Goal: Task Accomplishment & Management: Manage account settings

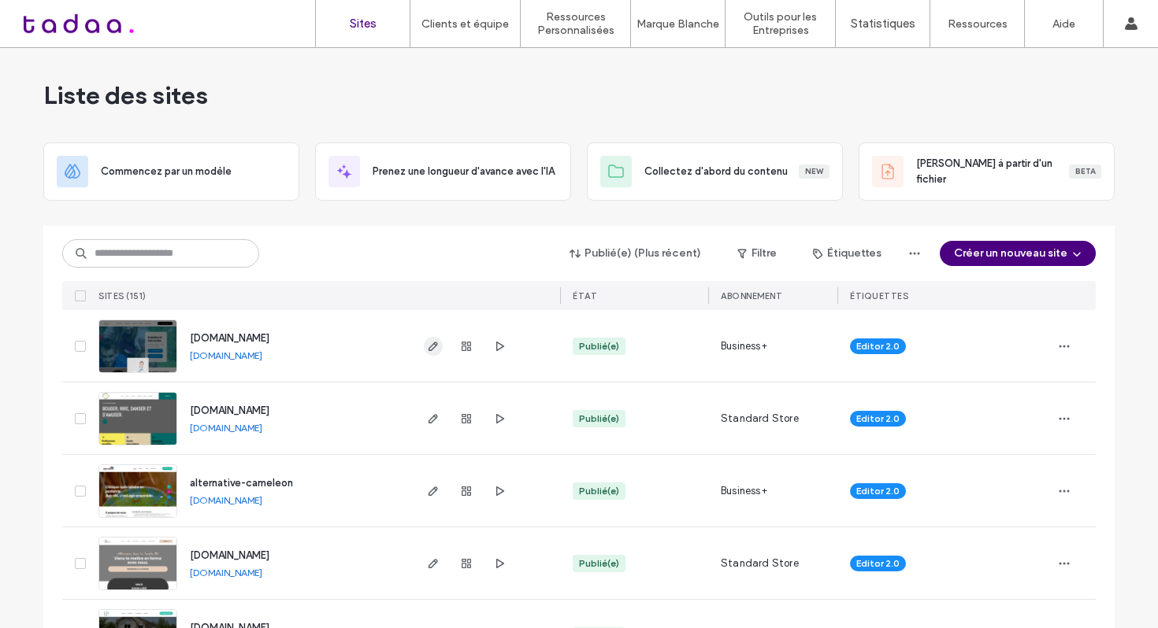
click at [427, 348] on icon "button" at bounding box center [433, 346] width 13 height 13
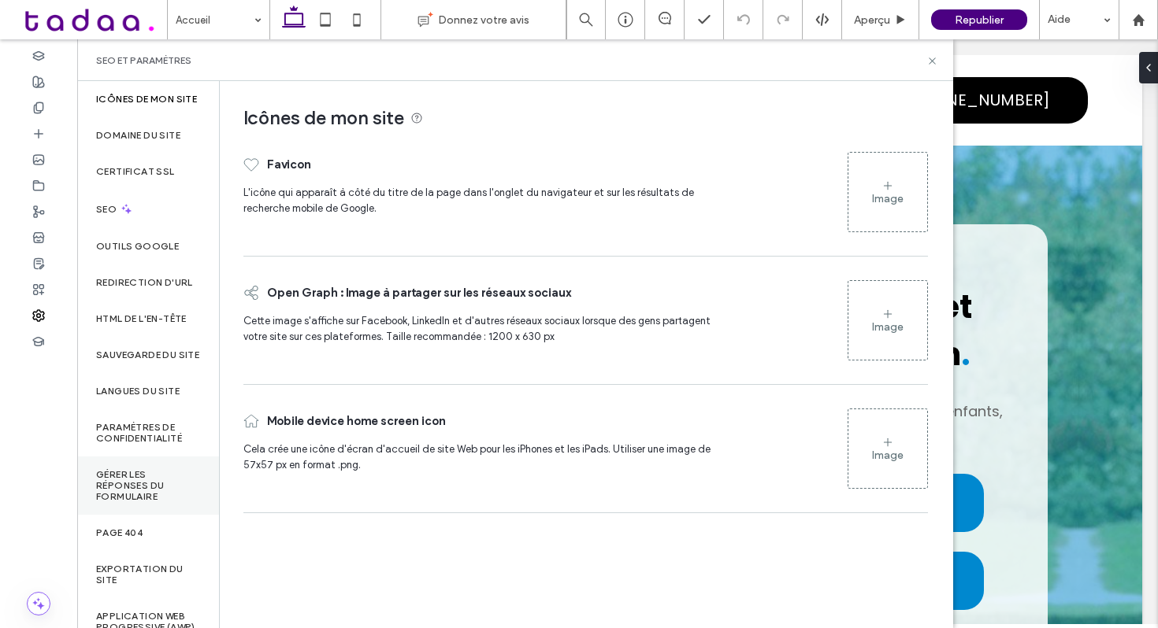
click at [130, 499] on div "Gérer les réponses du formulaire" at bounding box center [148, 486] width 142 height 58
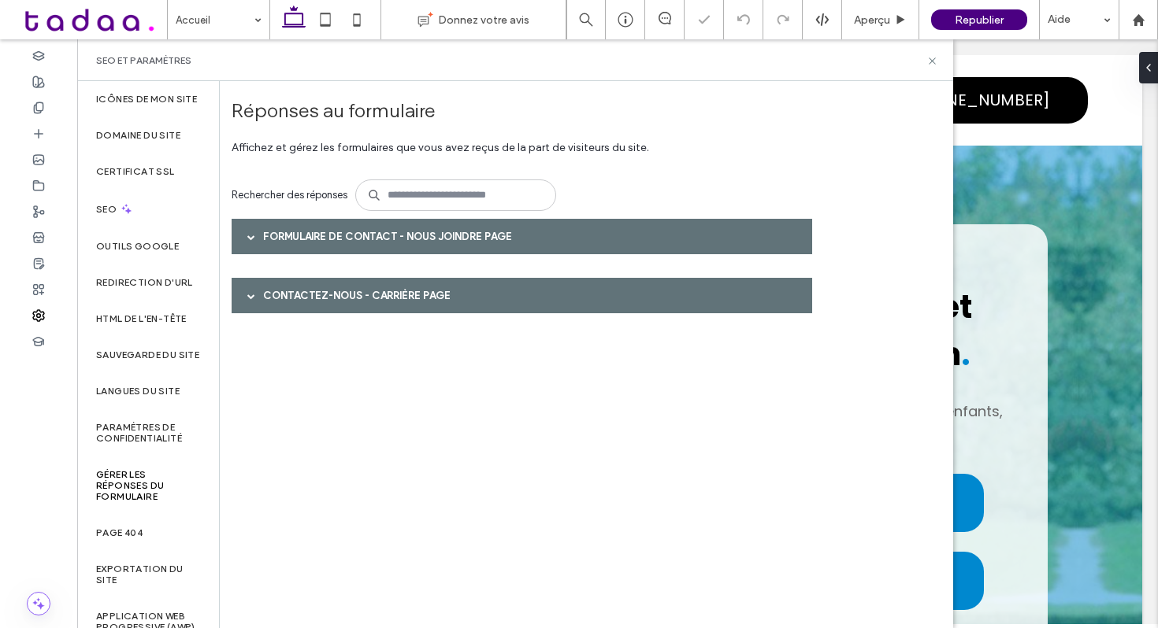
click at [250, 235] on span at bounding box center [251, 237] width 8 height 8
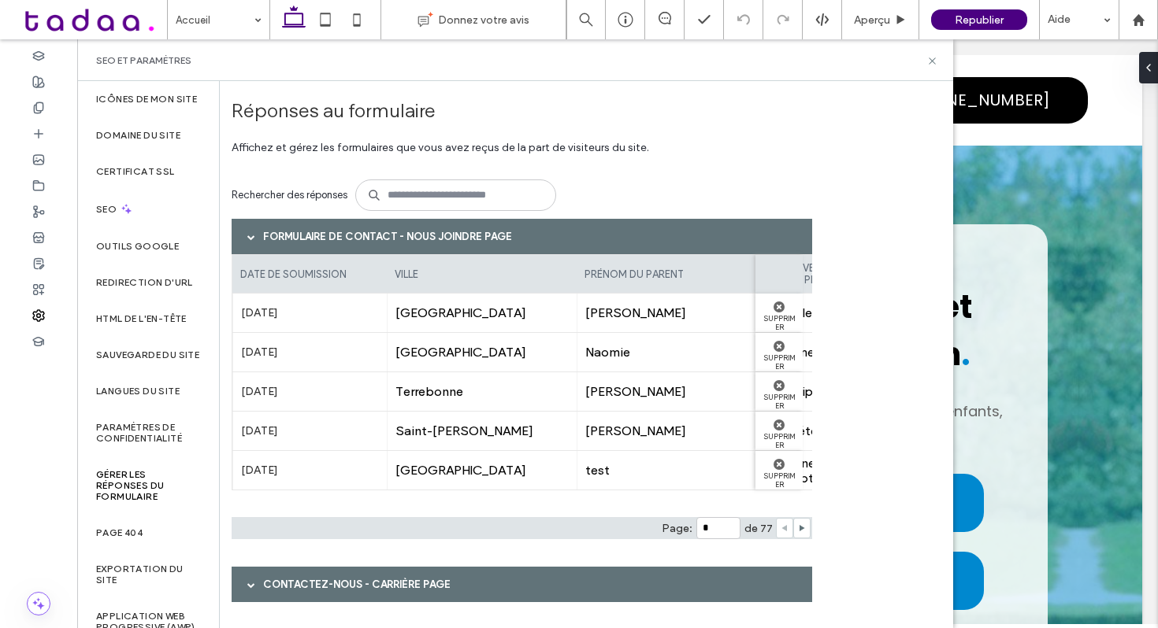
click at [247, 584] on span at bounding box center [251, 585] width 8 height 8
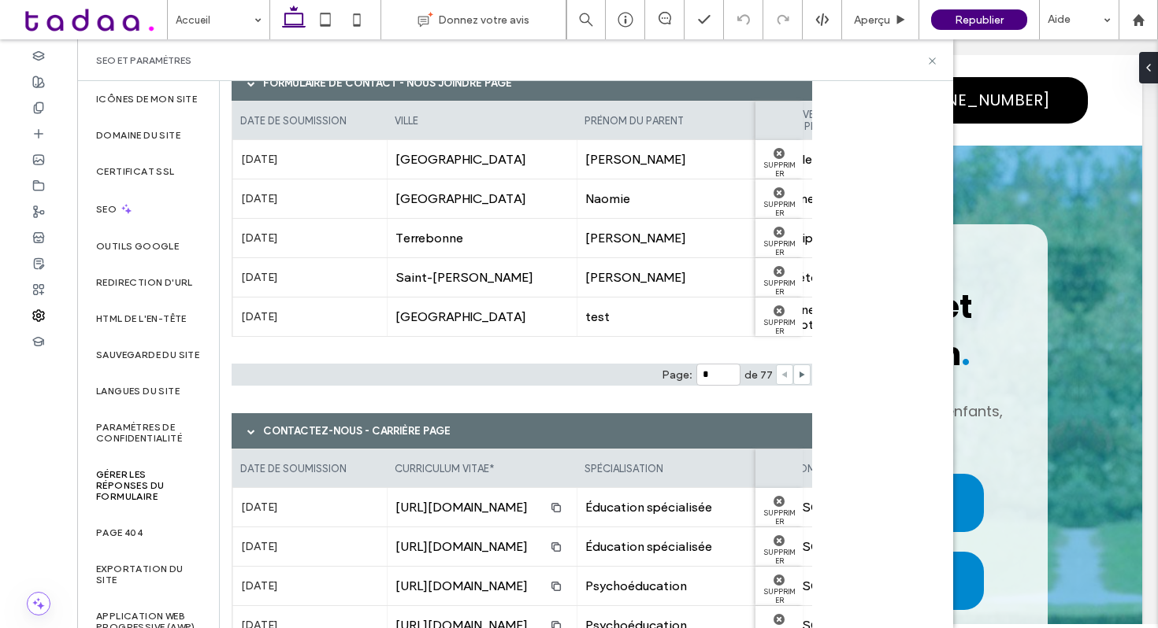
scroll to position [152, 0]
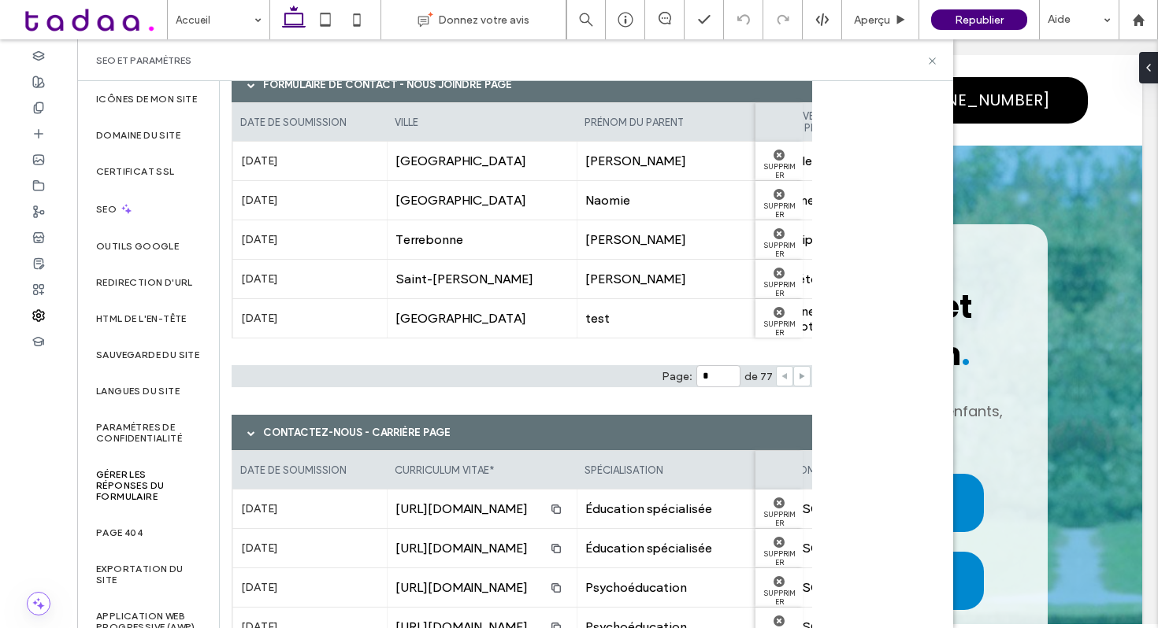
click at [798, 375] on icon at bounding box center [802, 377] width 8 height 8
click at [783, 377] on icon at bounding box center [784, 377] width 8 height 8
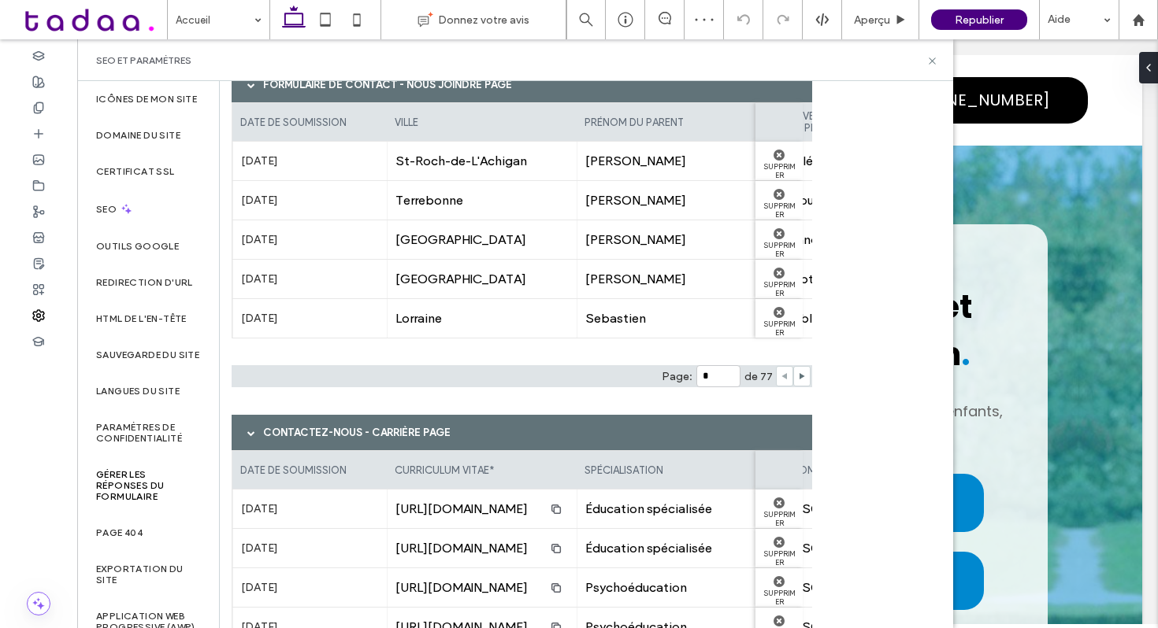
click at [783, 377] on icon at bounding box center [784, 377] width 8 height 8
type input "*"
click at [783, 377] on div at bounding box center [784, 376] width 17 height 20
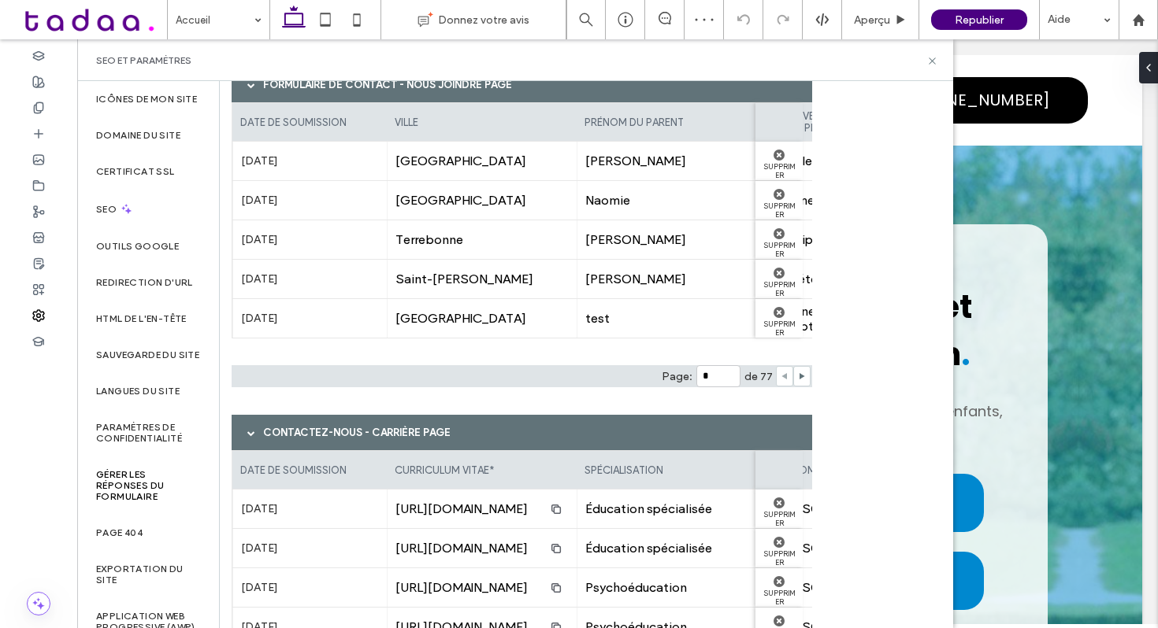
click at [783, 377] on div at bounding box center [784, 376] width 17 height 20
click at [933, 60] on icon at bounding box center [932, 61] width 12 height 12
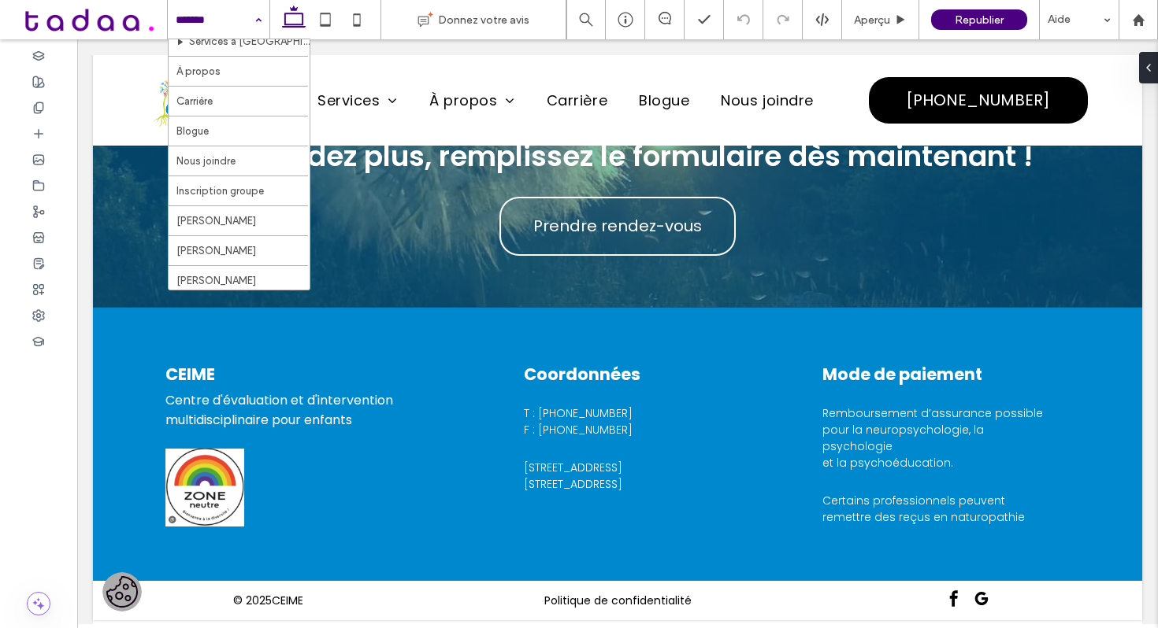
scroll to position [256, 0]
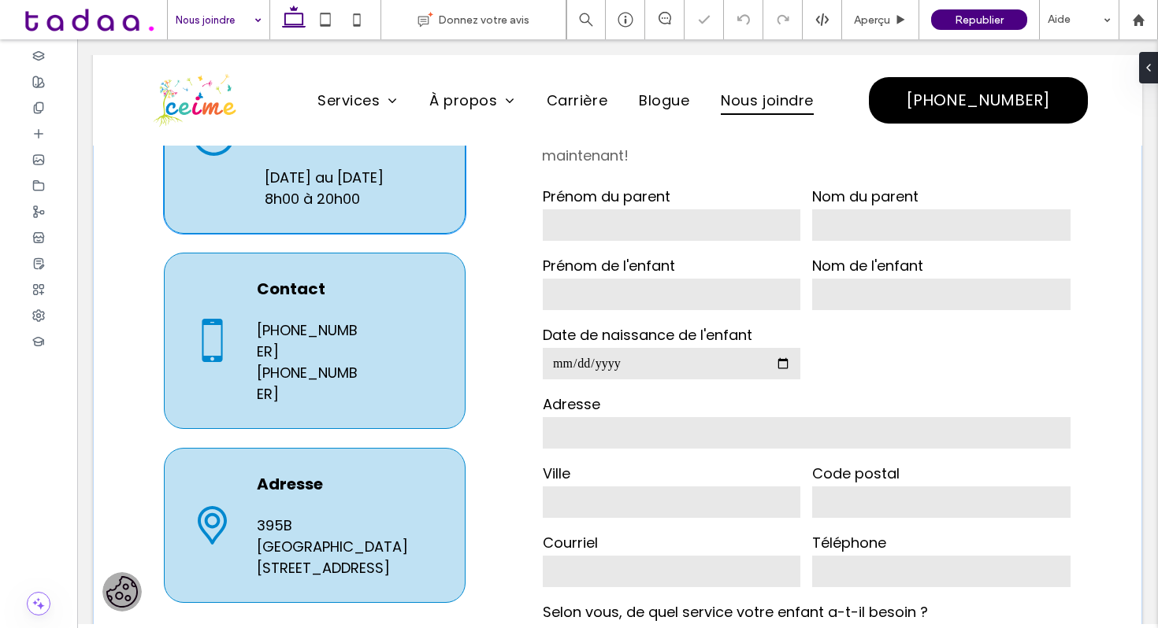
scroll to position [464, 0]
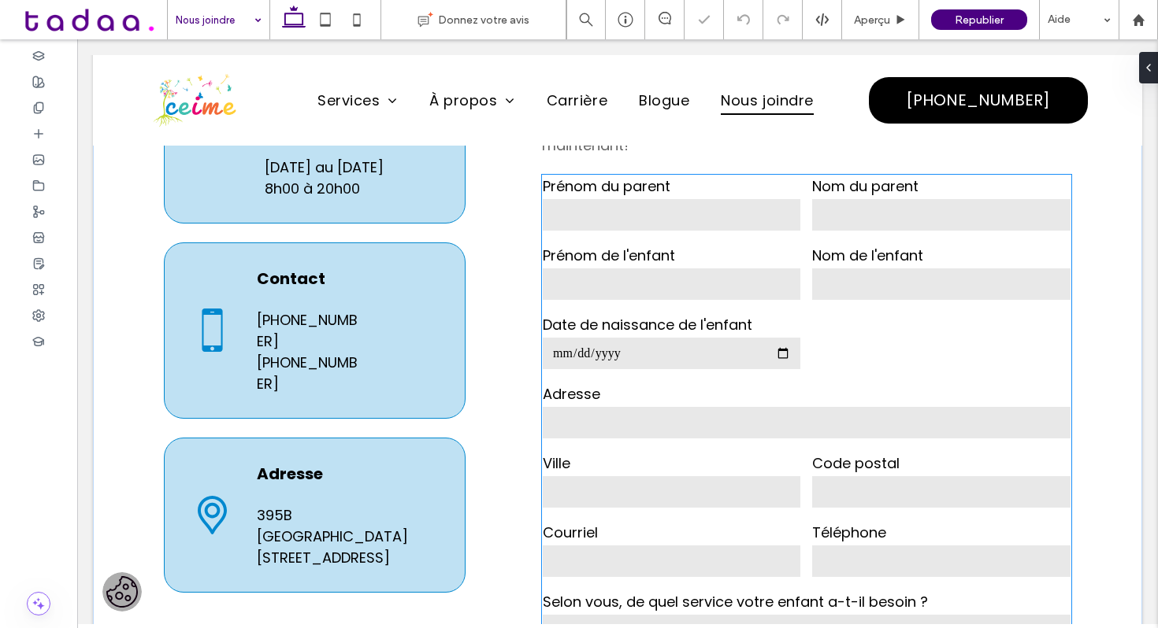
click at [745, 288] on input "text" at bounding box center [672, 285] width 258 height 32
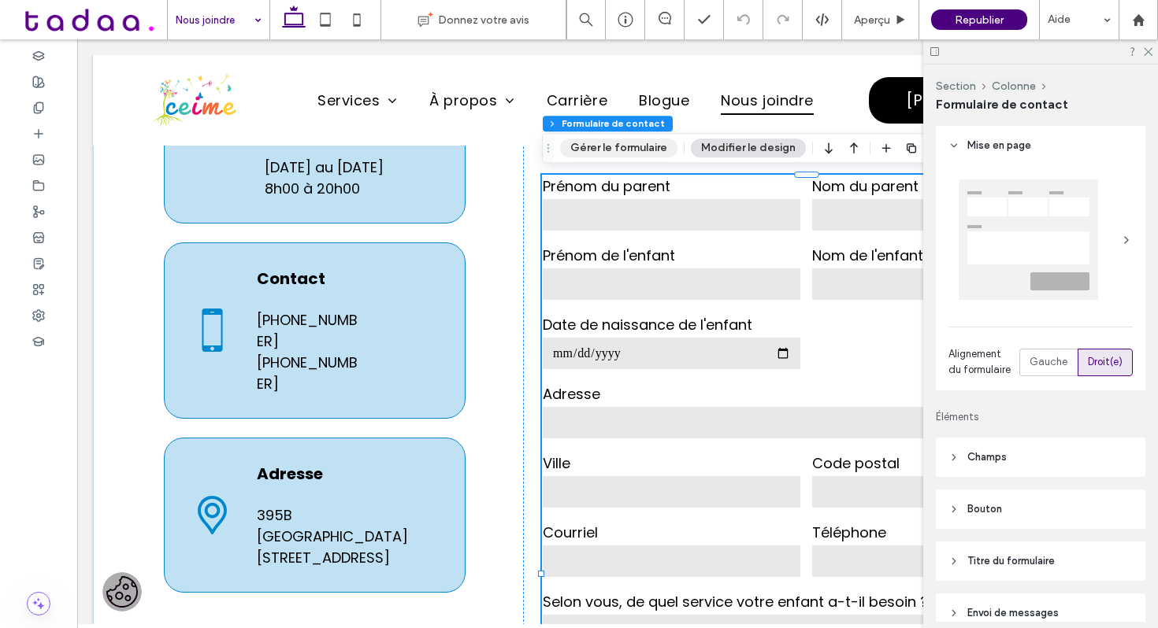
click at [652, 150] on button "Gérer le formulaire" at bounding box center [618, 148] width 117 height 19
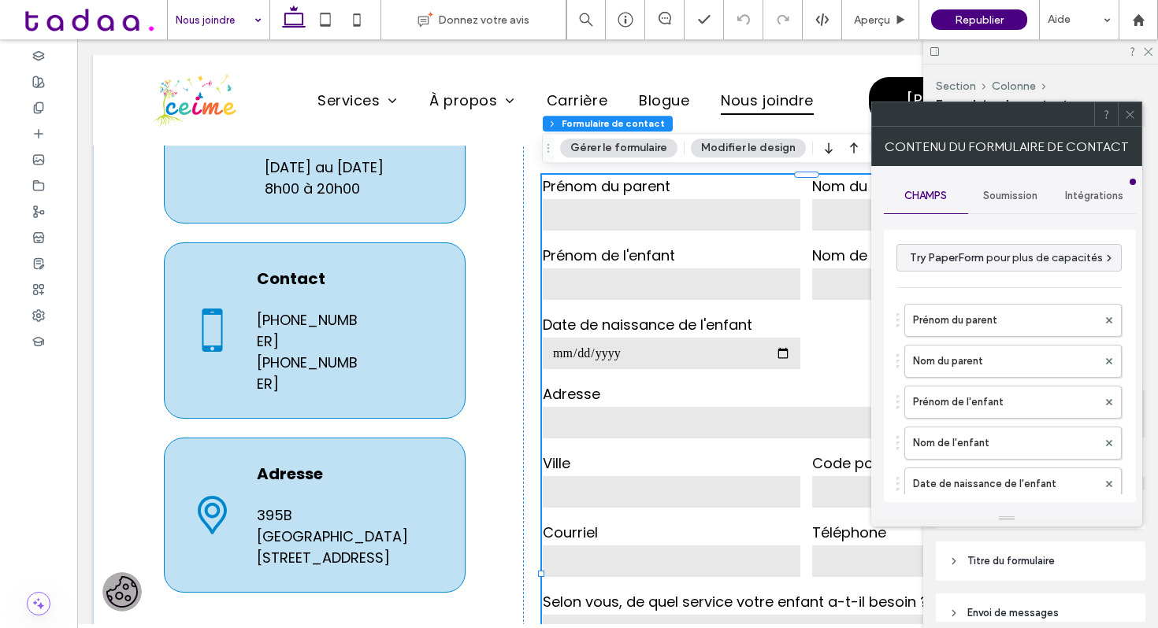
click at [983, 195] on span "Soumission" at bounding box center [1010, 196] width 54 height 13
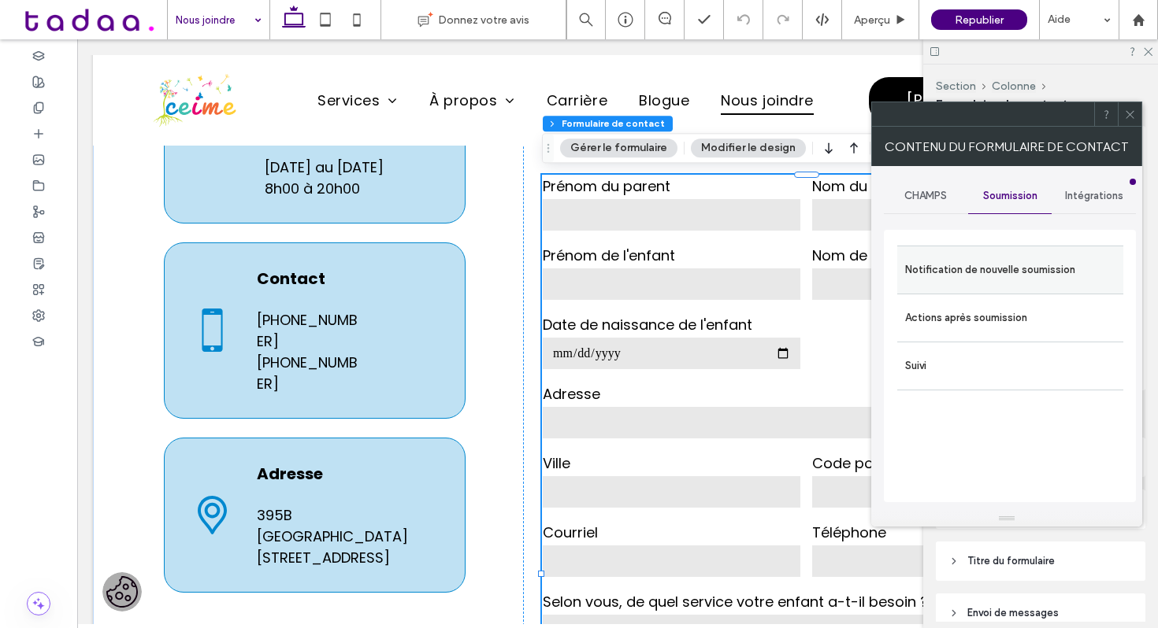
click at [981, 268] on label "Notification de nouvelle soumission" at bounding box center [1010, 270] width 210 height 32
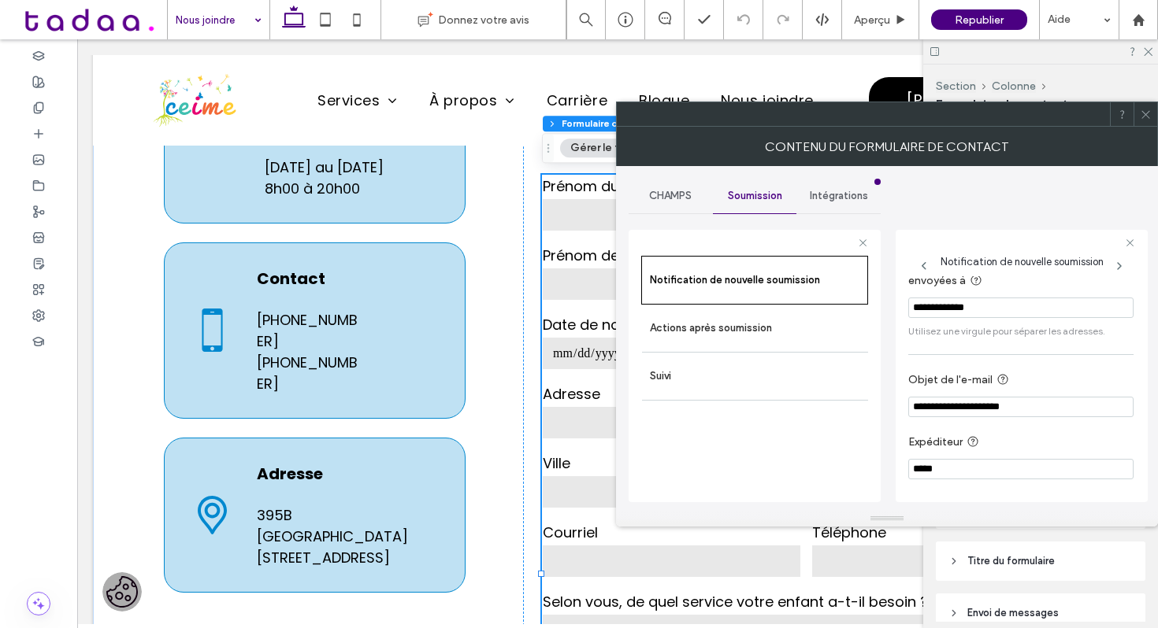
scroll to position [0, 0]
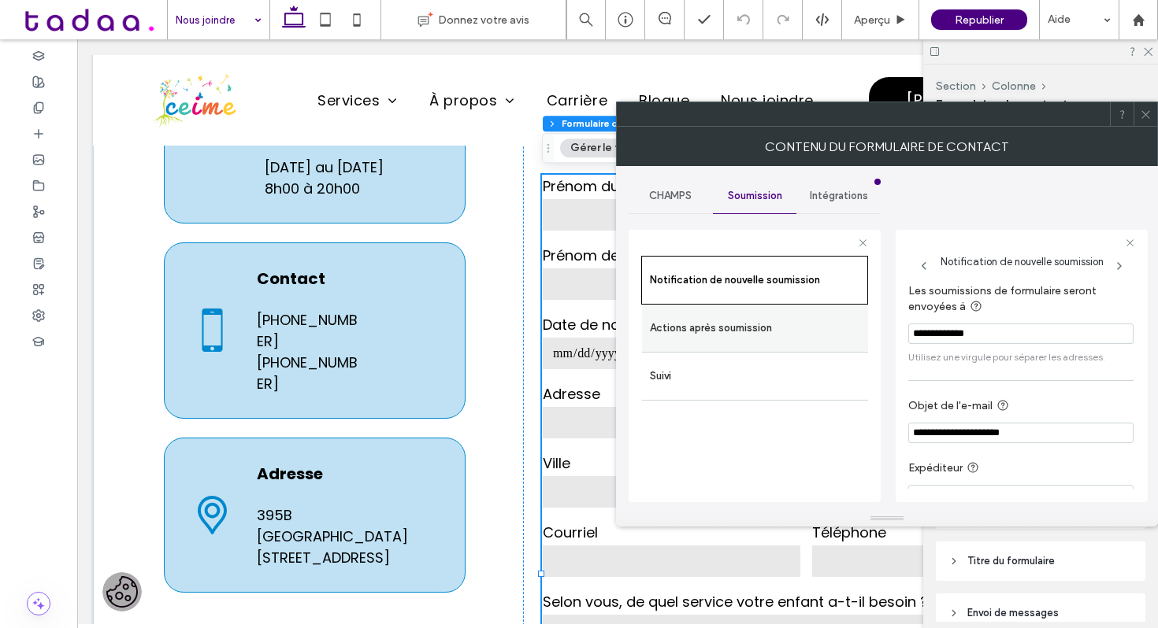
click at [777, 337] on label "Actions après soumission" at bounding box center [755, 329] width 210 height 32
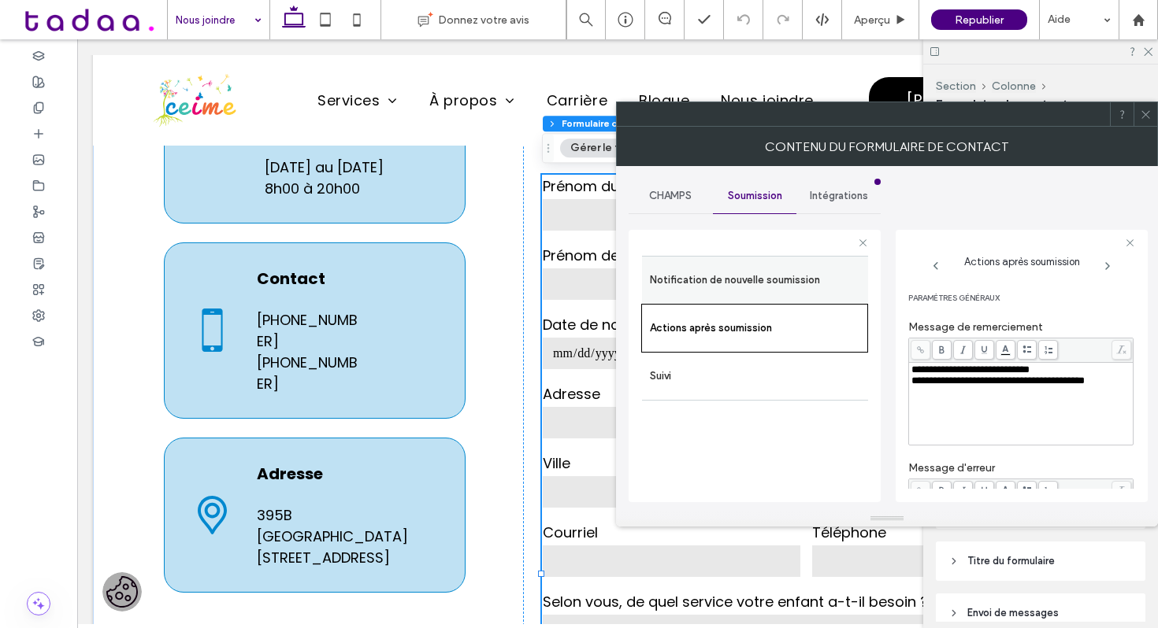
click at [747, 294] on label "Notification de nouvelle soumission" at bounding box center [755, 281] width 210 height 32
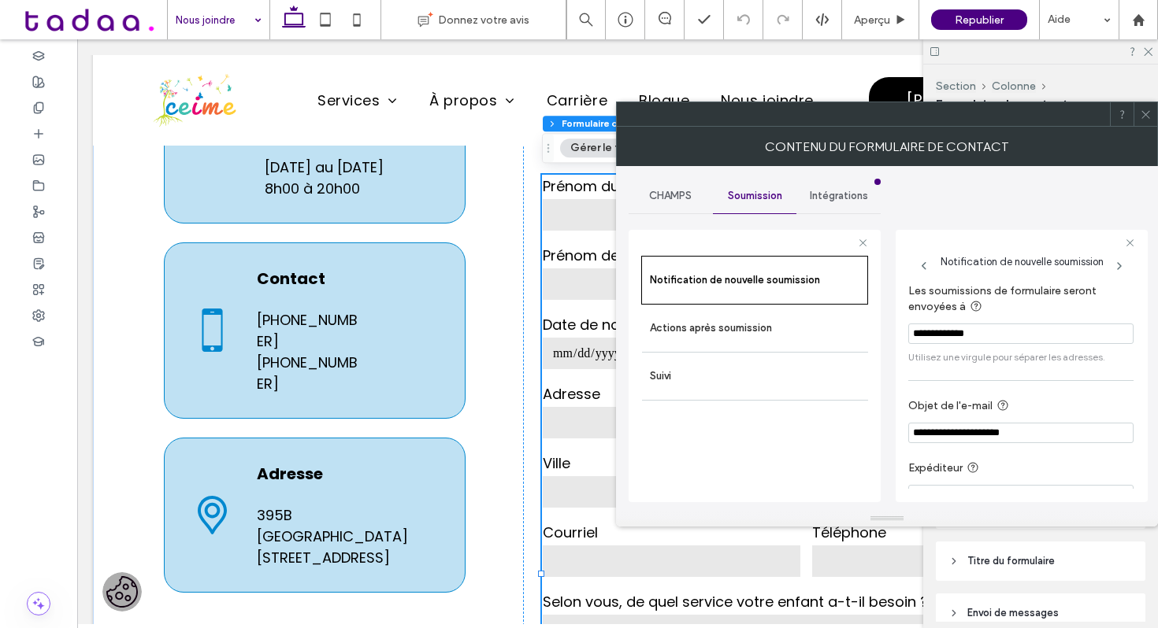
click at [1148, 114] on icon at bounding box center [1146, 115] width 12 height 12
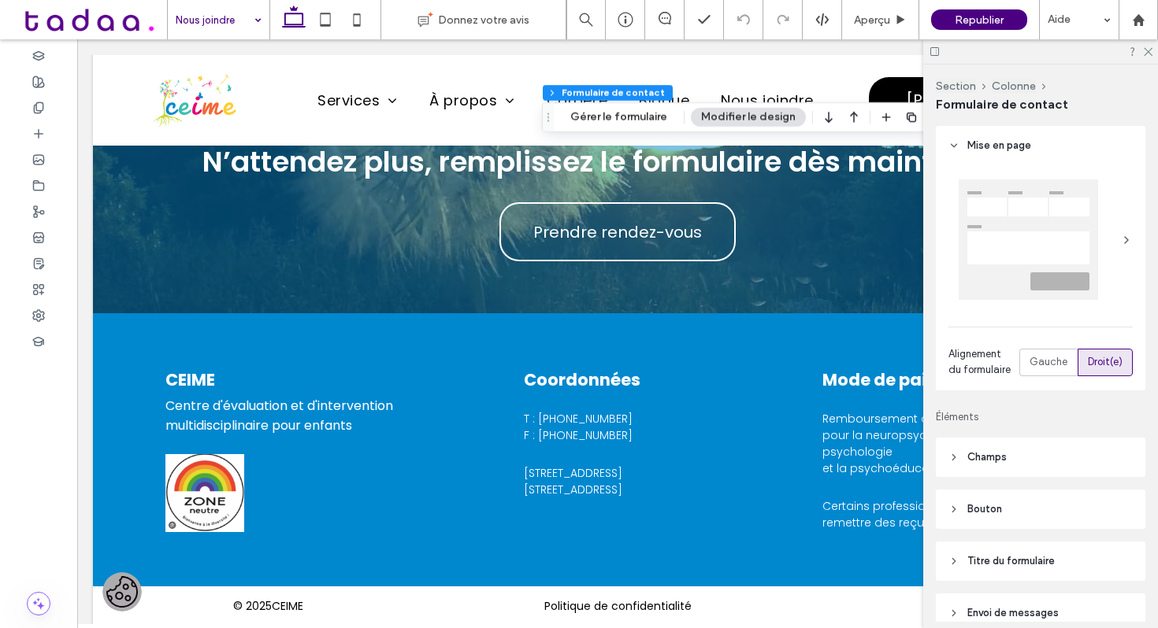
scroll to position [1532, 0]
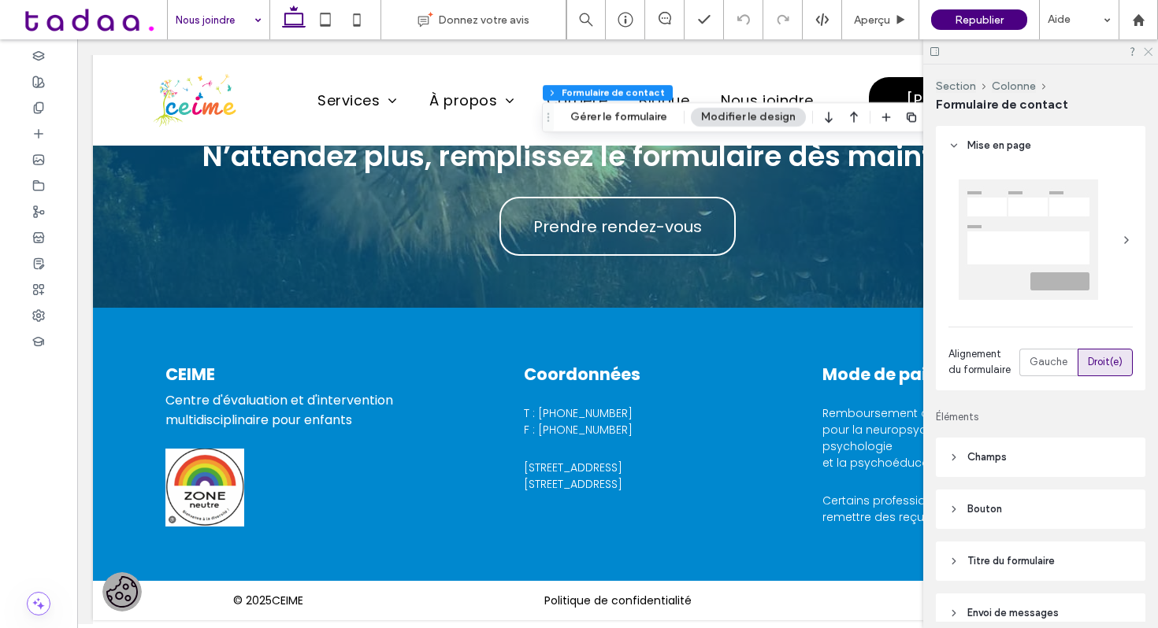
click at [1150, 50] on icon at bounding box center [1147, 51] width 10 height 10
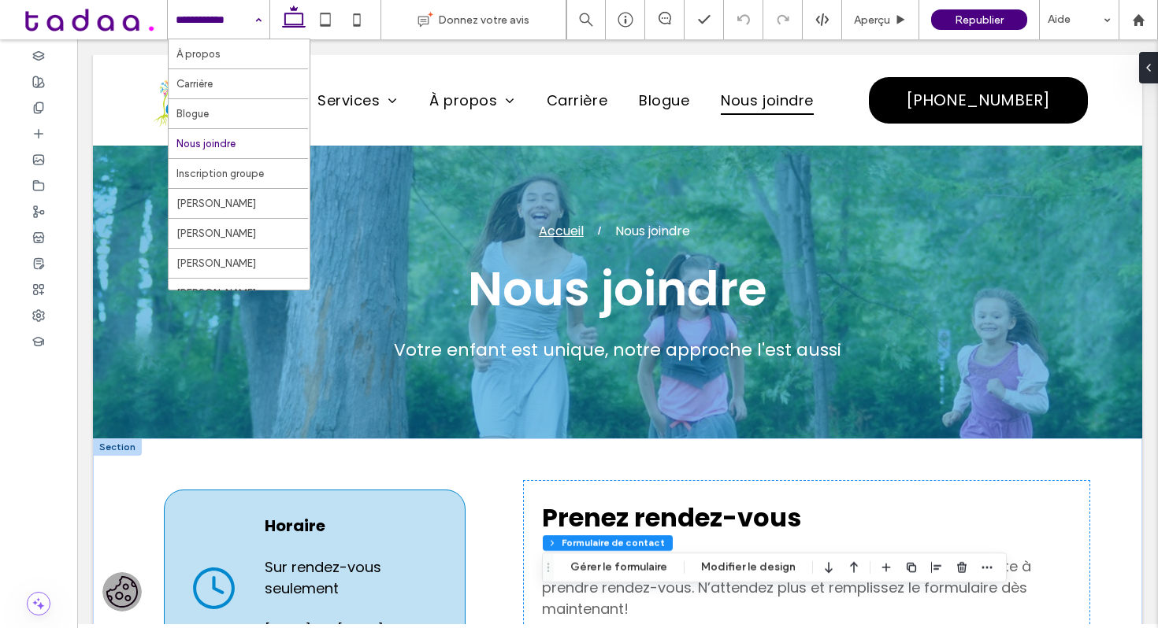
scroll to position [362, 0]
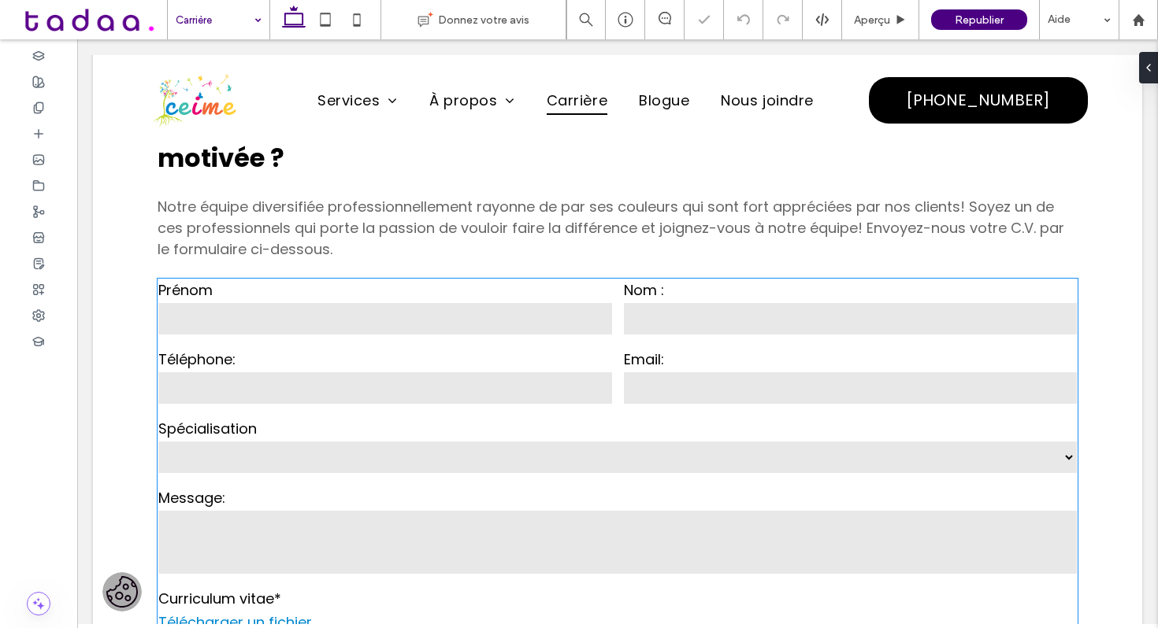
scroll to position [1170, 0]
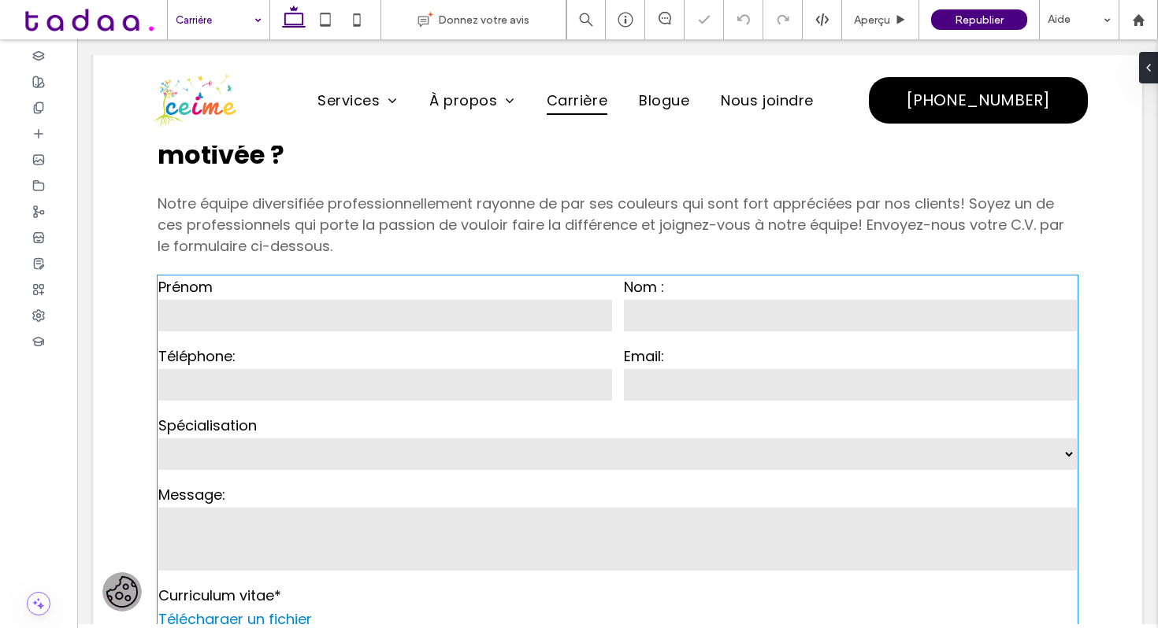
click at [458, 340] on div "Téléphone:" at bounding box center [385, 374] width 465 height 69
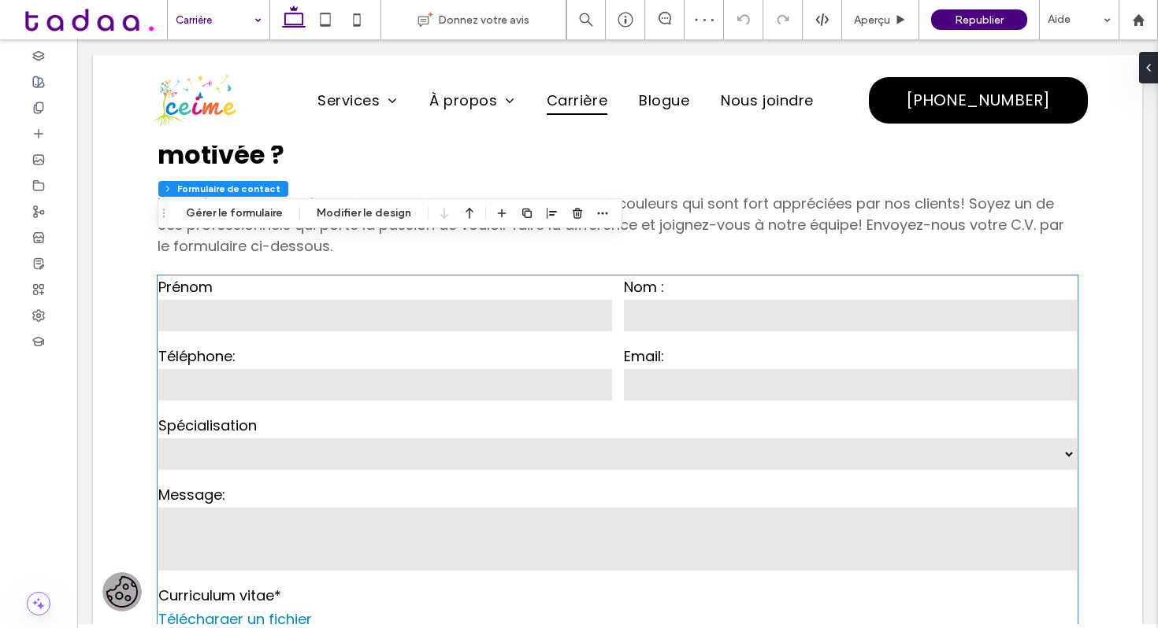
type input "*"
type input "***"
type input "*"
type input "***"
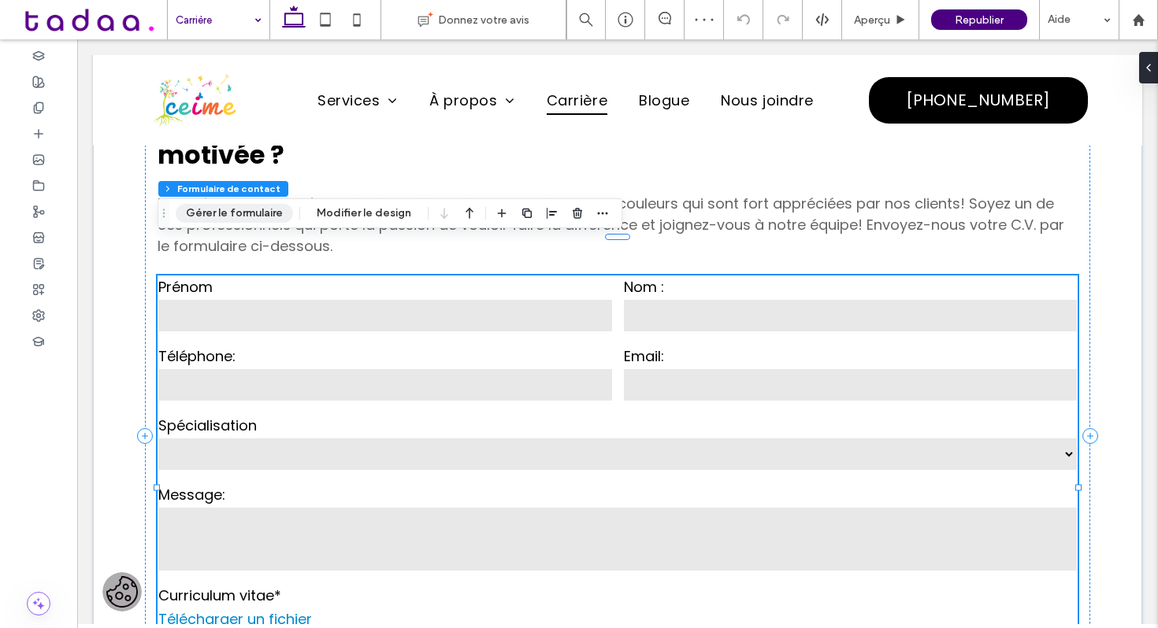
click at [273, 213] on button "Gérer le formulaire" at bounding box center [234, 213] width 117 height 19
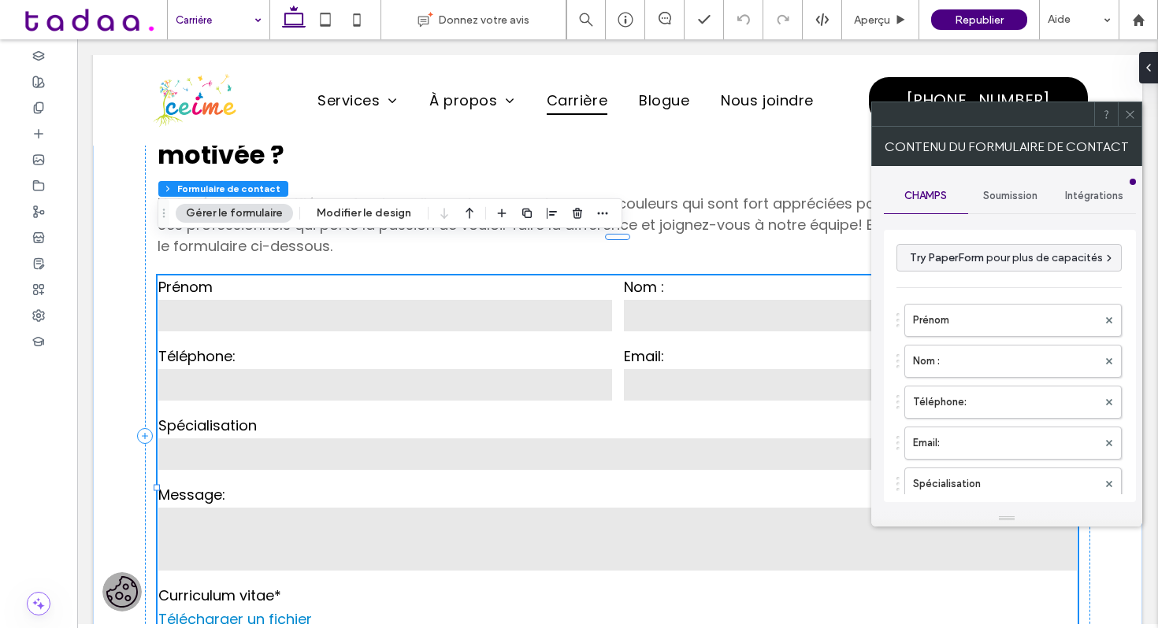
click at [1014, 201] on span "Soumission" at bounding box center [1010, 196] width 54 height 13
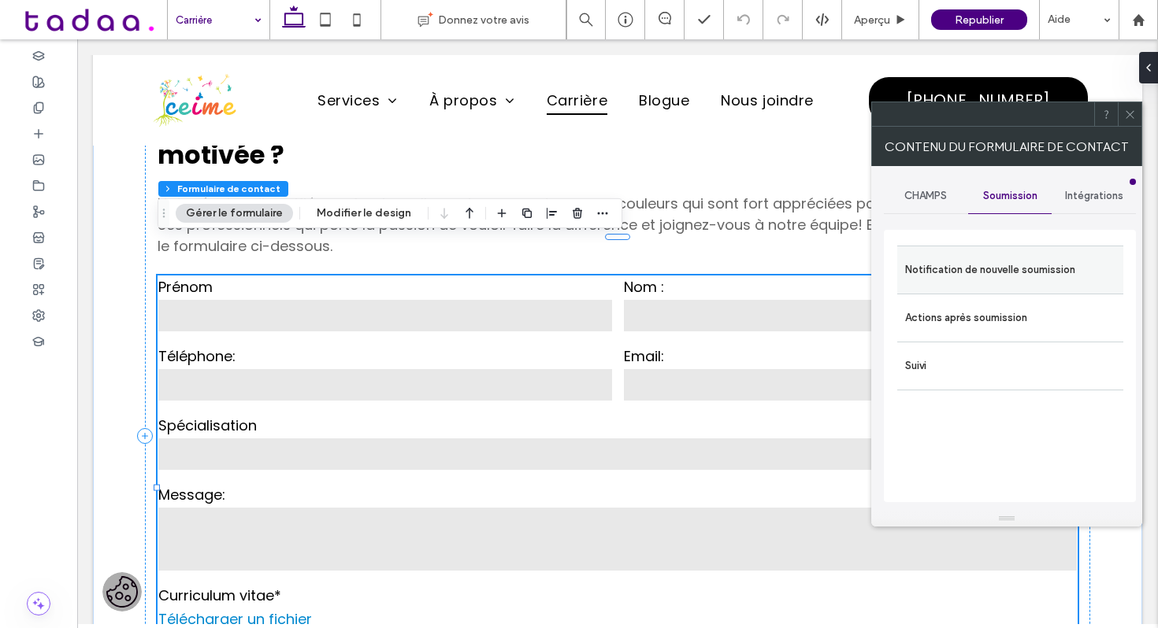
click at [990, 285] on div "Notification de nouvelle soumission" at bounding box center [1010, 270] width 226 height 48
click at [977, 275] on label "Notification de nouvelle soumission" at bounding box center [1010, 270] width 210 height 32
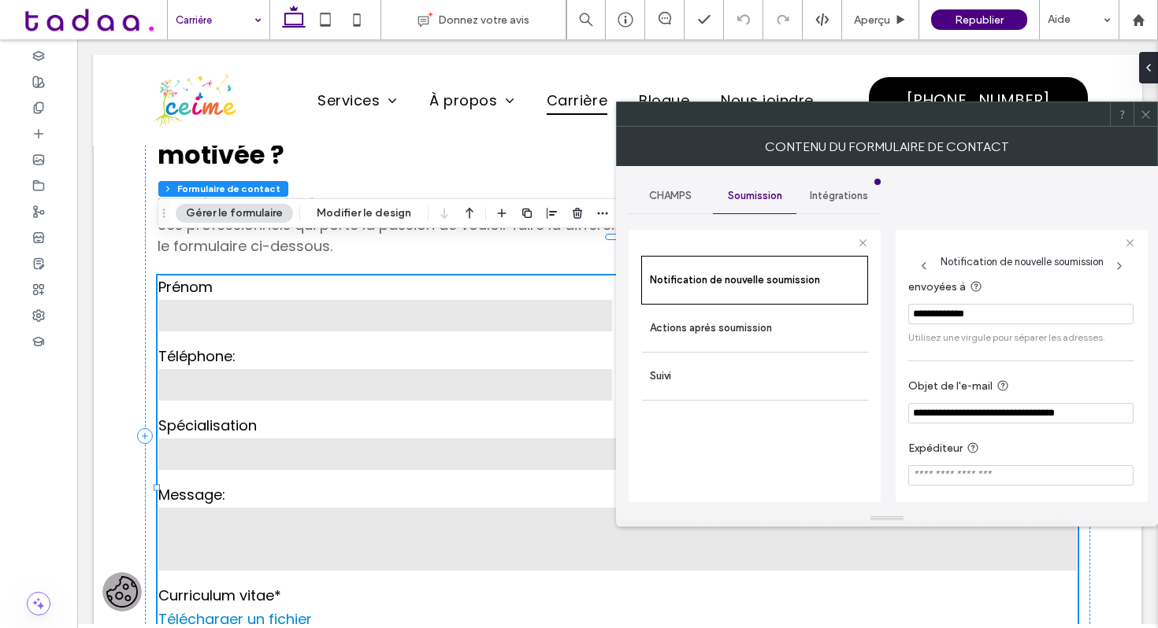
scroll to position [29, 0]
drag, startPoint x: 909, startPoint y: 376, endPoint x: 993, endPoint y: 384, distance: 84.6
click at [993, 384] on label "Objet de l'e-mail" at bounding box center [1017, 381] width 219 height 20
copy label "Objet de l'e-mail"
click at [1145, 111] on icon at bounding box center [1146, 115] width 12 height 12
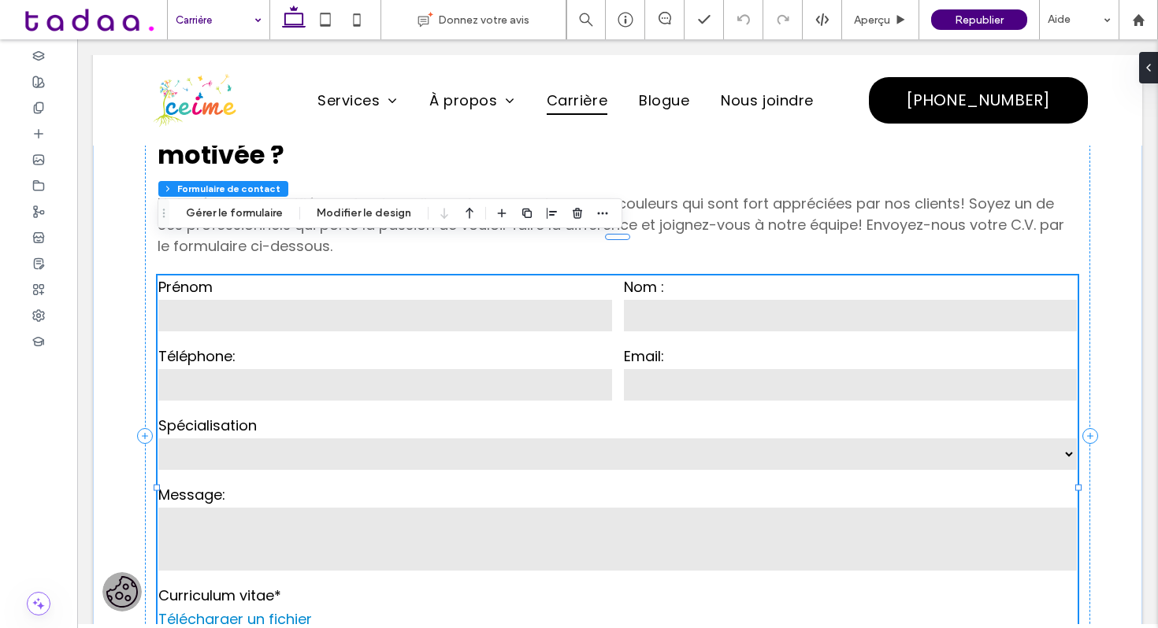
click at [339, 340] on div "Téléphone:" at bounding box center [385, 374] width 465 height 69
click at [258, 206] on button "Gérer le formulaire" at bounding box center [234, 213] width 117 height 19
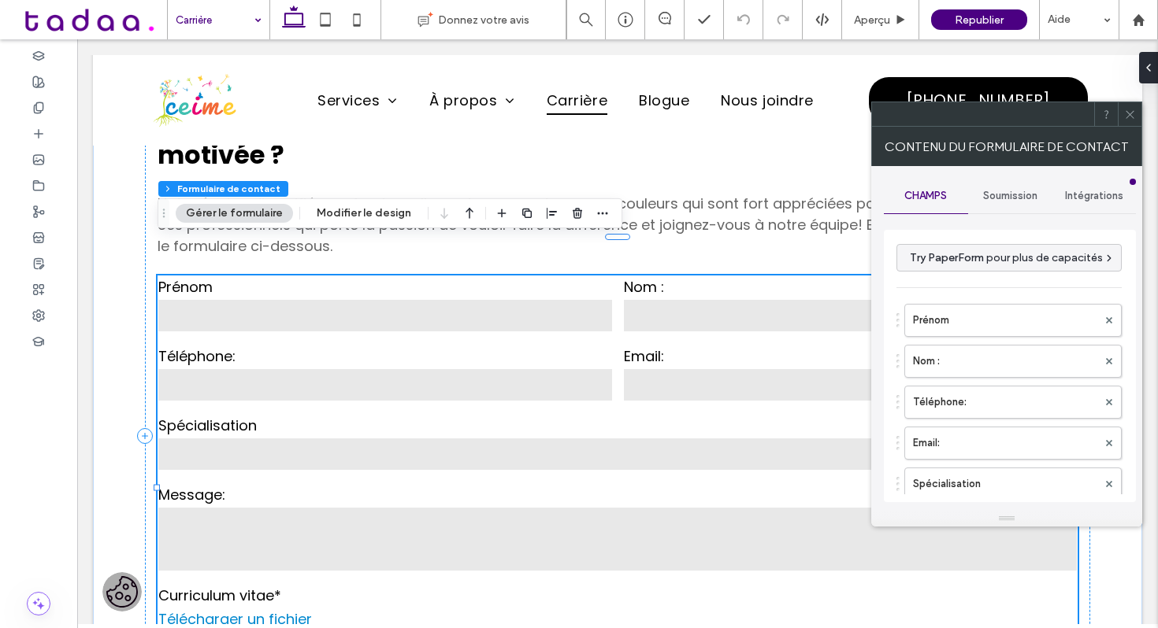
click at [1011, 187] on div "Soumission" at bounding box center [1010, 196] width 84 height 35
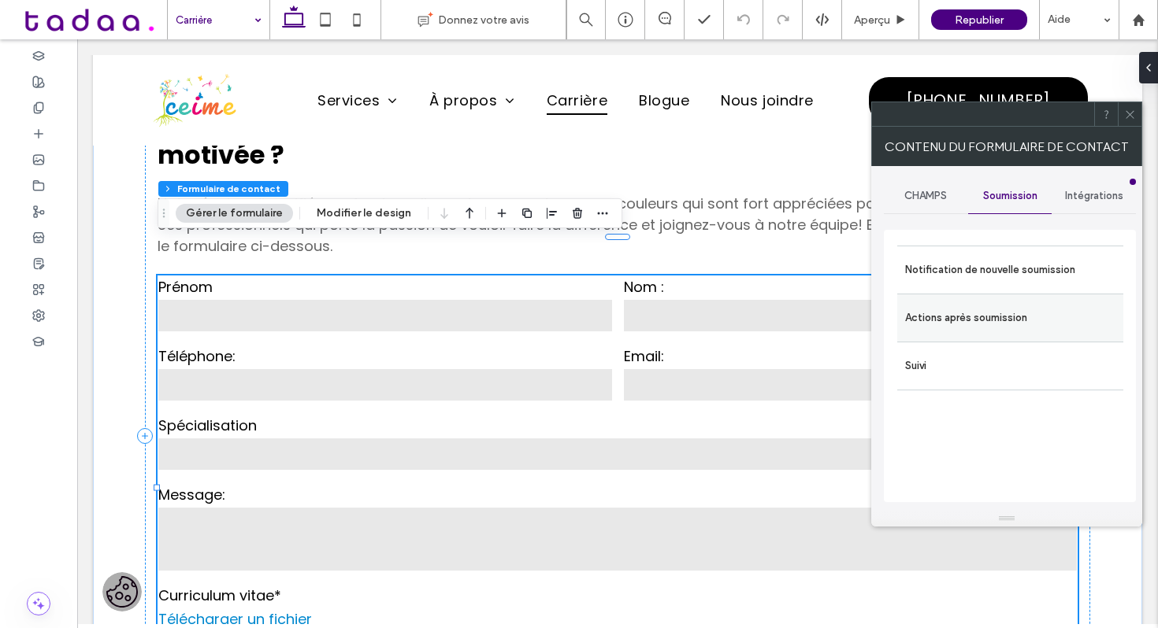
click at [957, 296] on div "Actions après soumission" at bounding box center [1010, 318] width 226 height 48
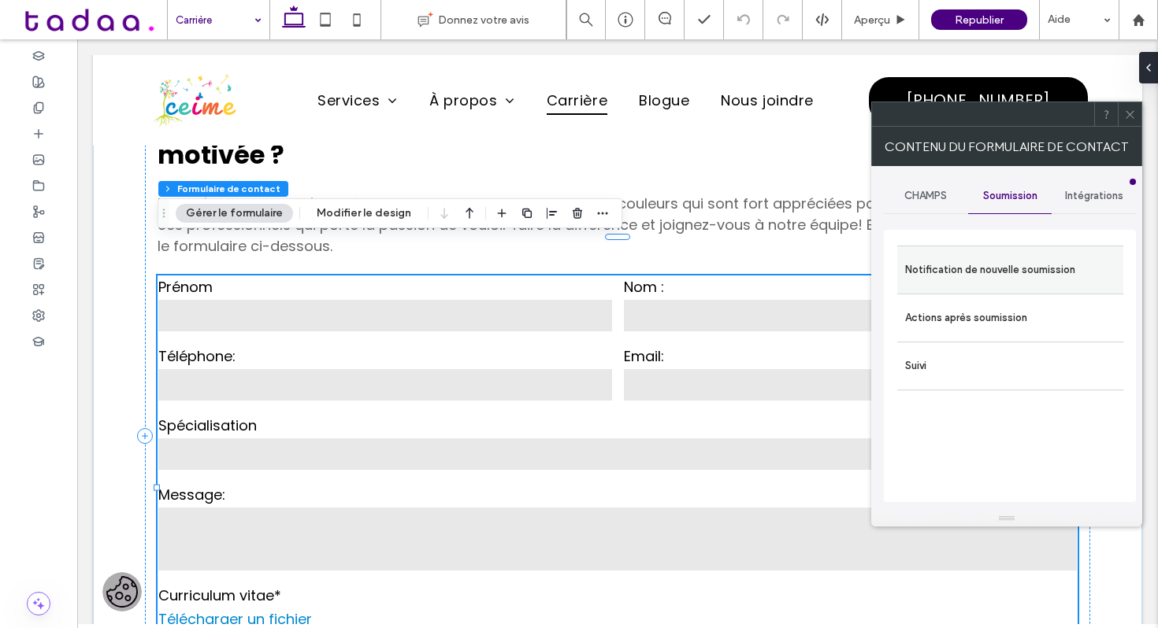
click at [957, 272] on label "Notification de nouvelle soumission" at bounding box center [1010, 270] width 210 height 32
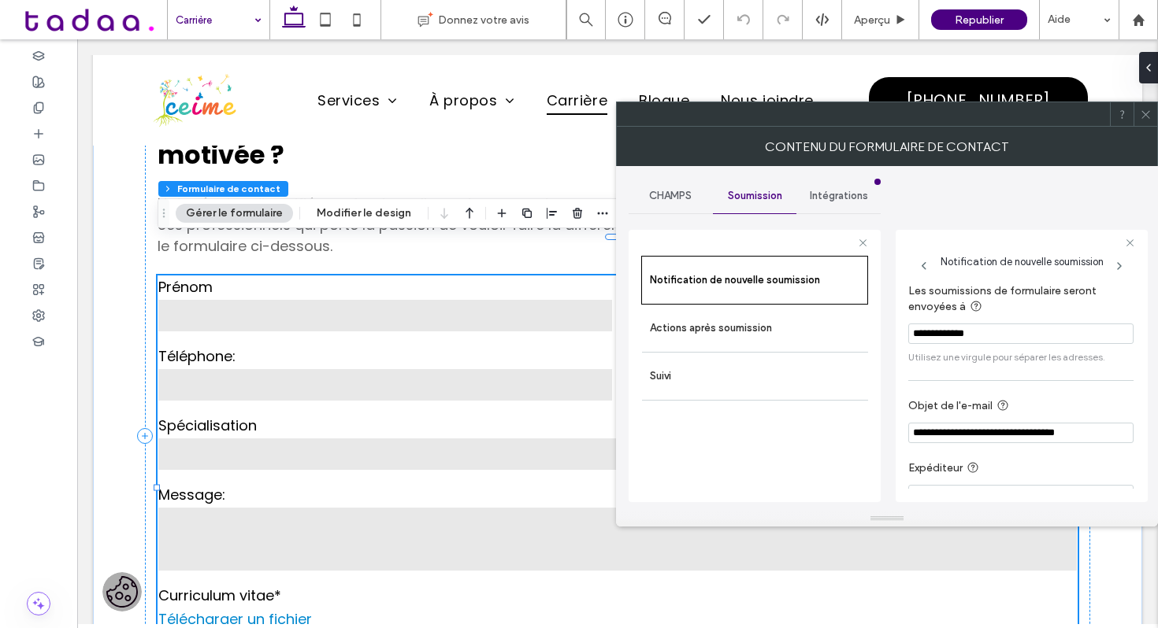
click at [1148, 114] on icon at bounding box center [1146, 115] width 12 height 12
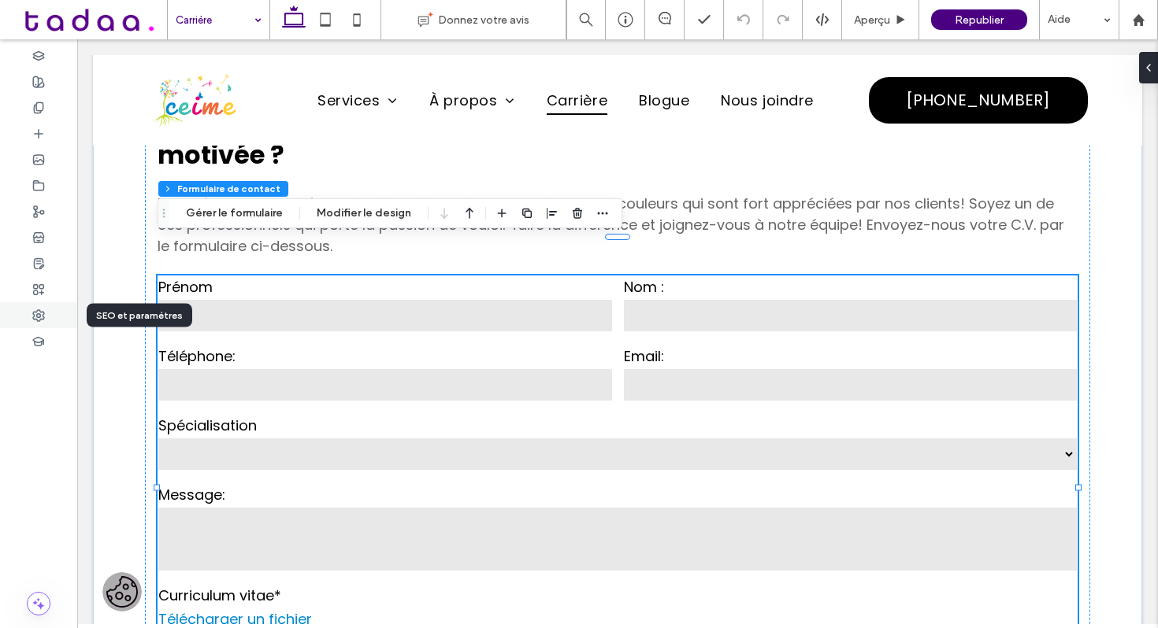
click at [44, 321] on icon at bounding box center [38, 315] width 13 height 13
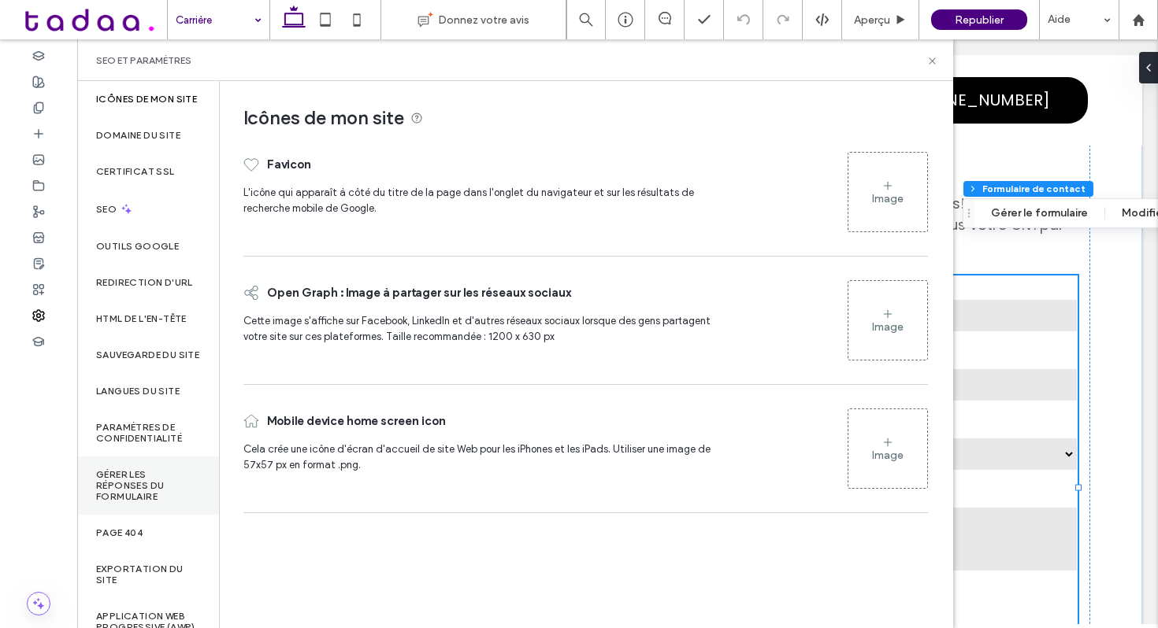
click at [130, 515] on div "Gérer les réponses du formulaire" at bounding box center [148, 486] width 142 height 58
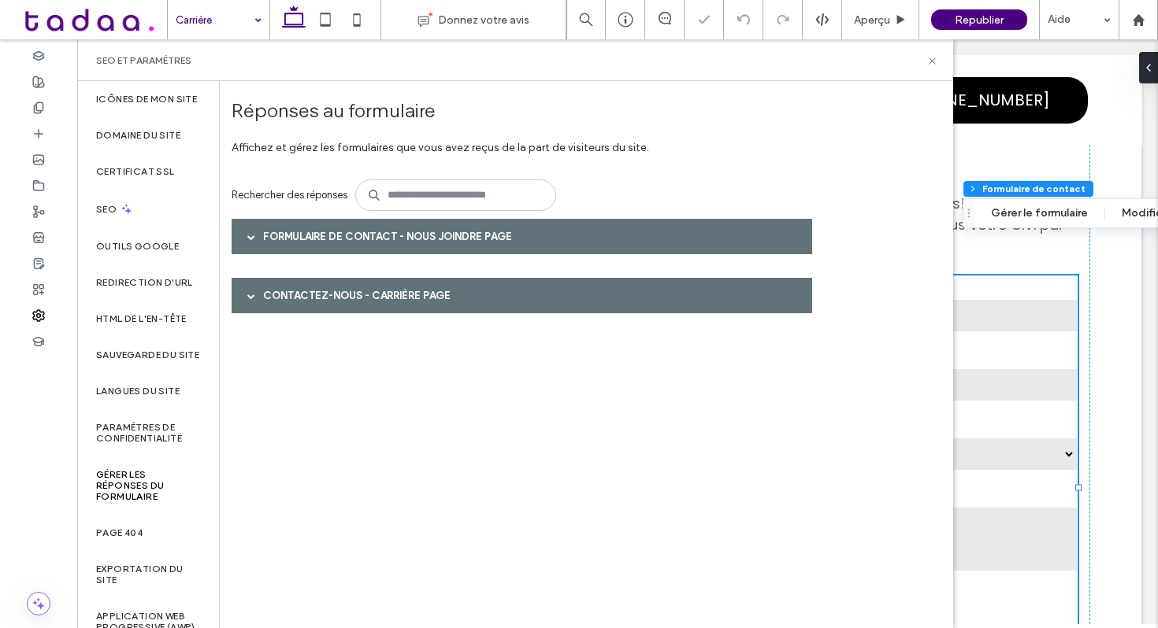
click at [323, 233] on div "Formulaire de contact - Nous joindre page" at bounding box center [522, 236] width 580 height 35
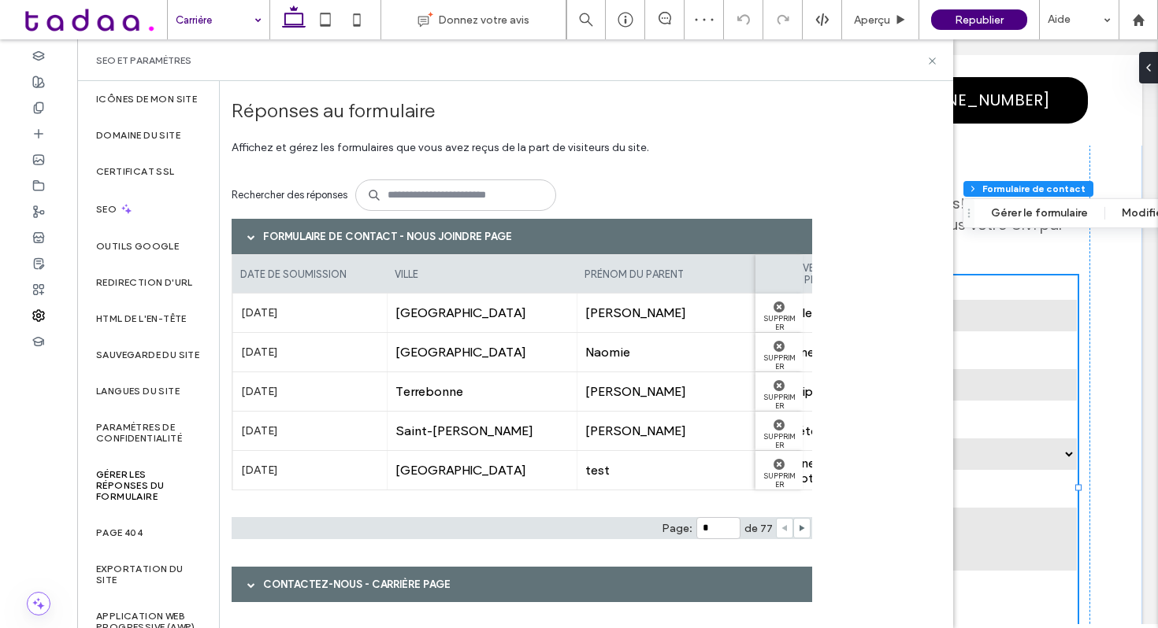
click at [388, 580] on div "Contactez-nous - Carrière page" at bounding box center [522, 584] width 580 height 35
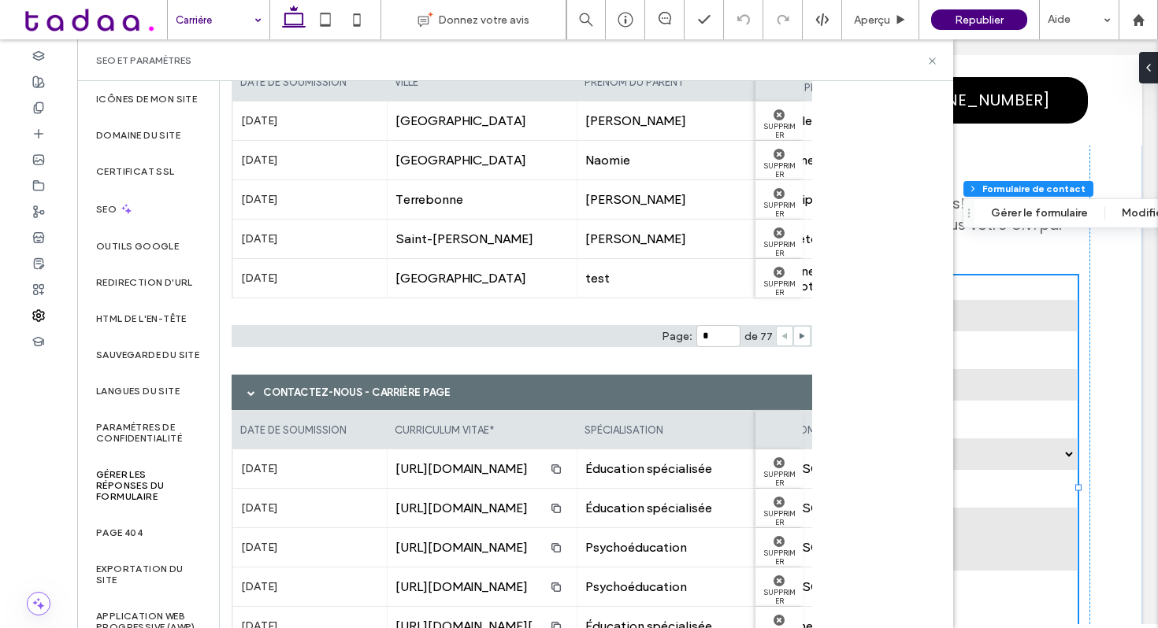
scroll to position [183, 0]
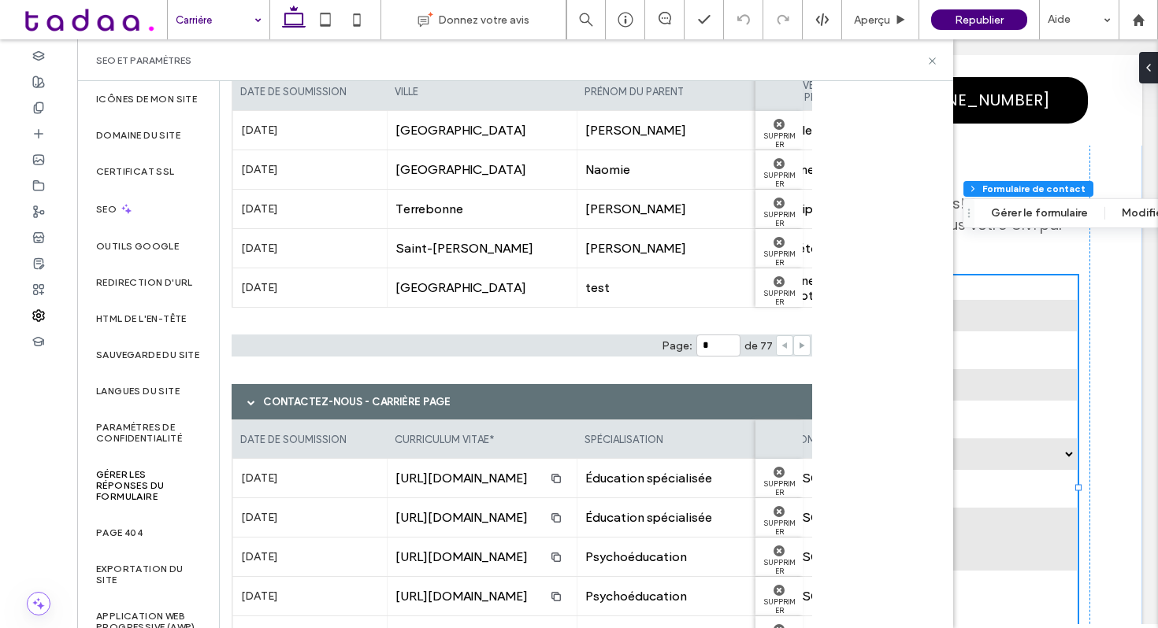
click at [800, 354] on span at bounding box center [802, 345] width 8 height 19
type input "*"
click at [724, 345] on input "*" at bounding box center [718, 346] width 44 height 22
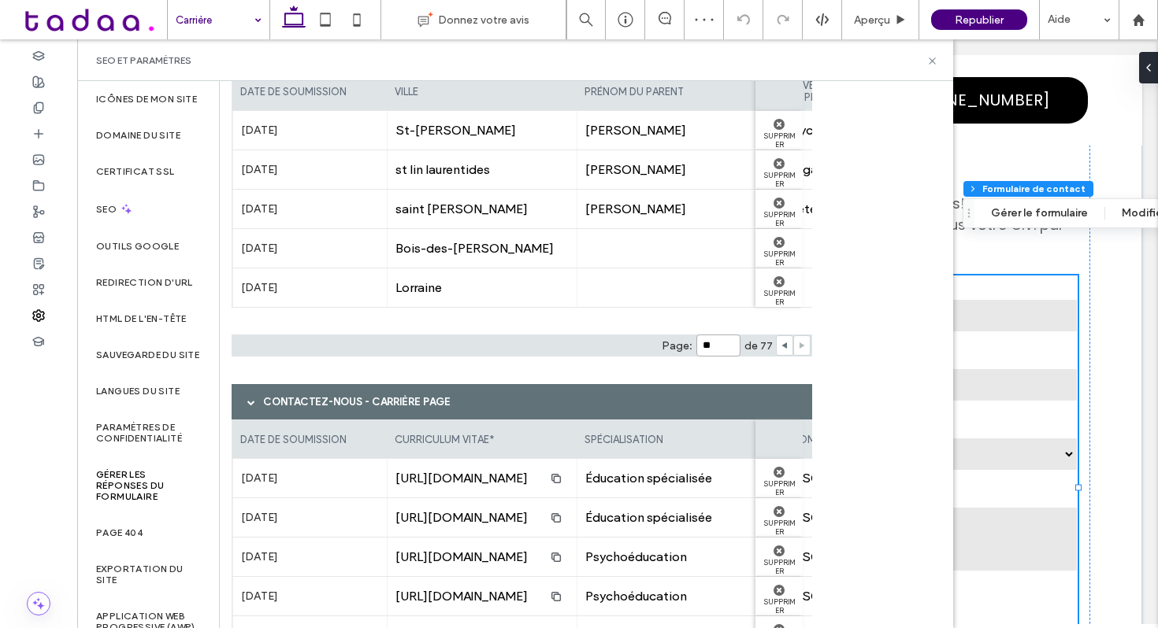
type input "**"
click at [758, 369] on div "Formulaire de contact - Nous joindre page date de soumission ville prénom du pa…" at bounding box center [527, 384] width 591 height 696
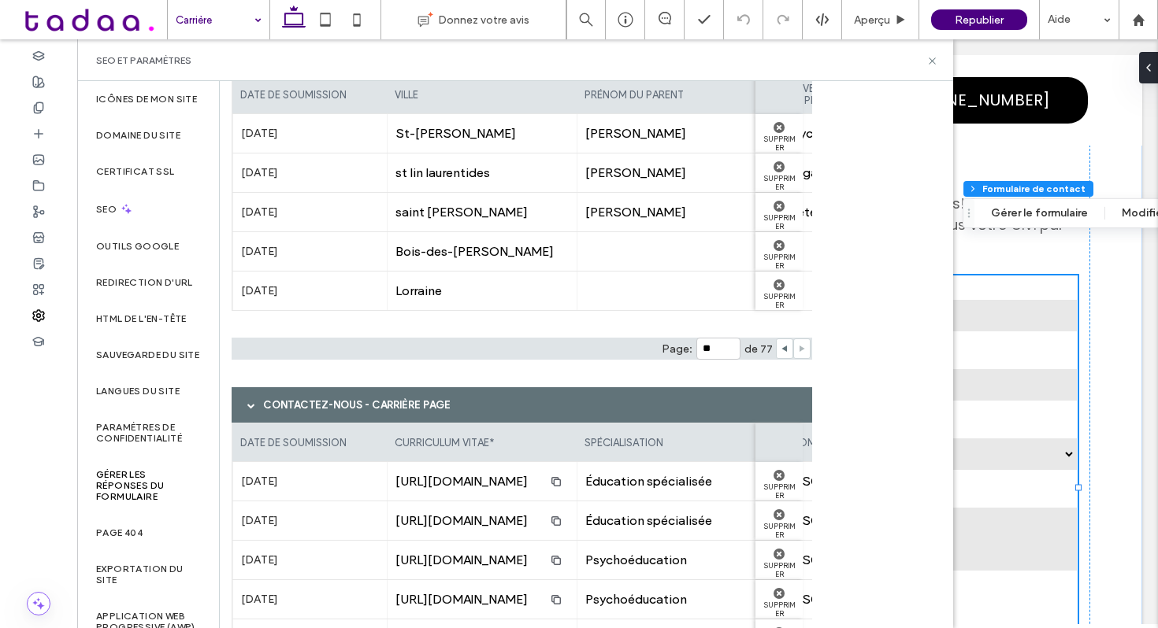
scroll to position [186, 0]
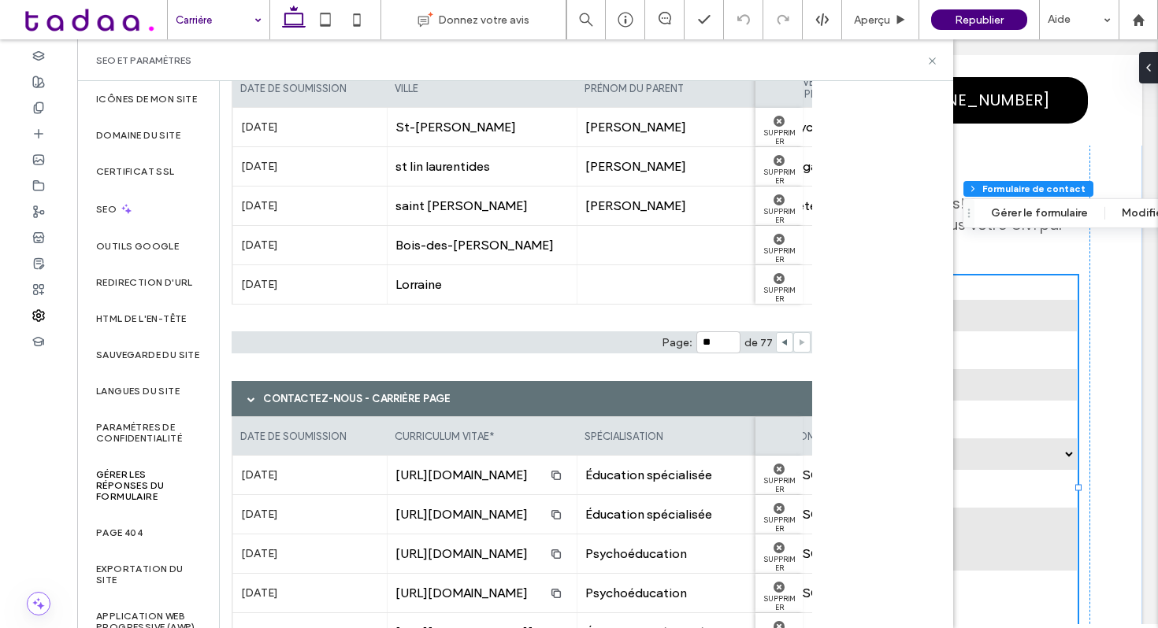
click at [261, 296] on label "[DATE]" at bounding box center [310, 284] width 138 height 29
click at [268, 294] on label "[DATE]" at bounding box center [310, 284] width 138 height 29
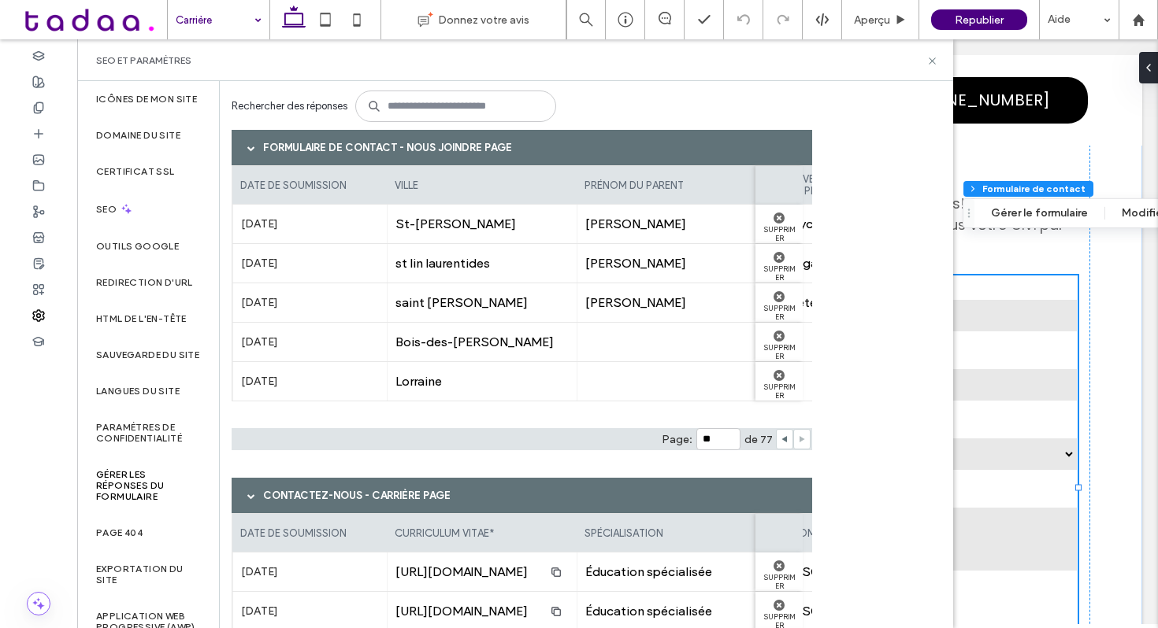
scroll to position [117, 0]
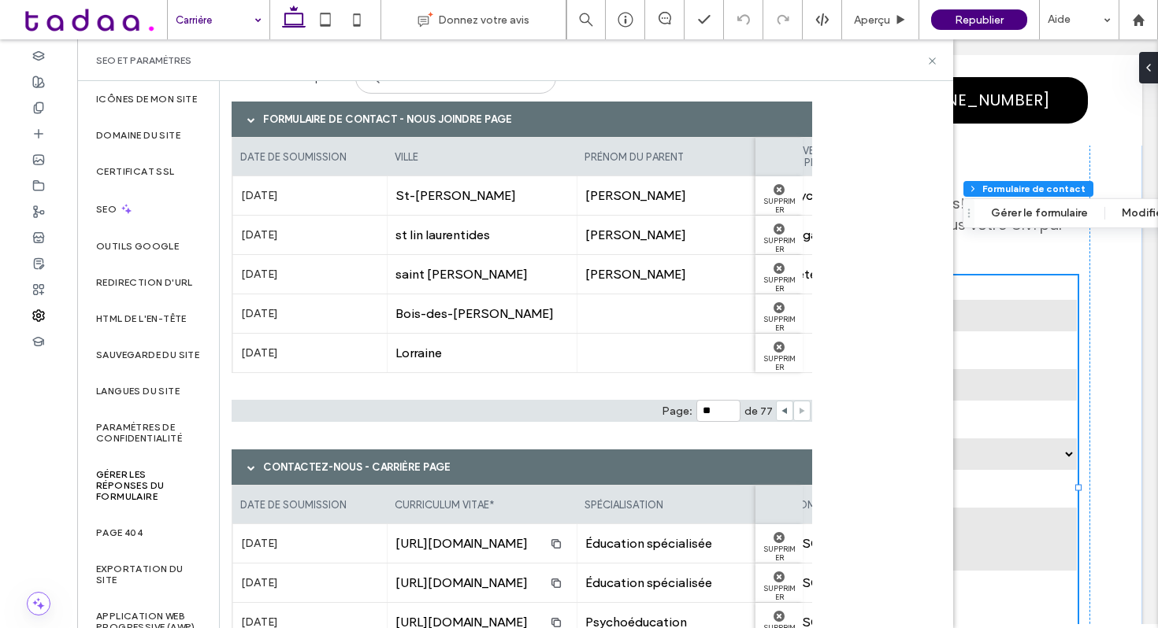
click at [279, 348] on label "[DATE]" at bounding box center [310, 353] width 138 height 29
click at [789, 410] on div at bounding box center [784, 411] width 17 height 20
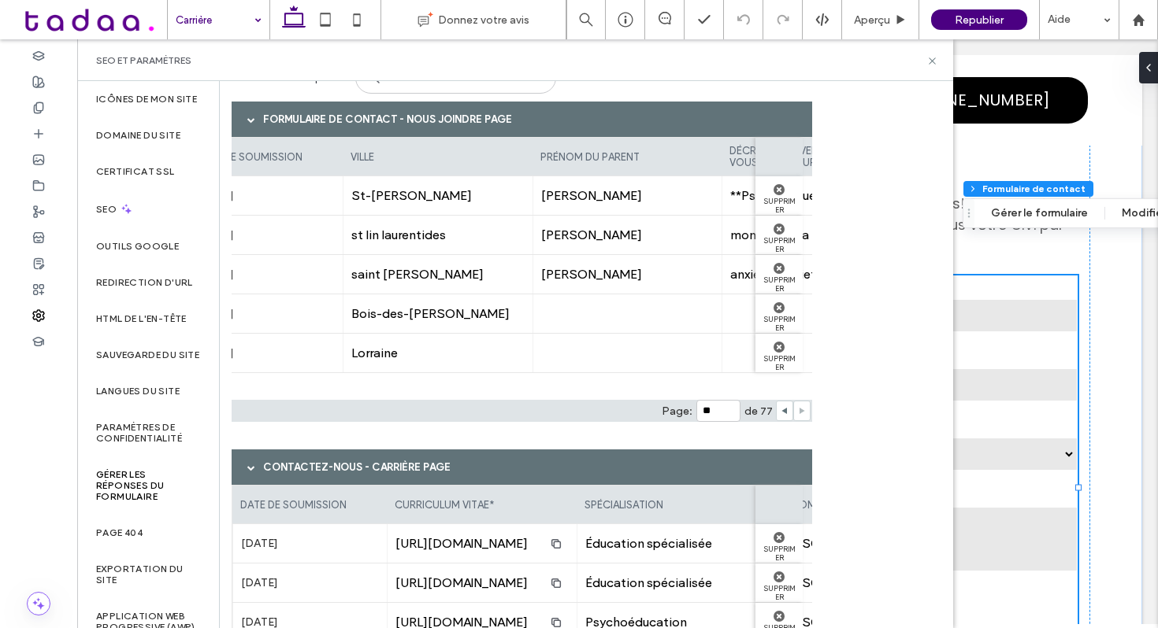
click at [680, 339] on div at bounding box center [627, 353] width 190 height 39
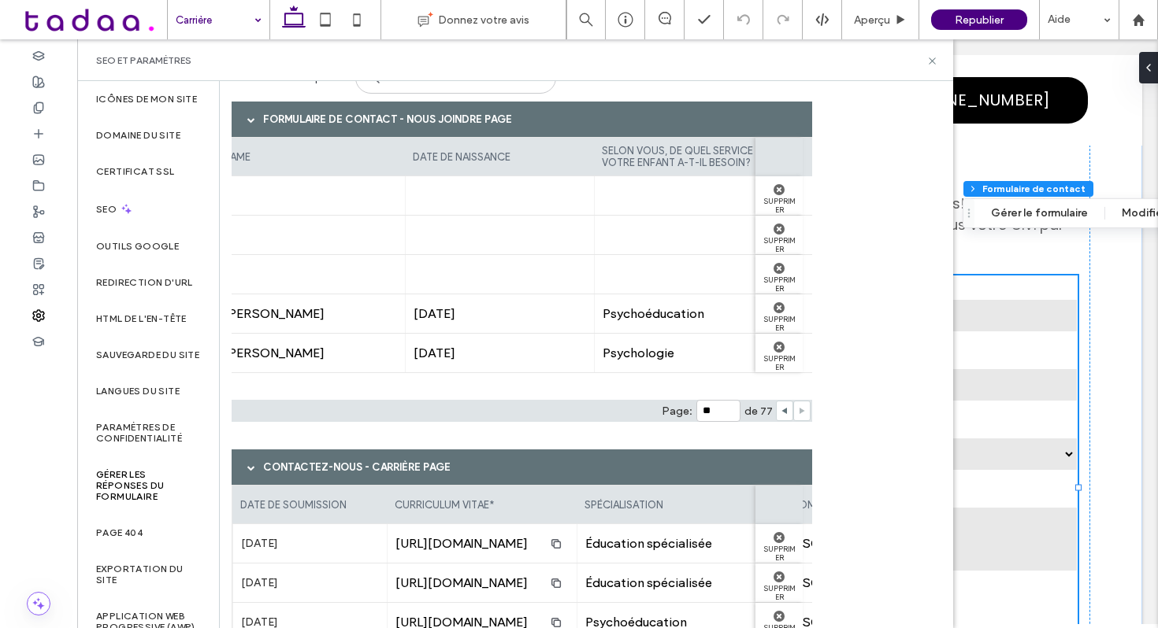
scroll to position [0, 3231]
click at [595, 352] on span "Psychologie" at bounding box center [667, 353] width 173 height 15
click at [424, 360] on span "[DATE]" at bounding box center [478, 353] width 173 height 15
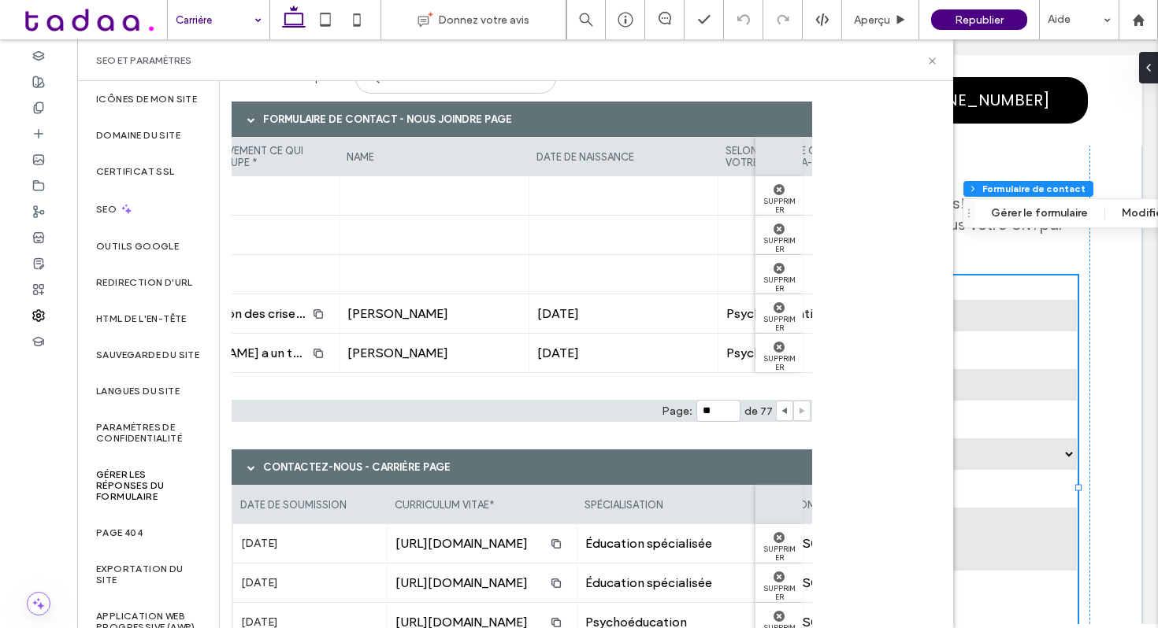
click at [385, 350] on span "[PERSON_NAME]" at bounding box center [433, 353] width 173 height 15
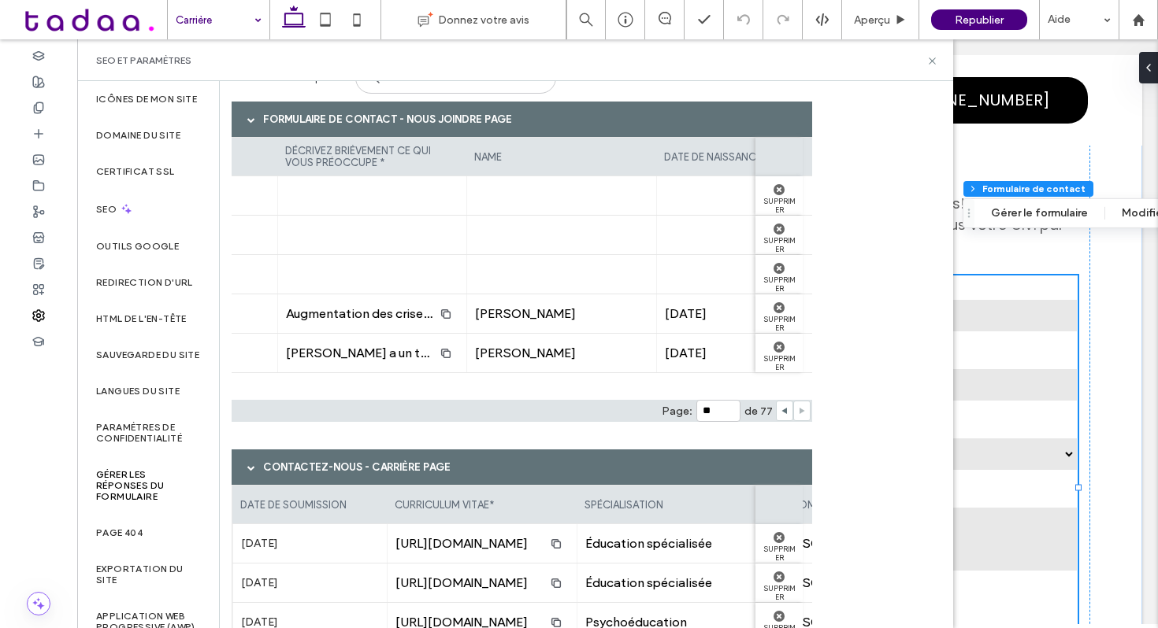
scroll to position [0, 2948]
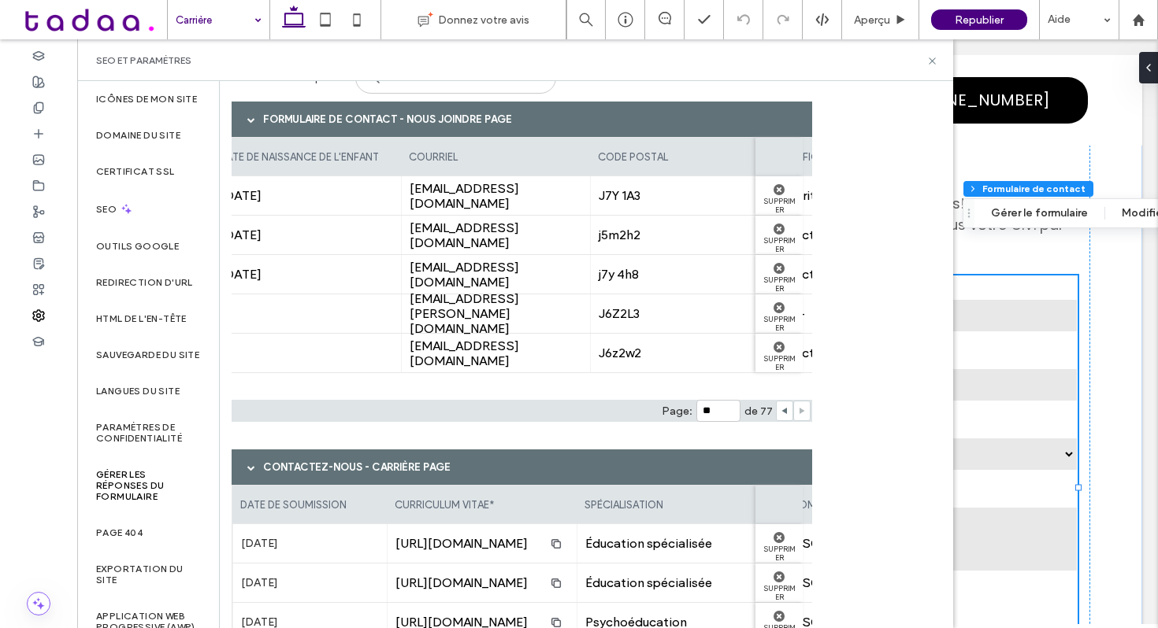
scroll to position [0, 941]
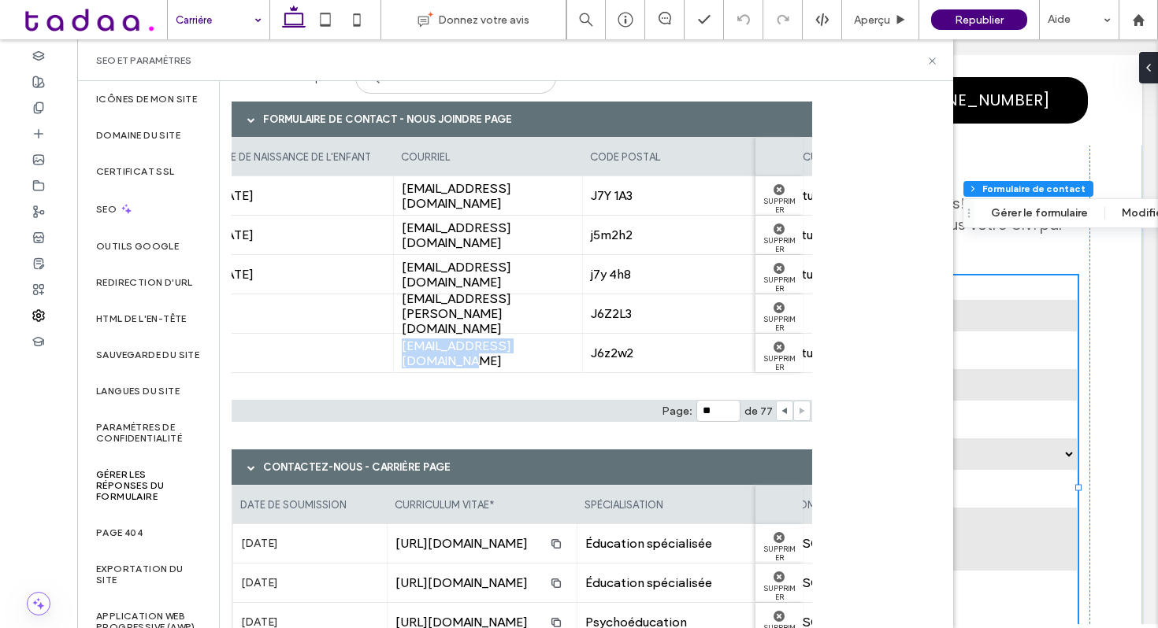
drag, startPoint x: 402, startPoint y: 353, endPoint x: 580, endPoint y: 358, distance: 178.0
click at [580, 358] on div "[EMAIL_ADDRESS][DOMAIN_NAME]" at bounding box center [488, 353] width 190 height 39
copy span "[EMAIL_ADDRESS][DOMAIN_NAME]"
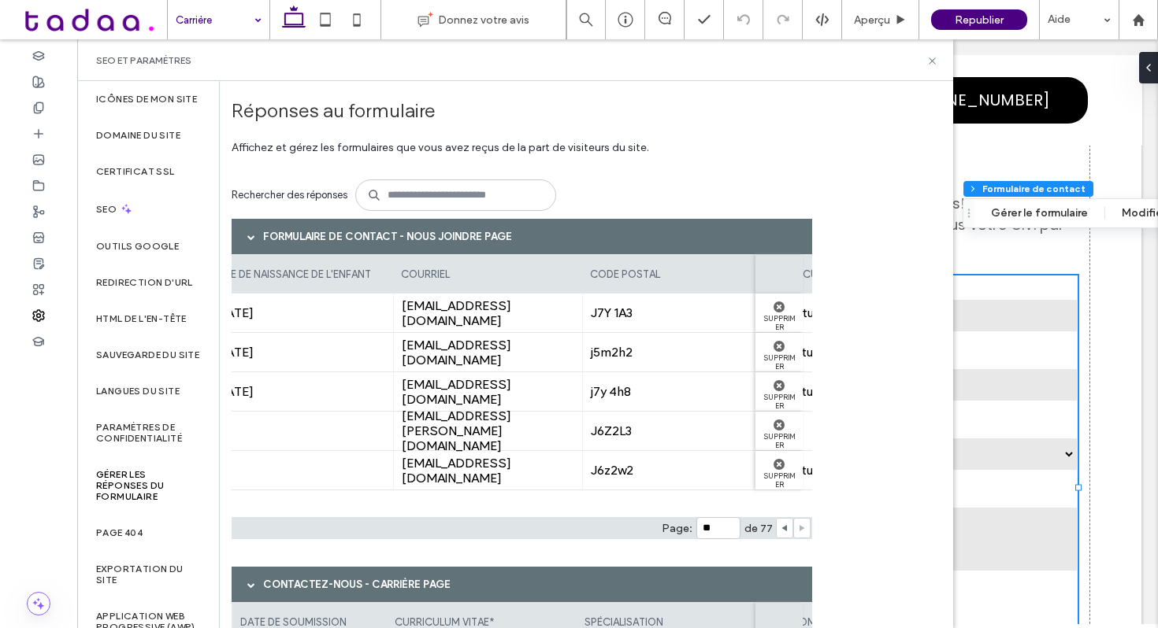
click at [254, 235] on span at bounding box center [251, 237] width 8 height 8
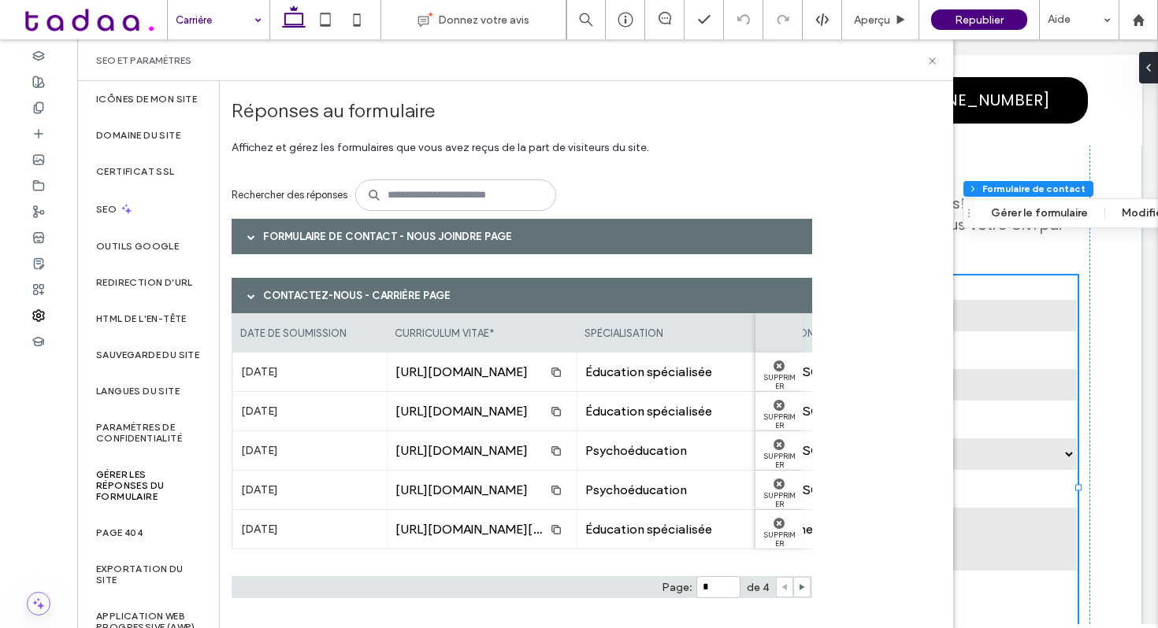
click at [245, 295] on div at bounding box center [251, 296] width 24 height 28
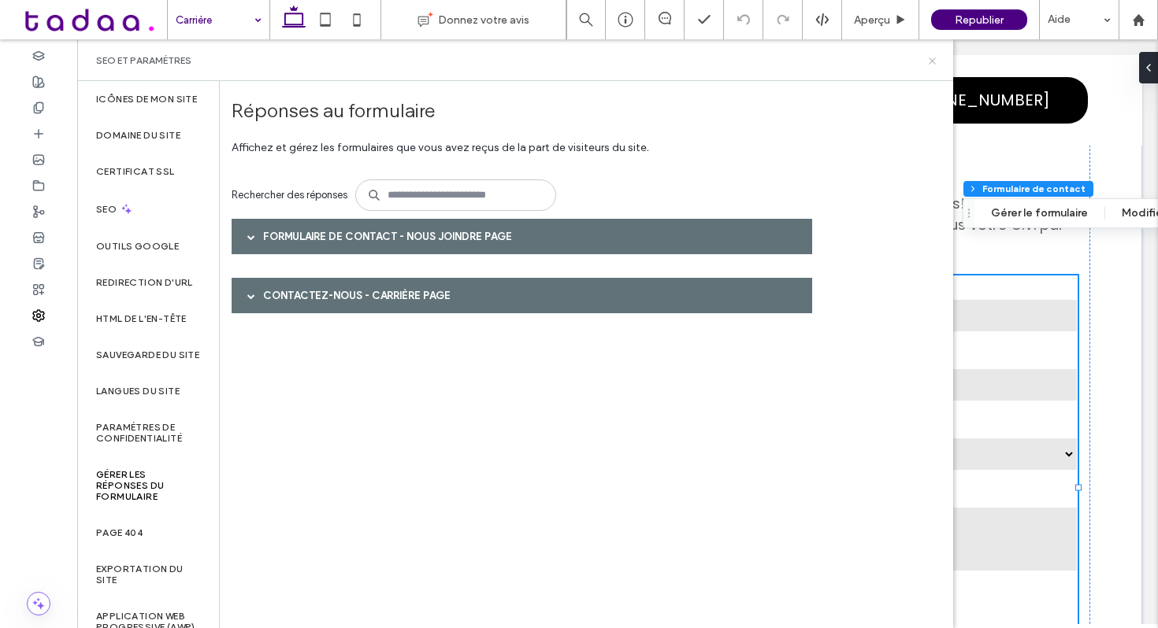
click at [931, 59] on icon at bounding box center [932, 61] width 12 height 12
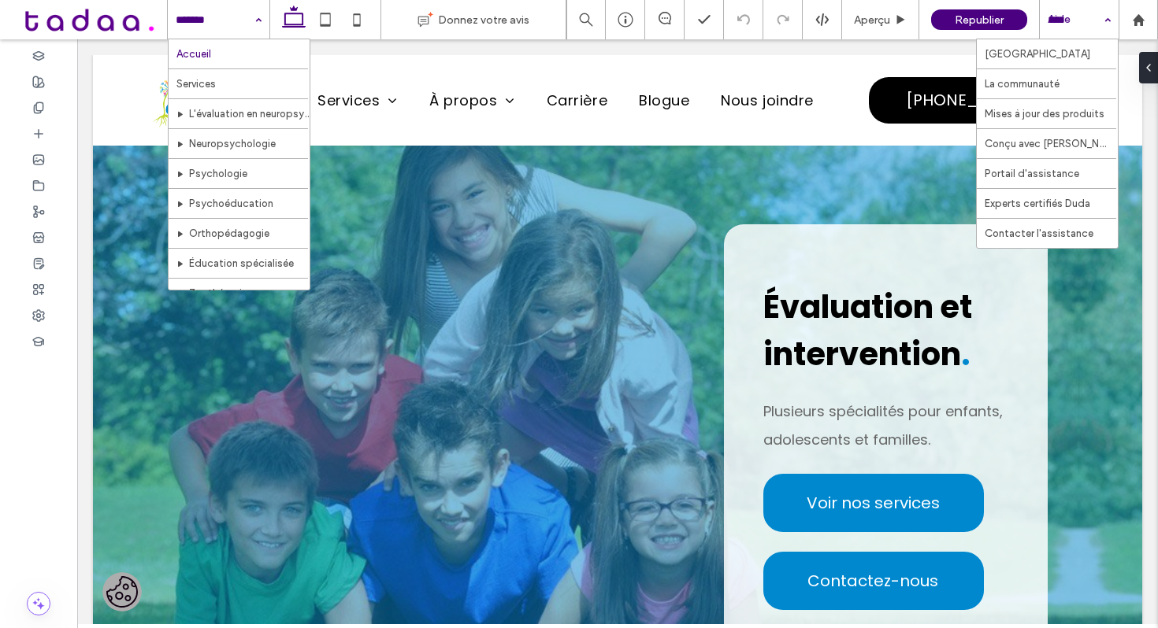
click at [1110, 20] on div "Aide" at bounding box center [1079, 19] width 79 height 39
click at [259, 16] on div "Accueil Services L'évaluation en neuropsychologie au CEIME Neuropsychologie Psy…" at bounding box center [219, 19] width 102 height 39
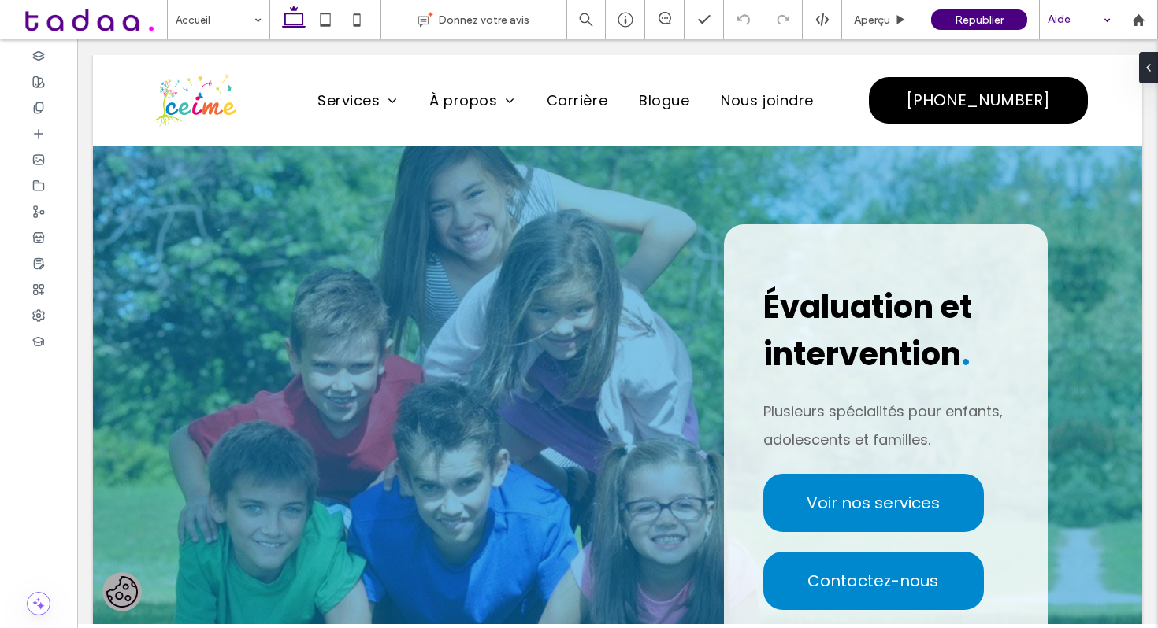
click at [1110, 25] on div "Aide" at bounding box center [1079, 19] width 79 height 39
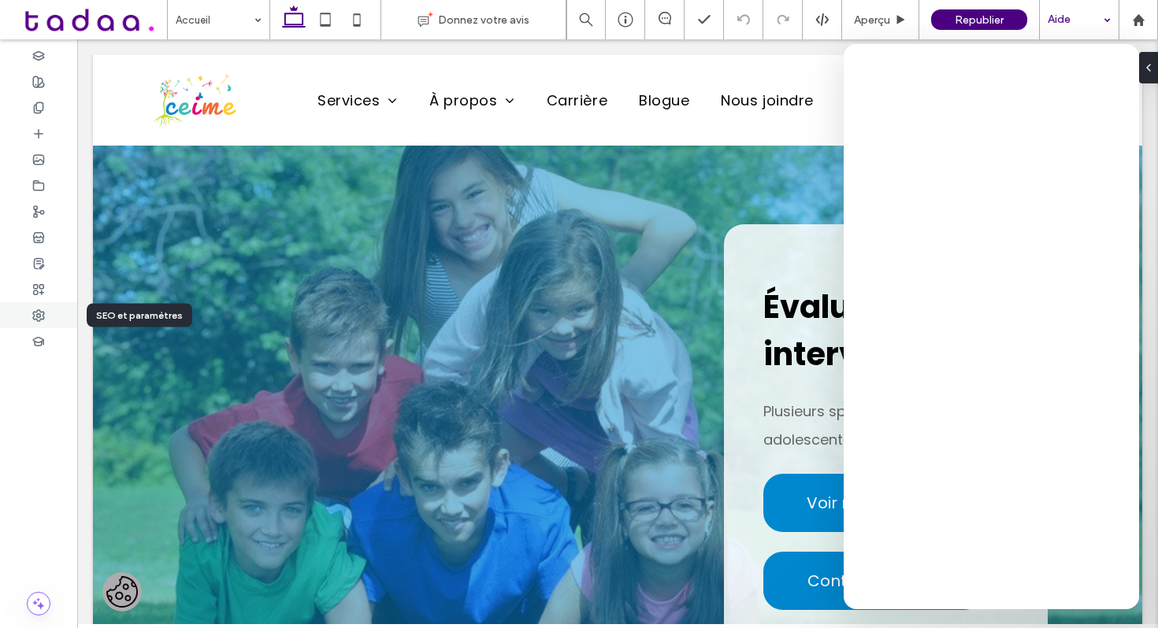
click at [48, 308] on div at bounding box center [38, 315] width 77 height 26
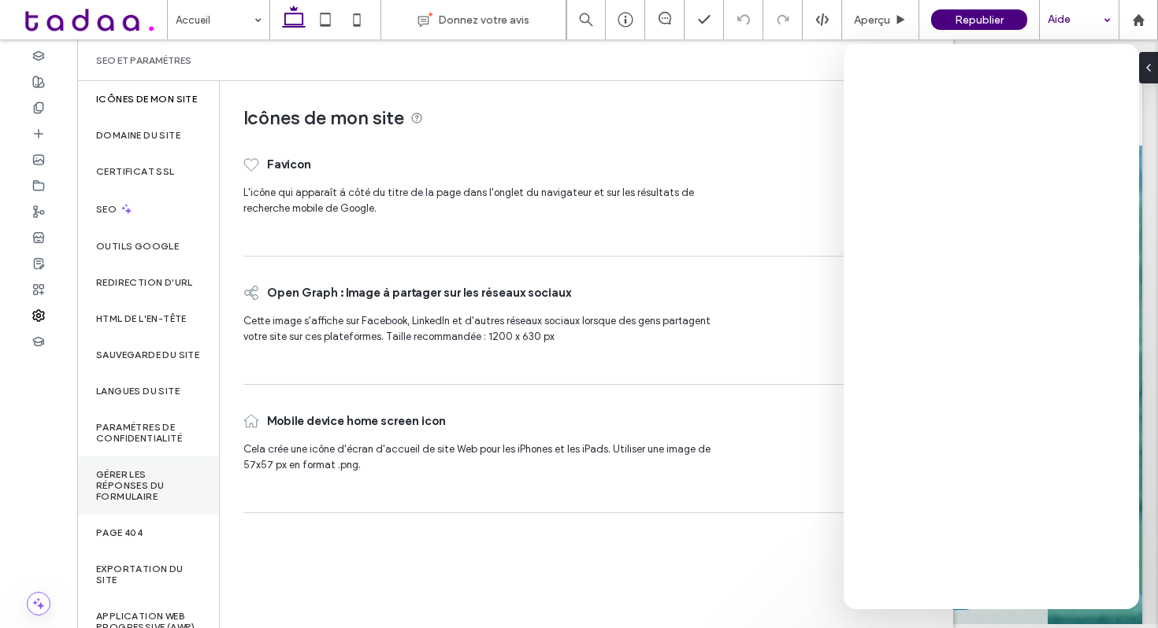
click at [120, 502] on label "Gérer les réponses du formulaire" at bounding box center [148, 485] width 104 height 33
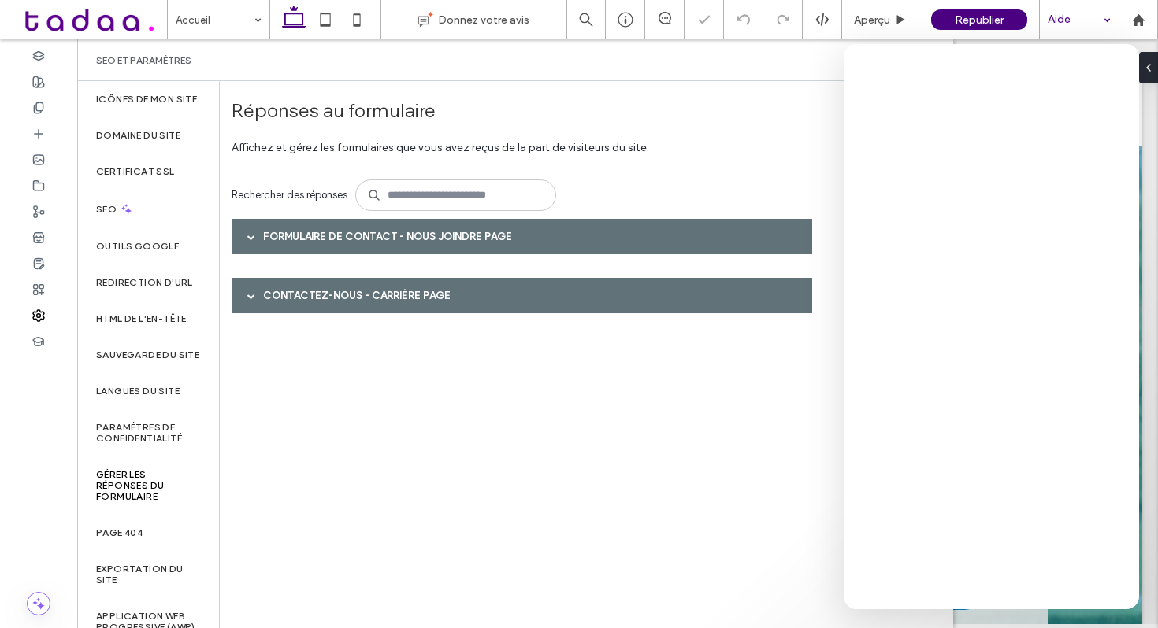
click at [247, 233] on span at bounding box center [251, 237] width 8 height 8
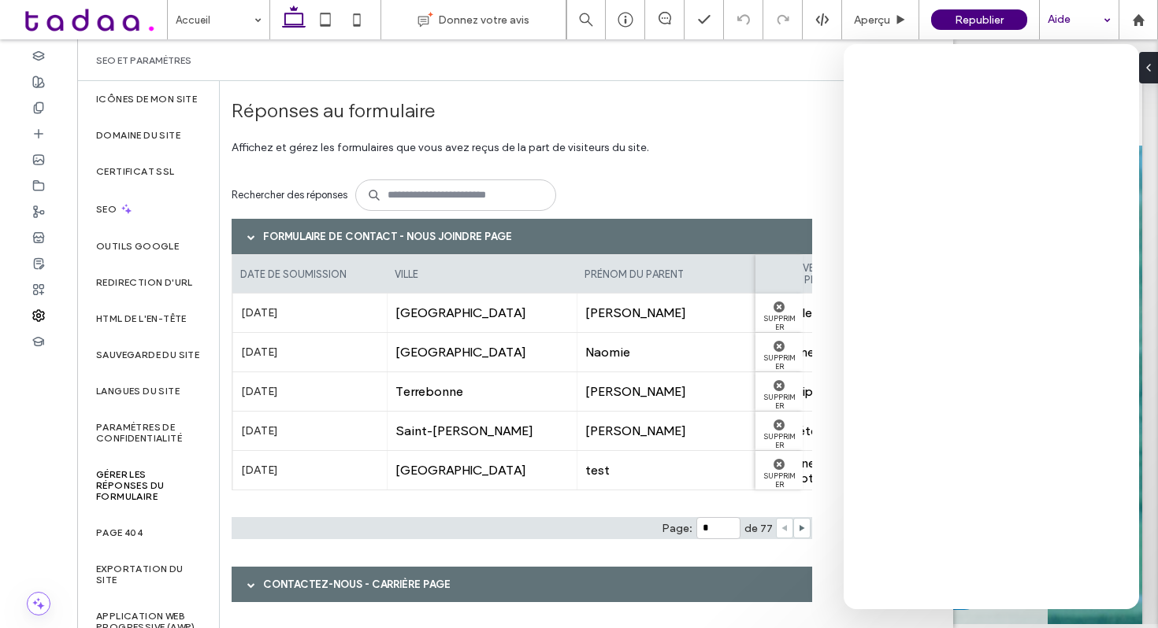
click at [633, 206] on div "Rechercher des réponses" at bounding box center [527, 195] width 591 height 47
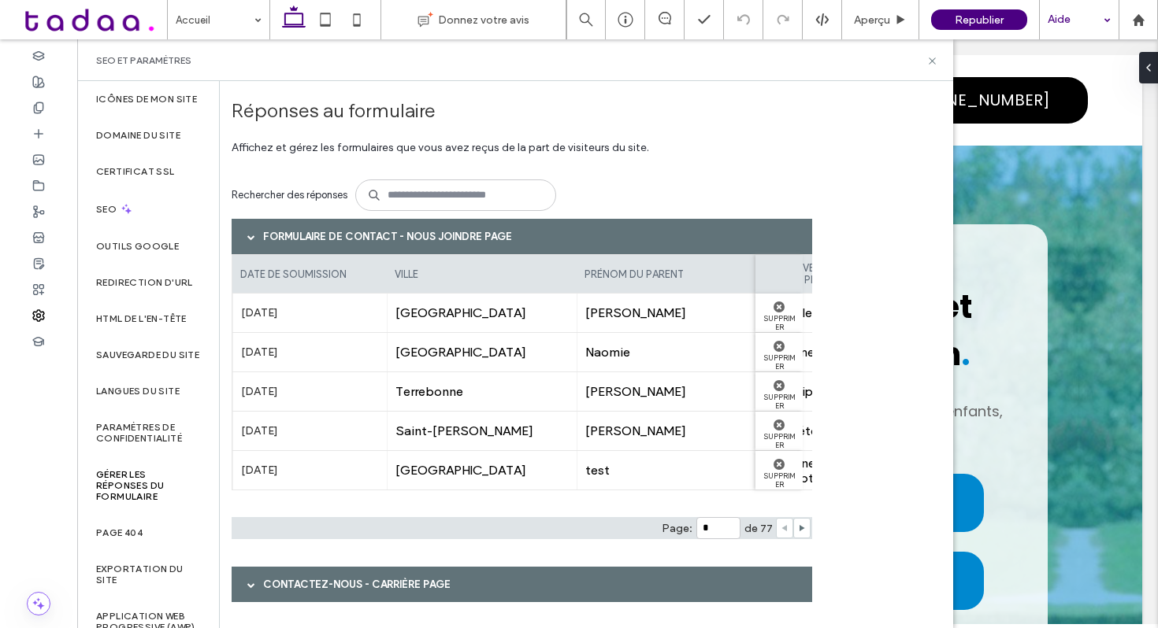
click at [821, 477] on div "Formulaire de contact - Nous joindre page date de soumission ville prénom du pa…" at bounding box center [527, 422] width 591 height 407
click at [936, 58] on icon at bounding box center [932, 61] width 12 height 12
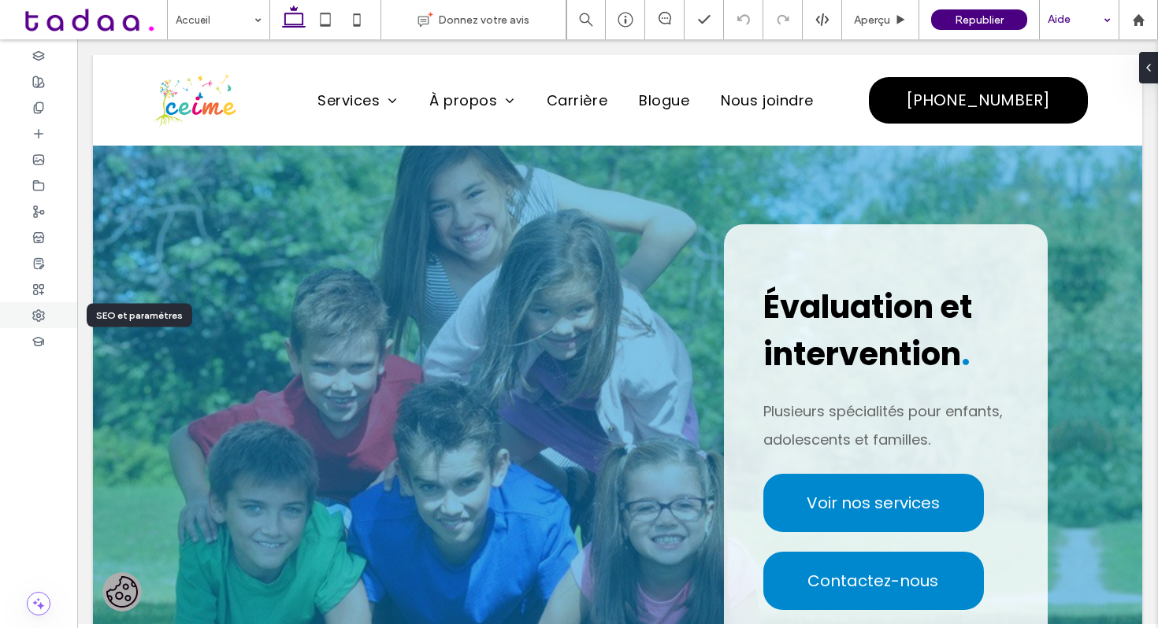
click at [41, 314] on icon at bounding box center [38, 315] width 13 height 13
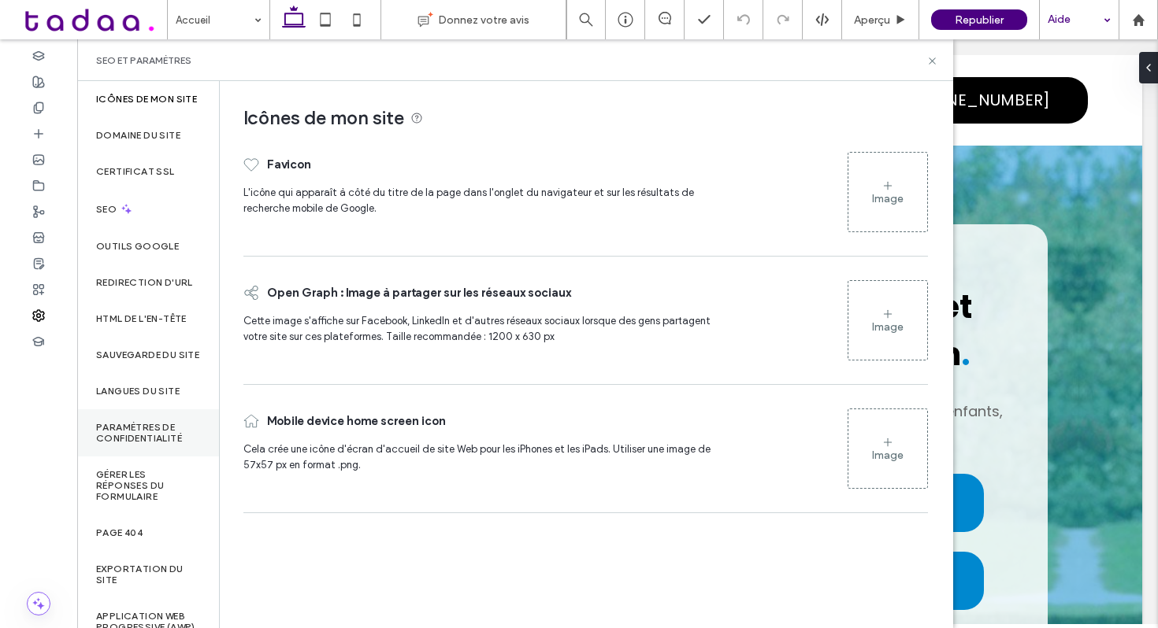
click at [129, 444] on label "Paramètres de confidentialité" at bounding box center [148, 433] width 104 height 22
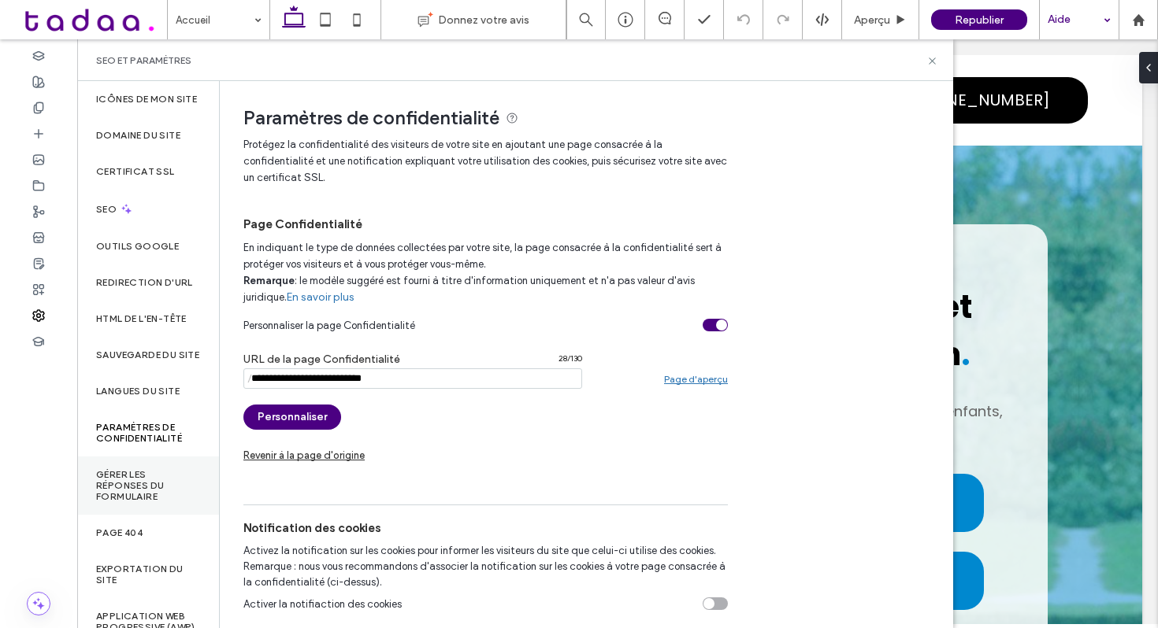
click at [129, 502] on label "Gérer les réponses du formulaire" at bounding box center [148, 485] width 104 height 33
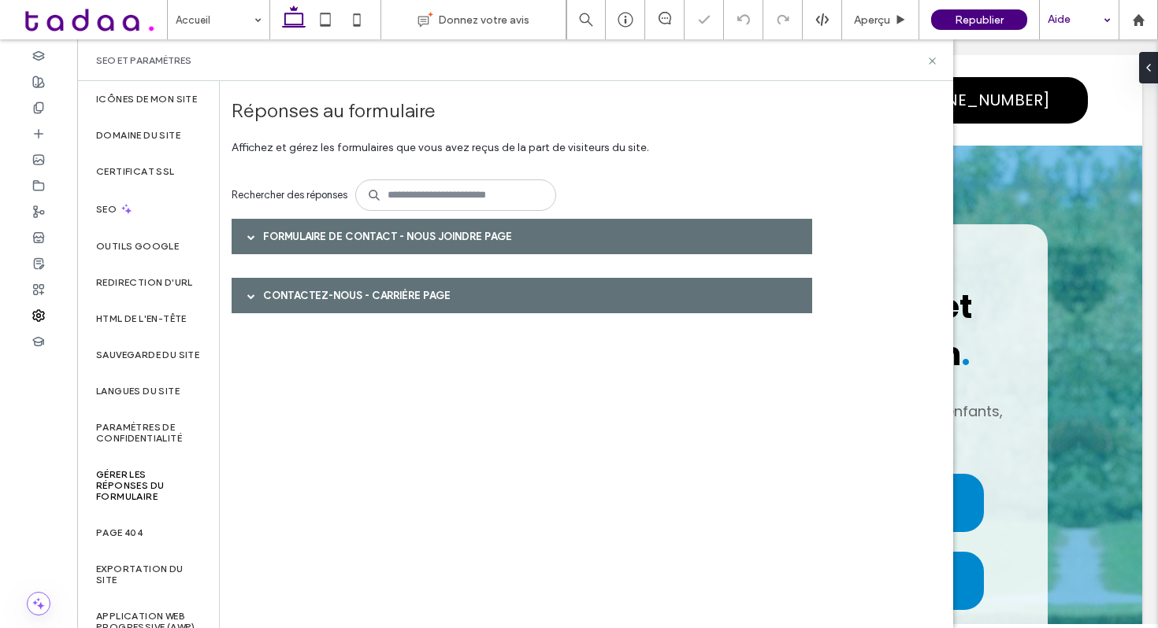
click at [343, 228] on div "Formulaire de contact - Nous joindre page" at bounding box center [522, 236] width 580 height 35
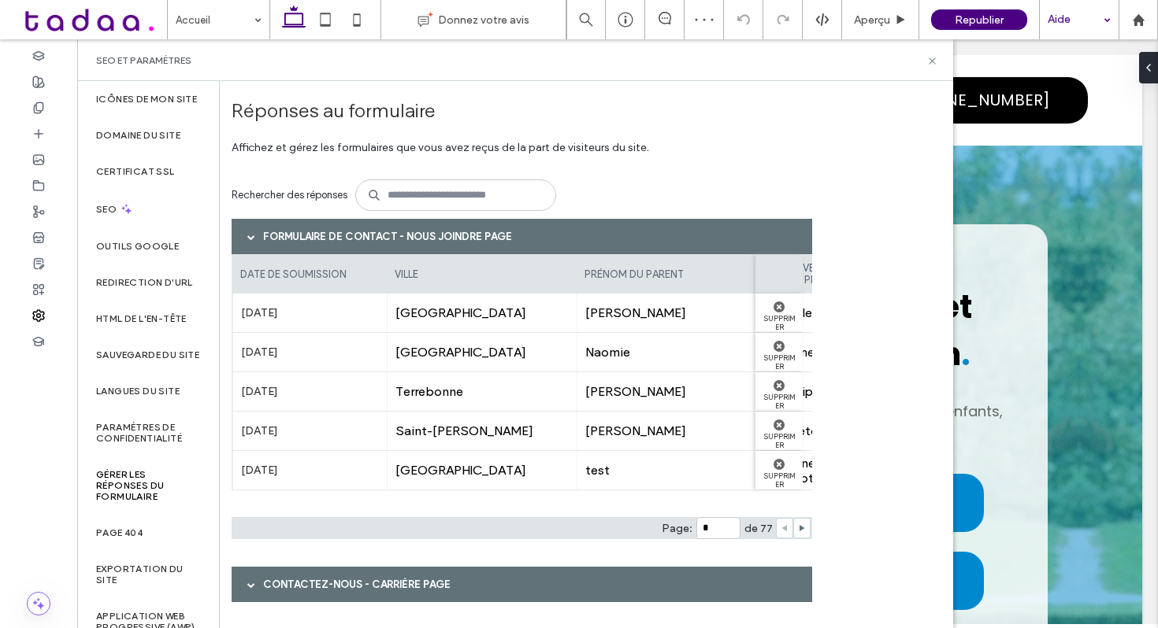
click at [349, 238] on div "Formulaire de contact - Nous joindre page" at bounding box center [522, 236] width 580 height 35
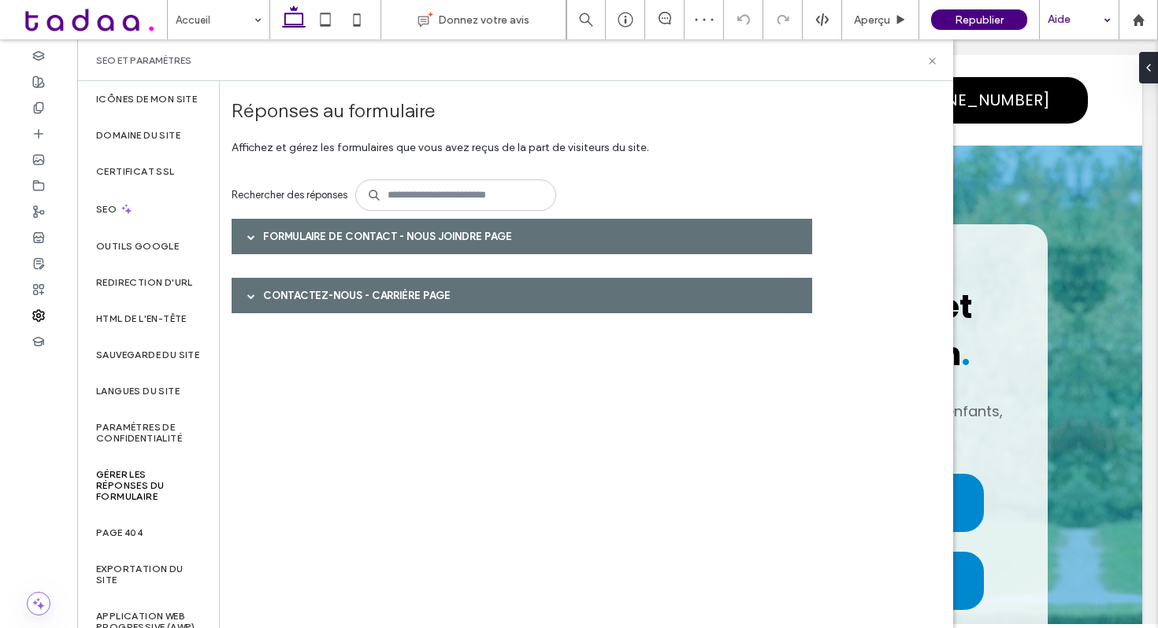
click at [353, 293] on div "Contactez-nous - Carrière page" at bounding box center [522, 295] width 580 height 35
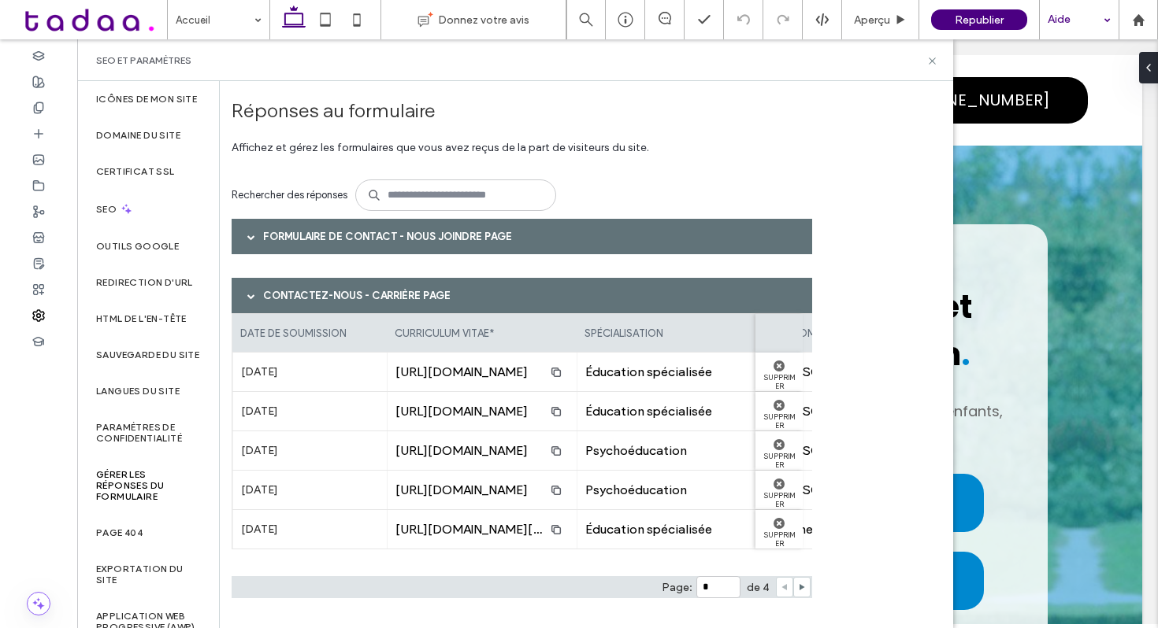
click at [381, 295] on div "Contactez-nous - Carrière page" at bounding box center [522, 295] width 580 height 35
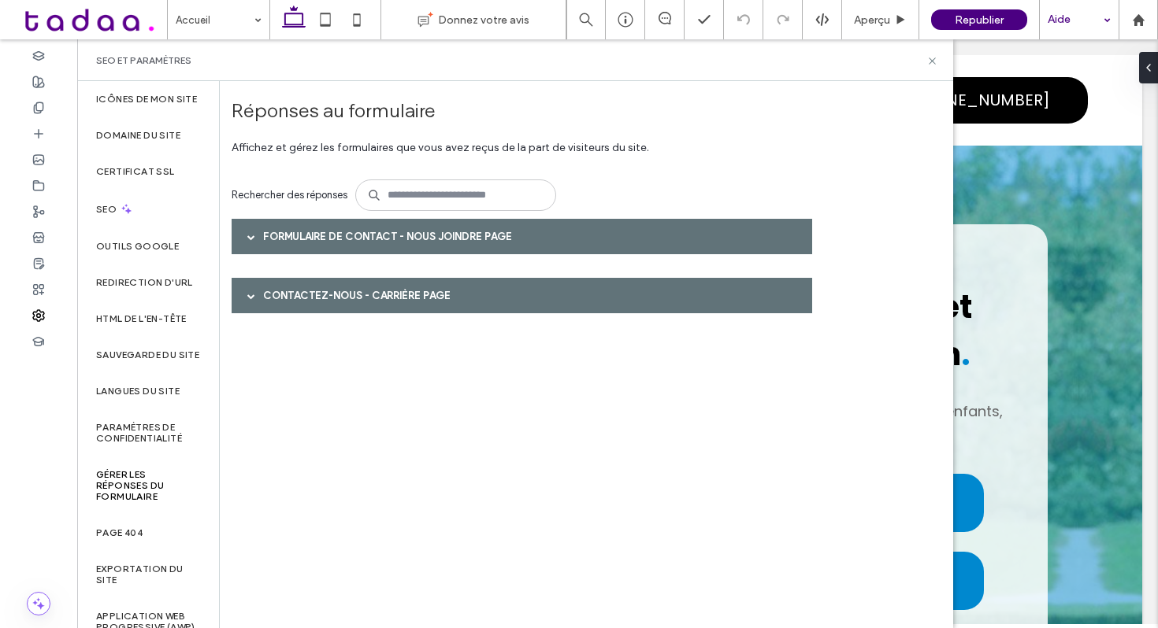
click at [1106, 28] on div "Aide" at bounding box center [1079, 19] width 79 height 39
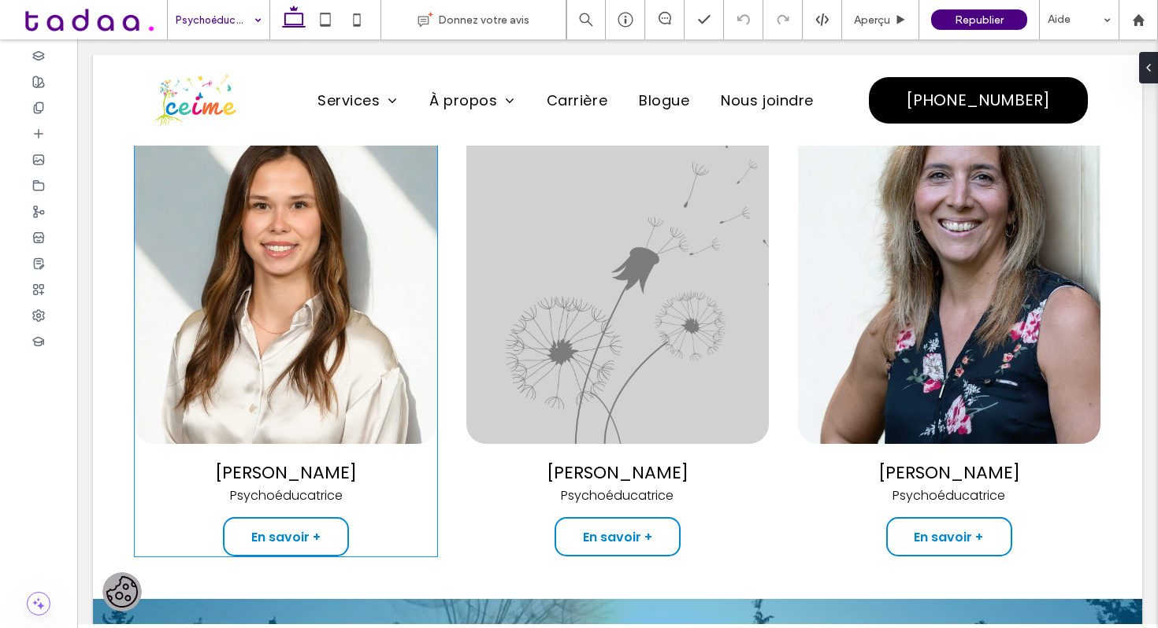
scroll to position [1822, 0]
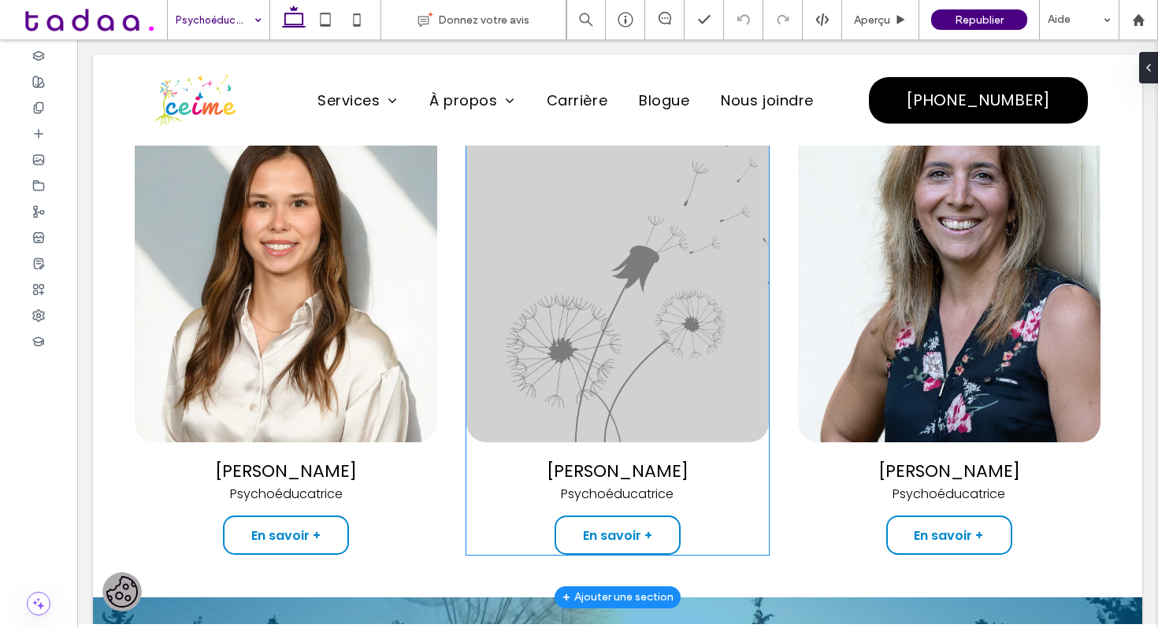
click at [613, 317] on img at bounding box center [617, 275] width 302 height 335
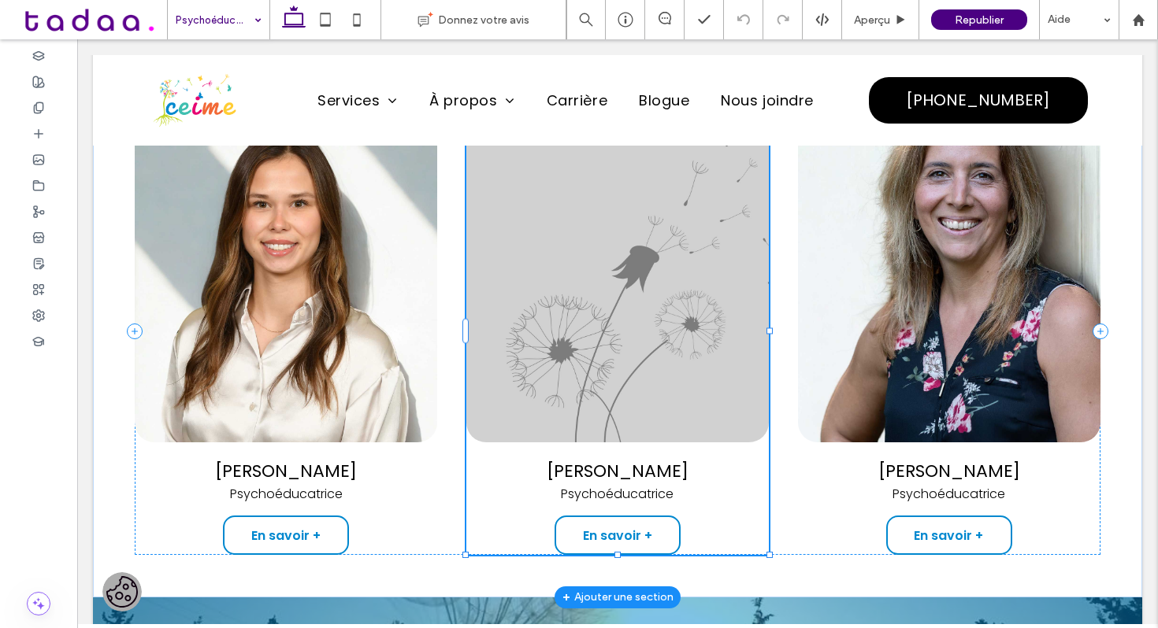
type input "**"
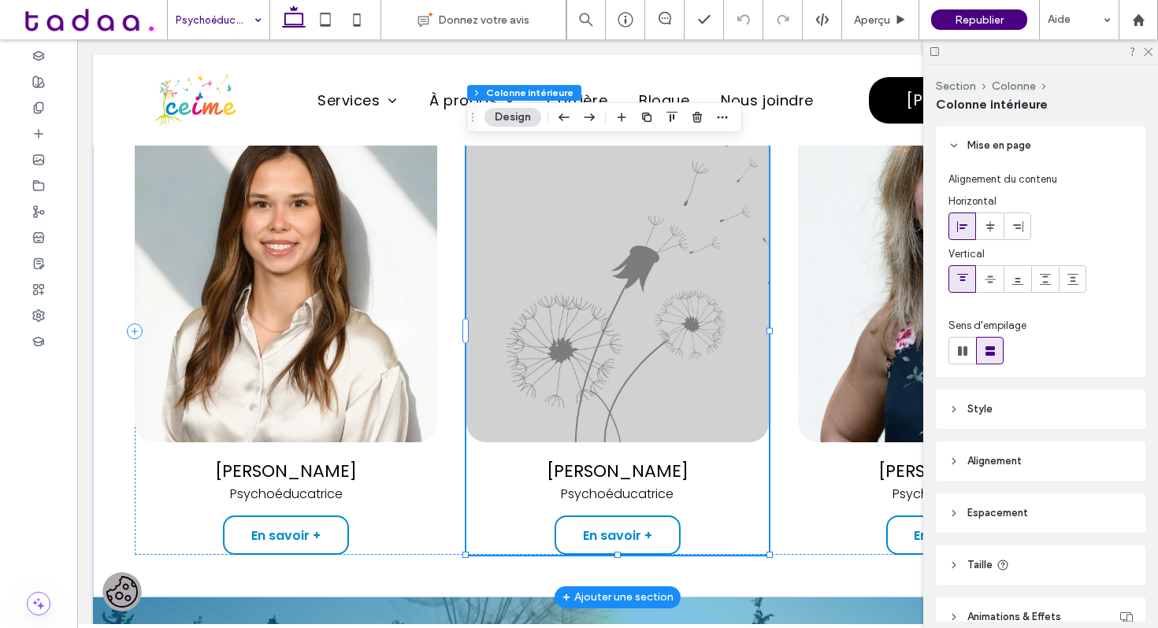
click at [613, 317] on img at bounding box center [617, 275] width 302 height 335
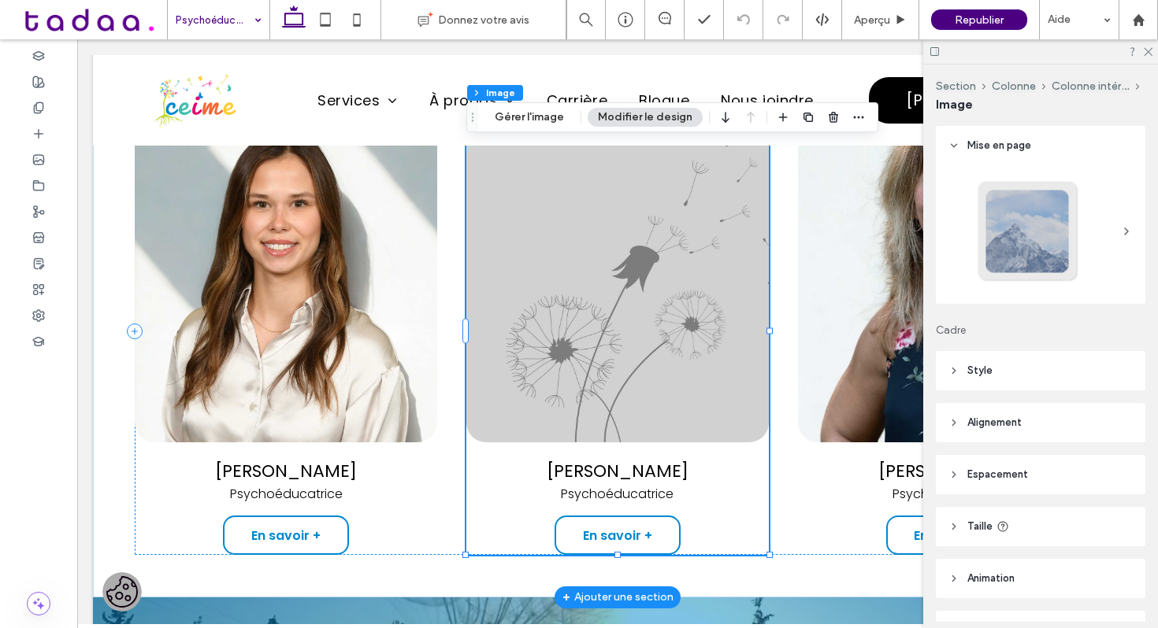
type input "**"
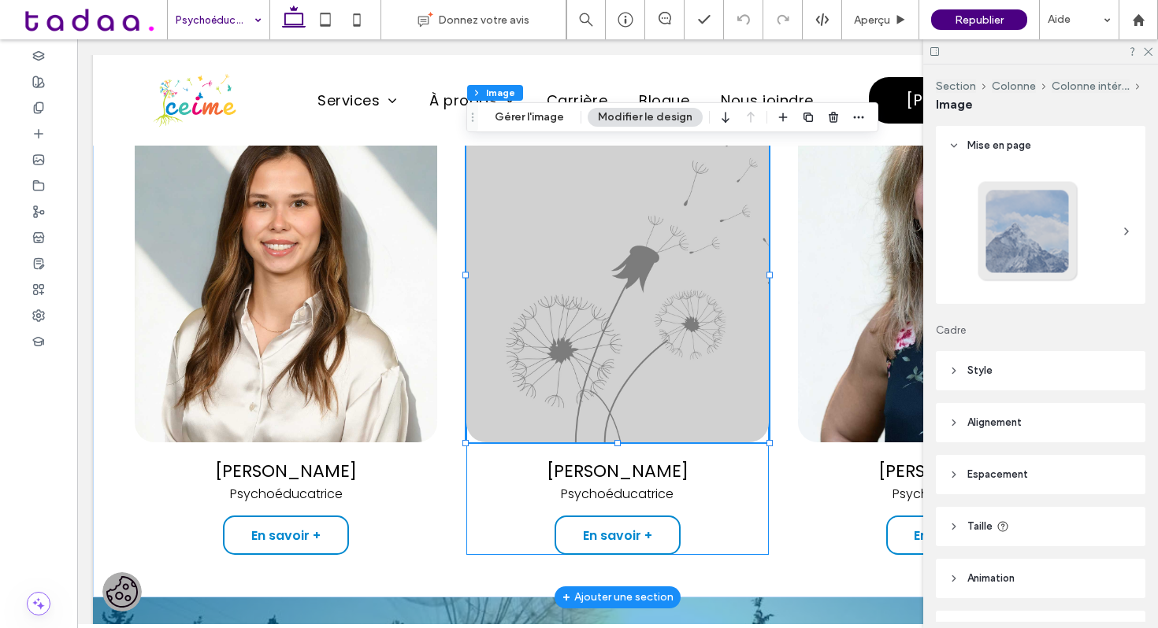
click at [613, 317] on img at bounding box center [617, 275] width 302 height 335
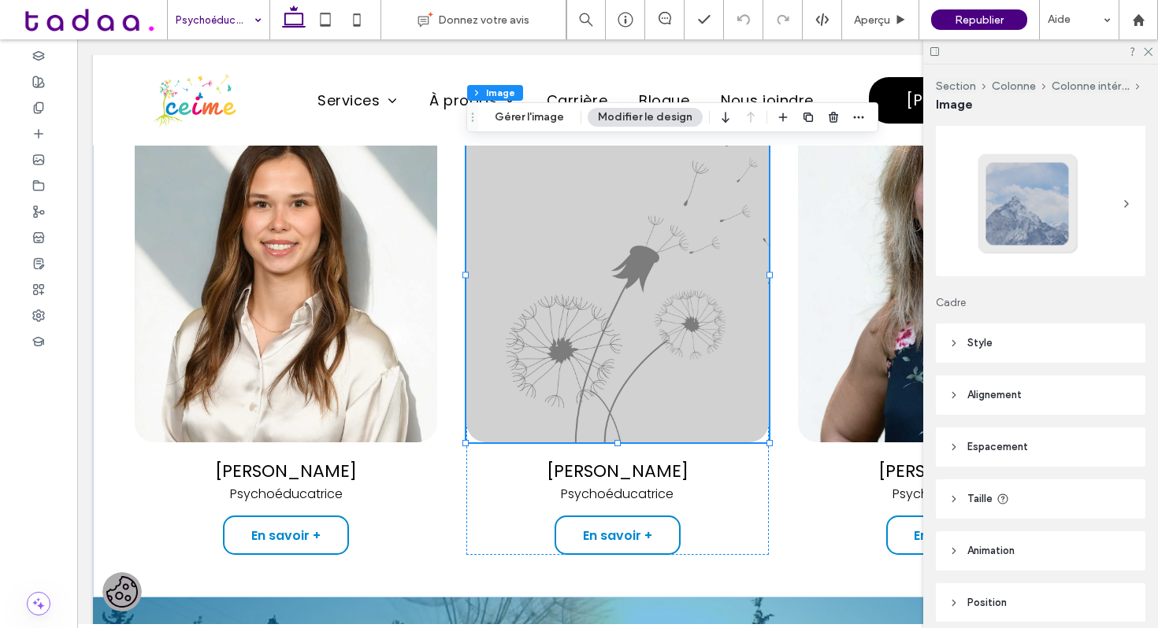
scroll to position [32, 0]
click at [558, 115] on button "Gérer l'image" at bounding box center [529, 117] width 90 height 19
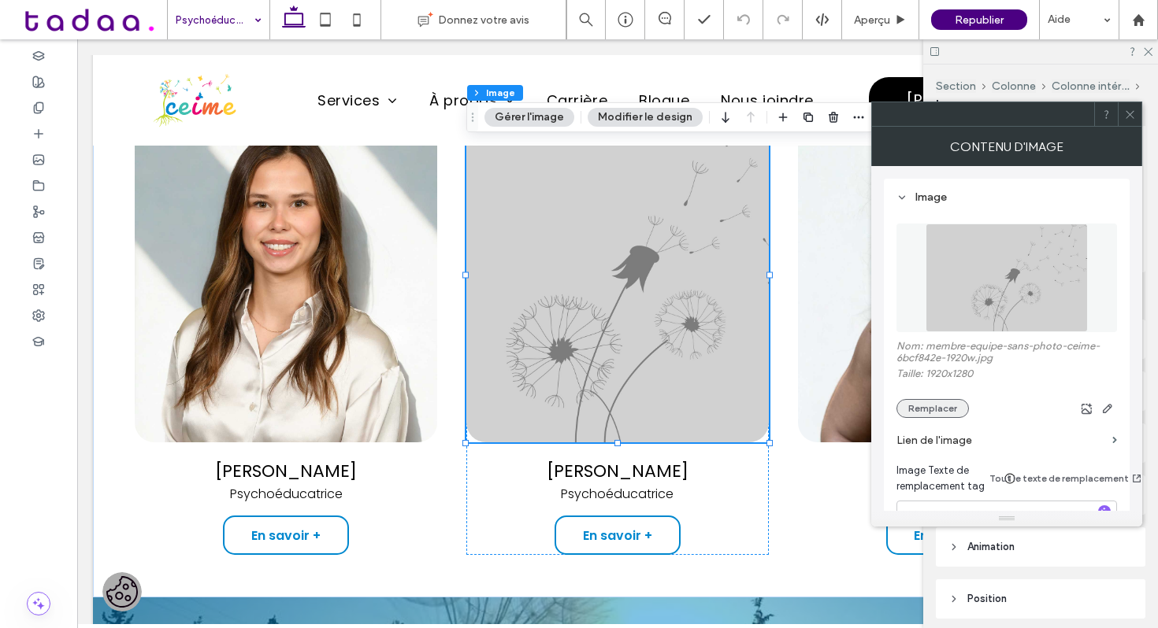
click at [949, 408] on button "Remplacer" at bounding box center [932, 408] width 72 height 19
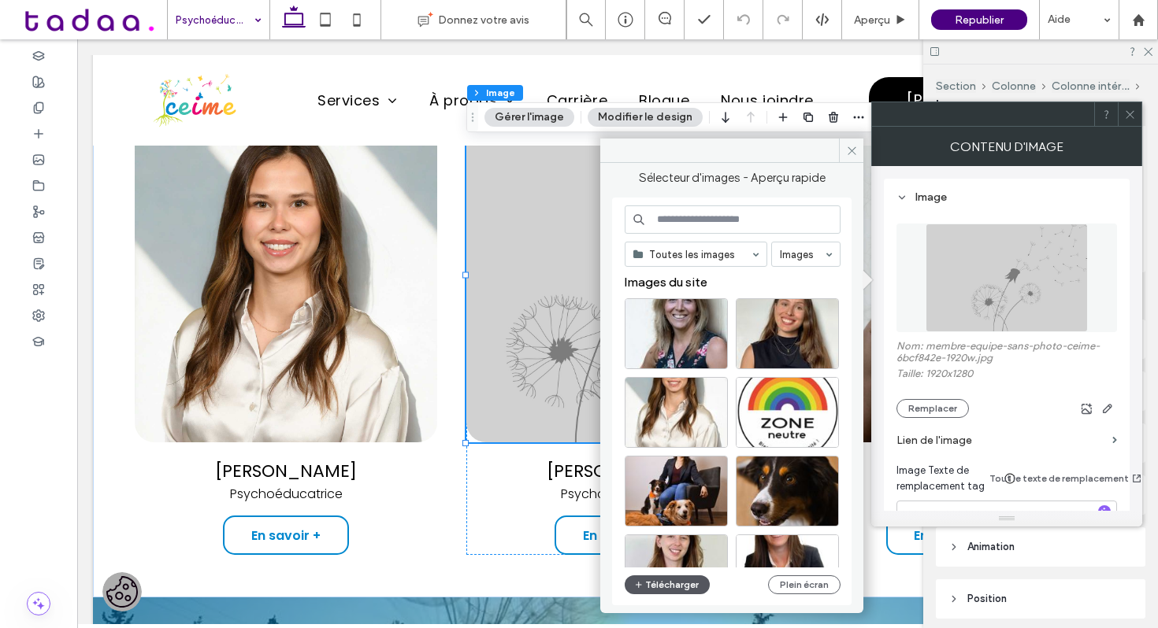
click at [683, 582] on button "Télécharger" at bounding box center [667, 585] width 85 height 19
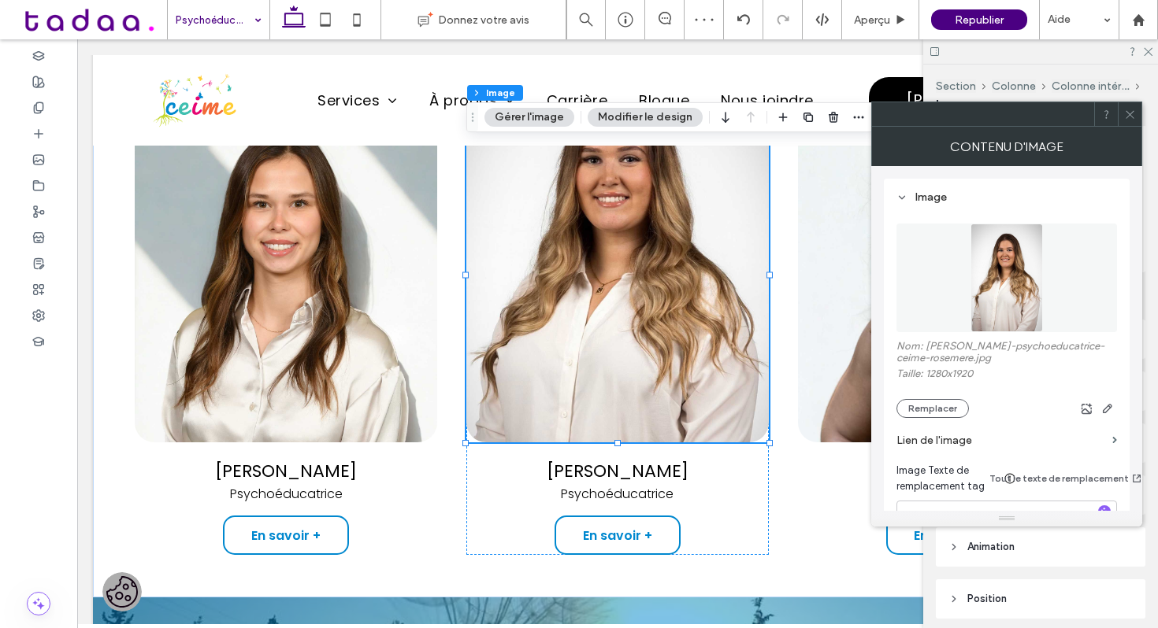
click at [1132, 114] on icon at bounding box center [1130, 115] width 12 height 12
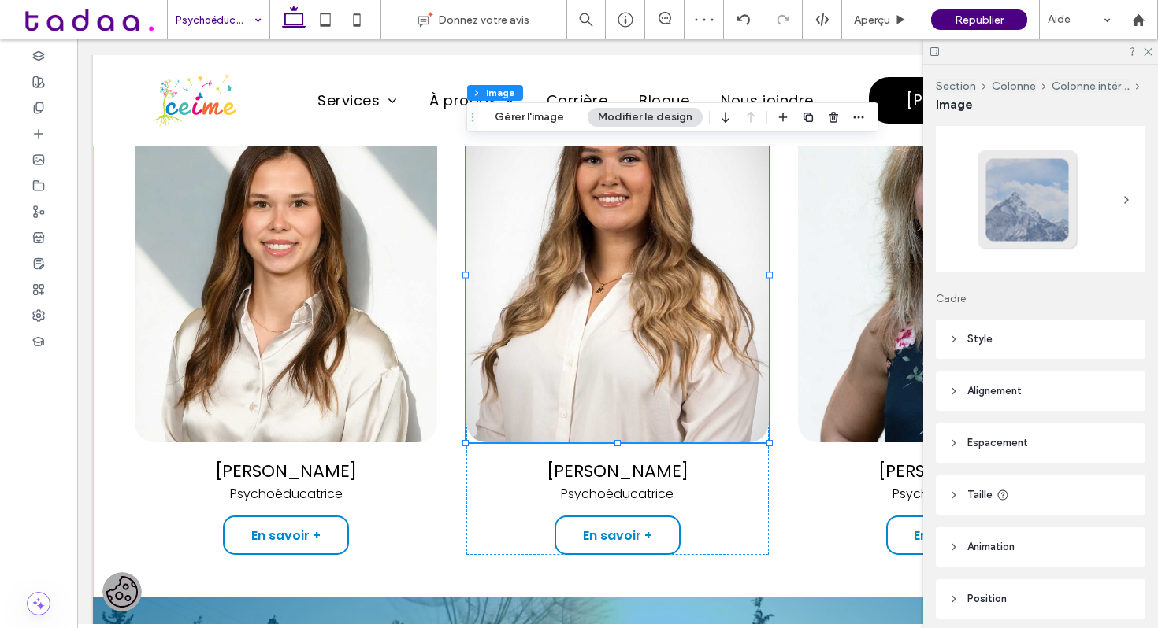
click at [1152, 54] on div at bounding box center [1040, 51] width 235 height 24
click at [1150, 46] on icon at bounding box center [1147, 51] width 10 height 10
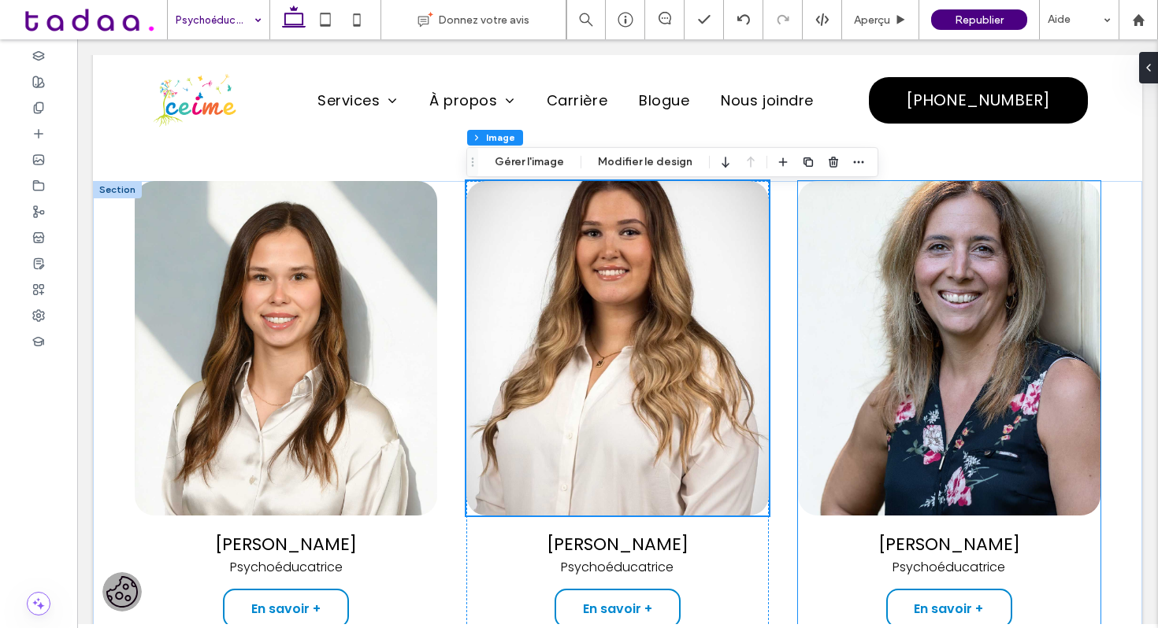
scroll to position [1738, 0]
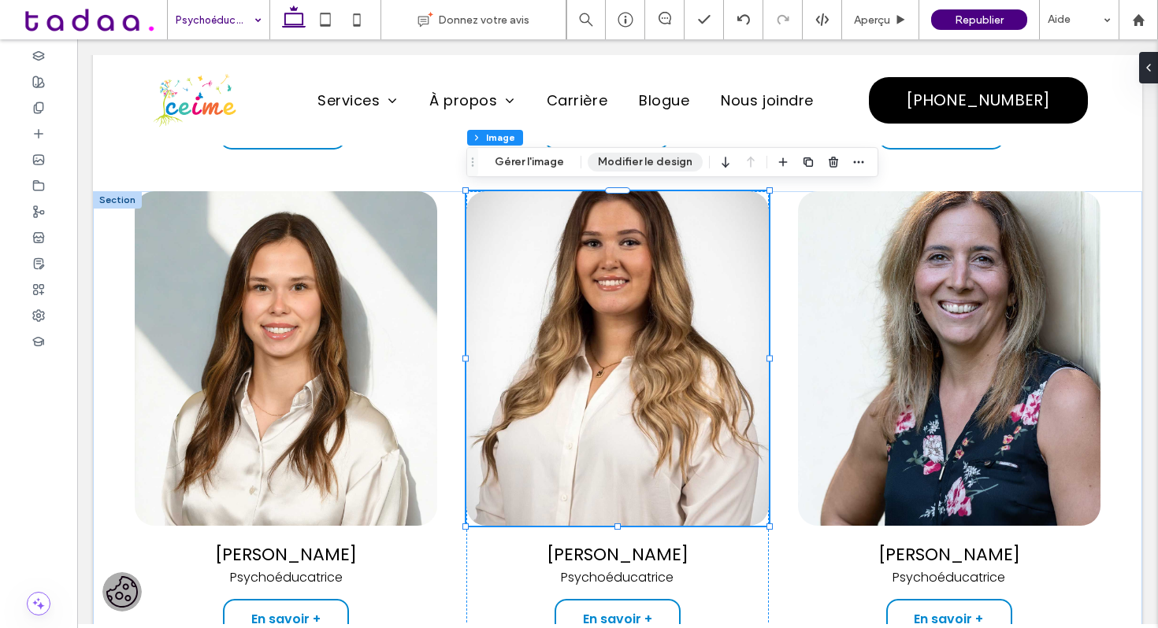
click at [624, 160] on button "Modifier le design" at bounding box center [644, 162] width 115 height 19
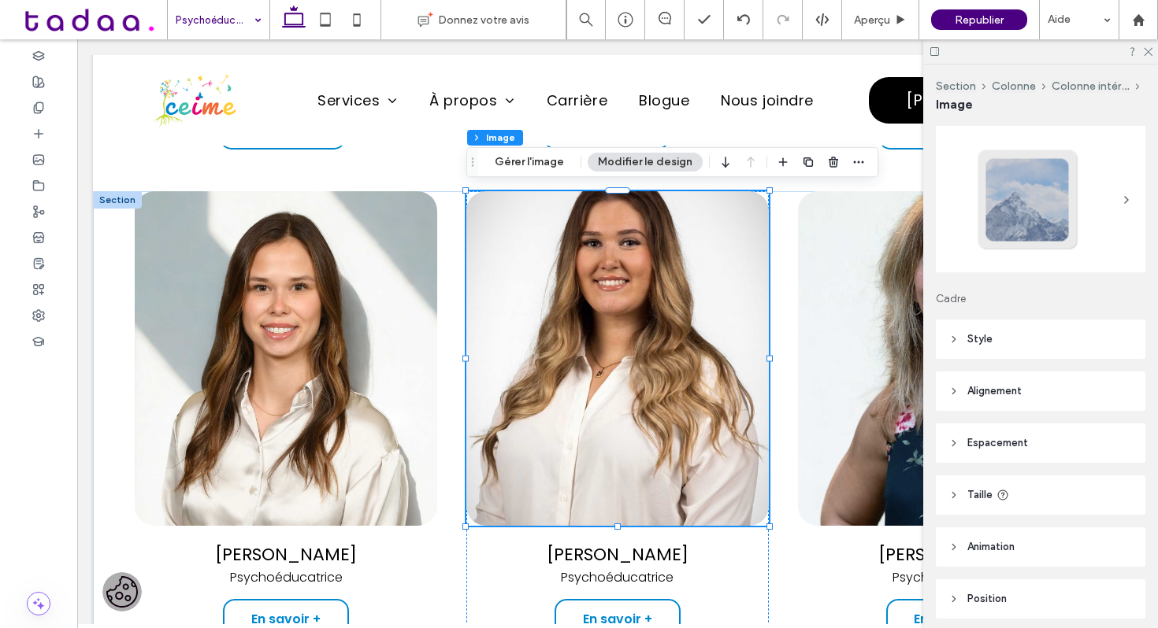
click at [980, 343] on span "Style" at bounding box center [979, 340] width 25 height 16
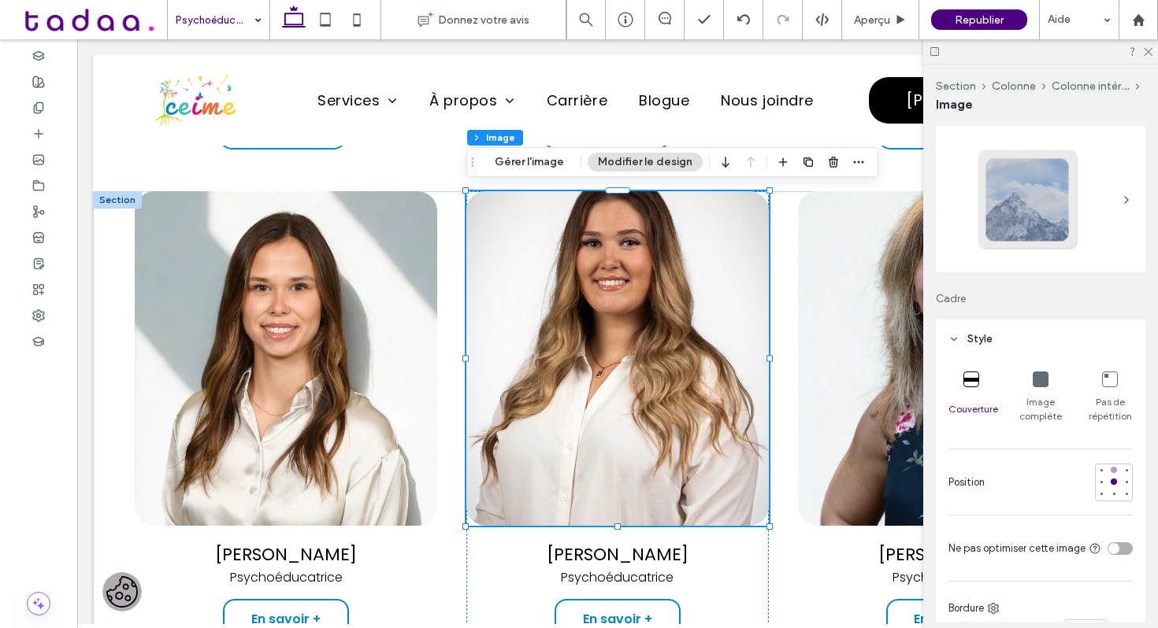
click at [1118, 469] on div at bounding box center [1113, 470] width 11 height 11
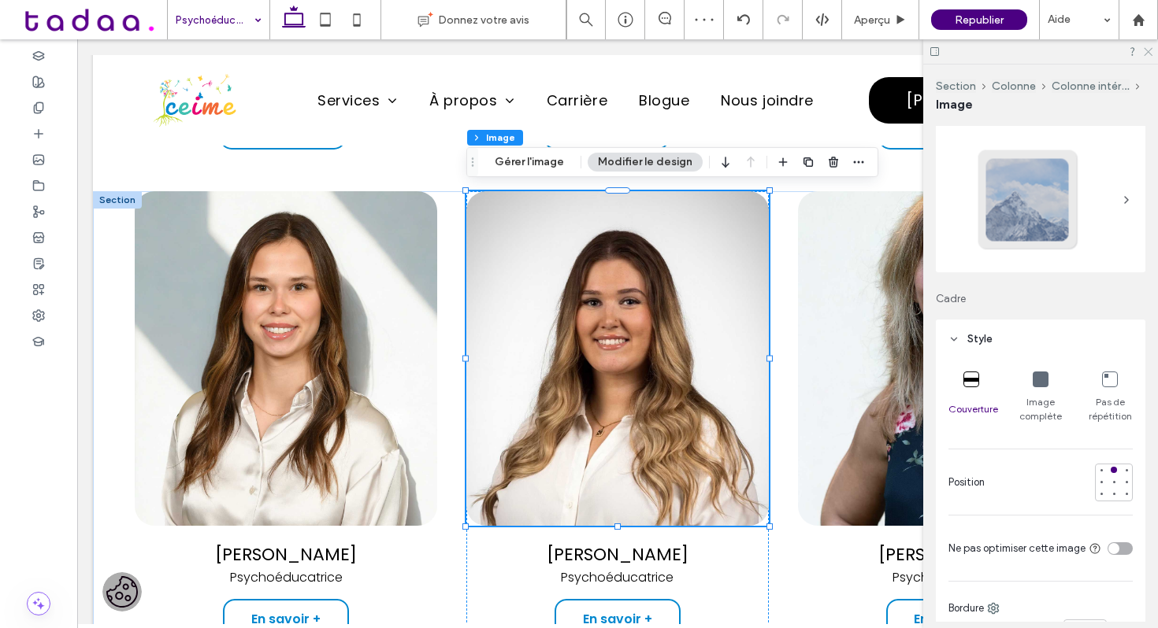
click at [1150, 49] on use at bounding box center [1147, 52] width 9 height 9
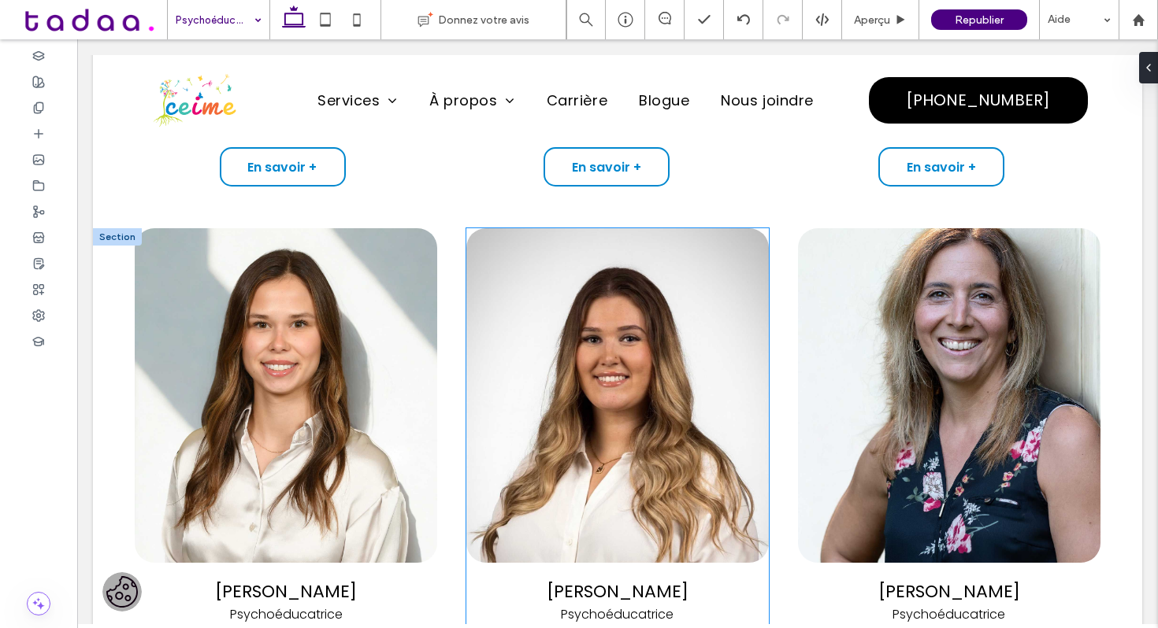
scroll to position [1696, 0]
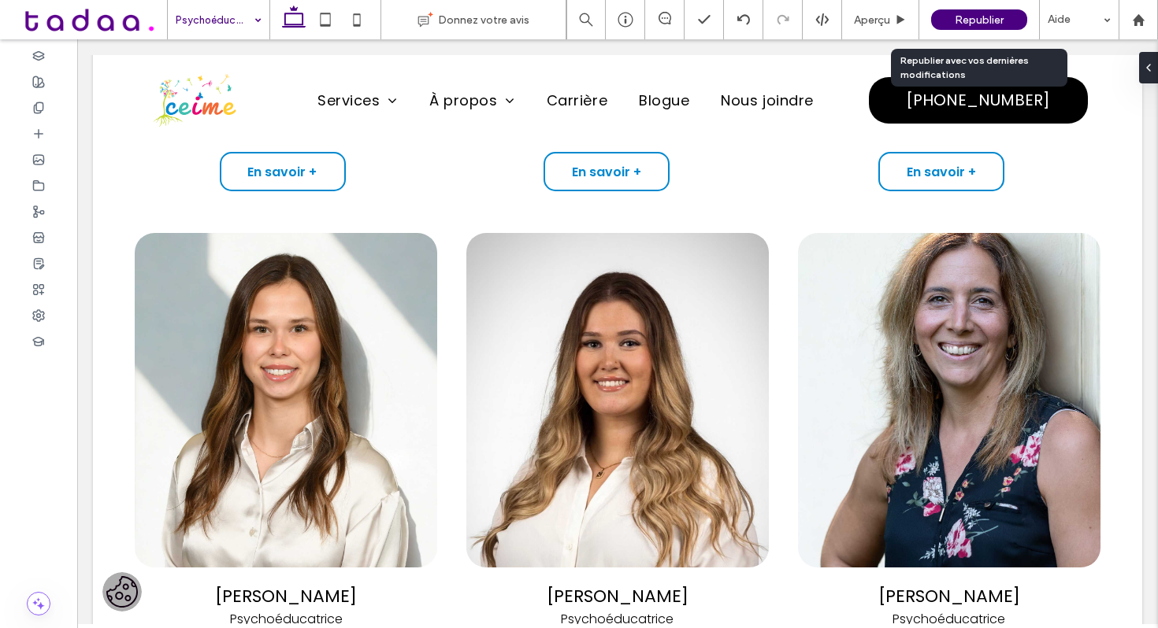
click at [1011, 23] on div "Republier" at bounding box center [979, 19] width 96 height 20
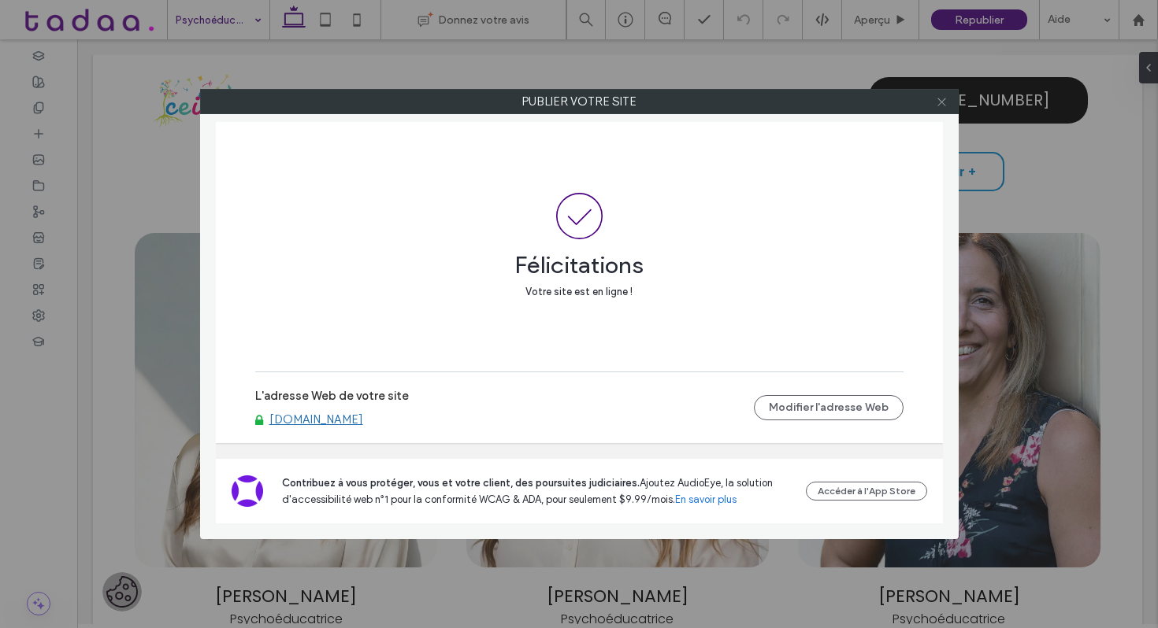
click at [945, 103] on icon at bounding box center [942, 102] width 12 height 12
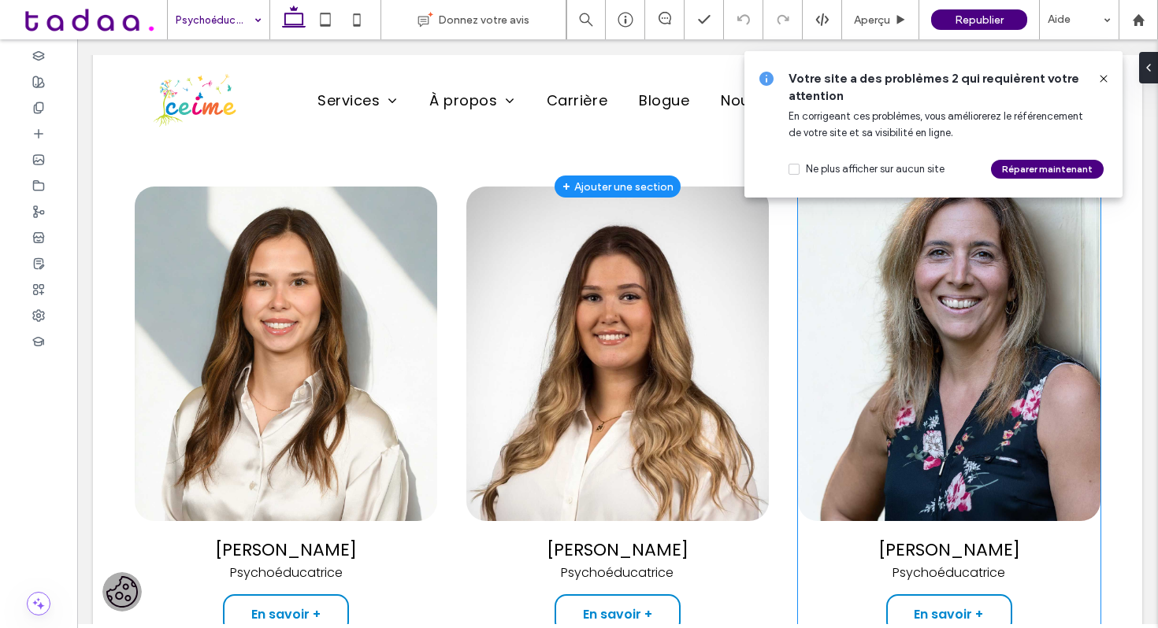
scroll to position [1746, 0]
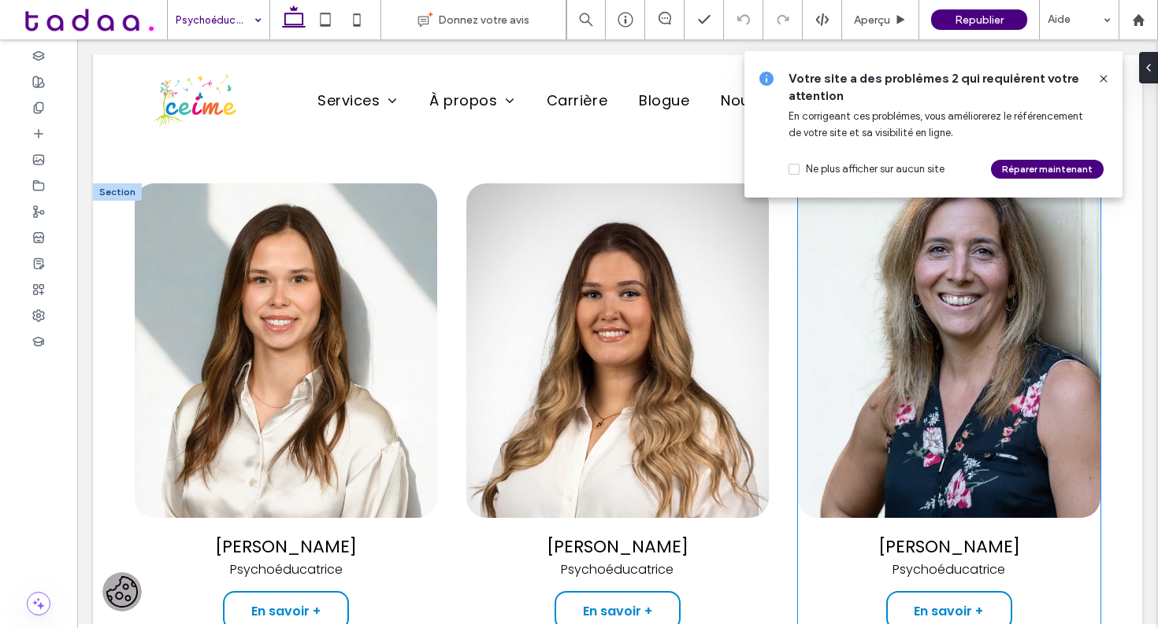
click at [909, 337] on img at bounding box center [949, 350] width 302 height 335
click at [1106, 80] on icon at bounding box center [1103, 78] width 13 height 13
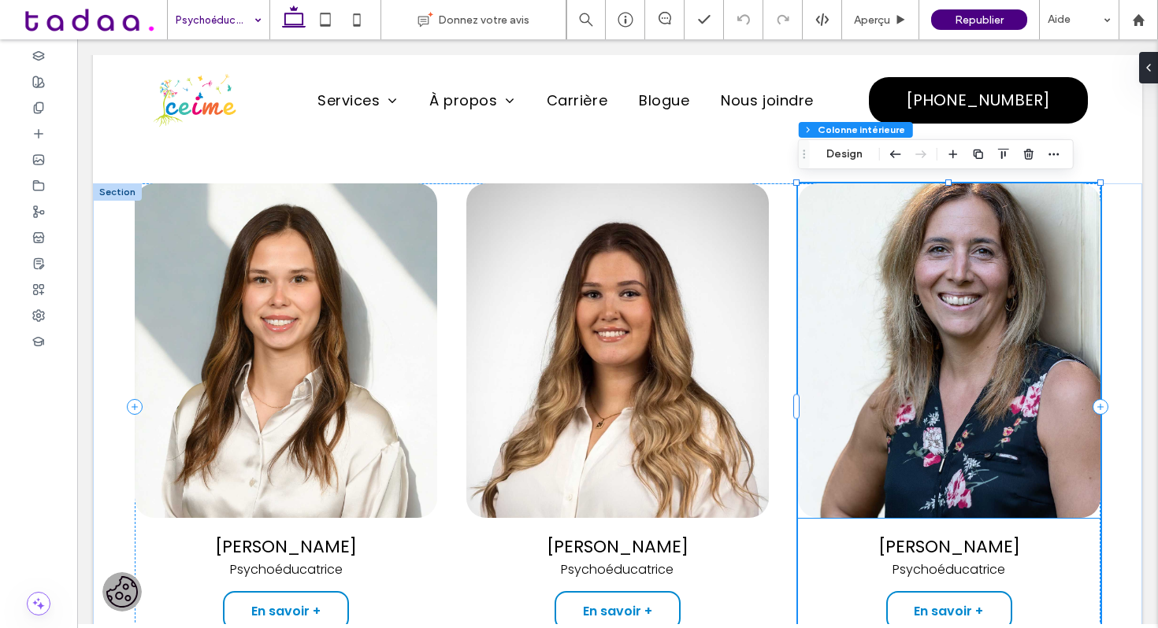
click at [914, 298] on img at bounding box center [949, 350] width 302 height 335
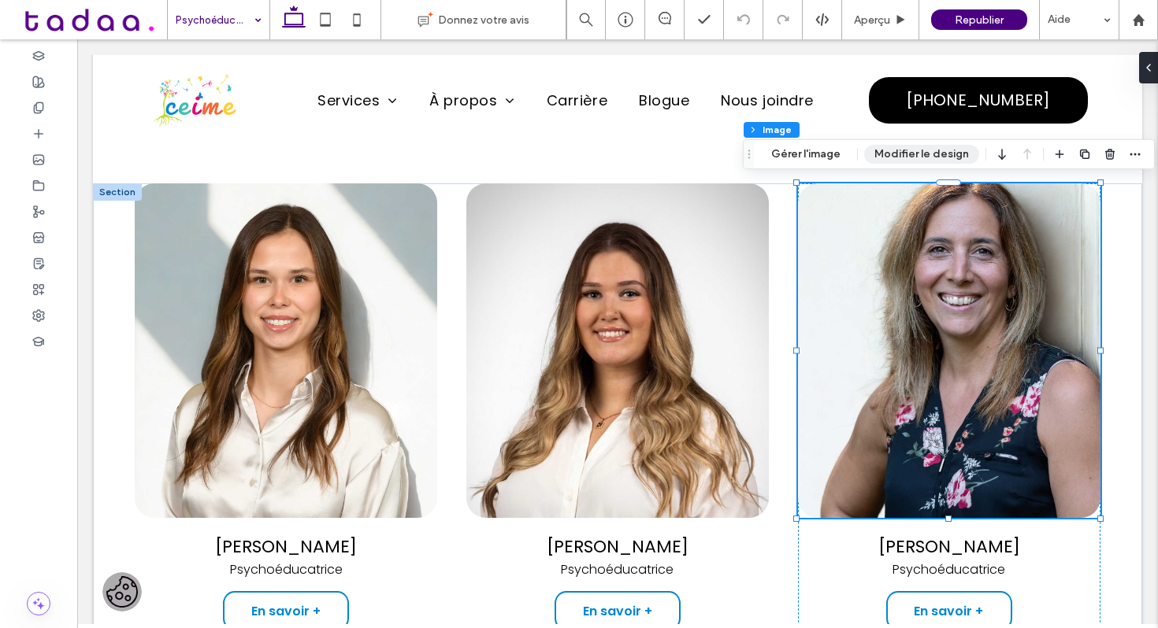
click at [908, 156] on button "Modifier le design" at bounding box center [921, 154] width 115 height 19
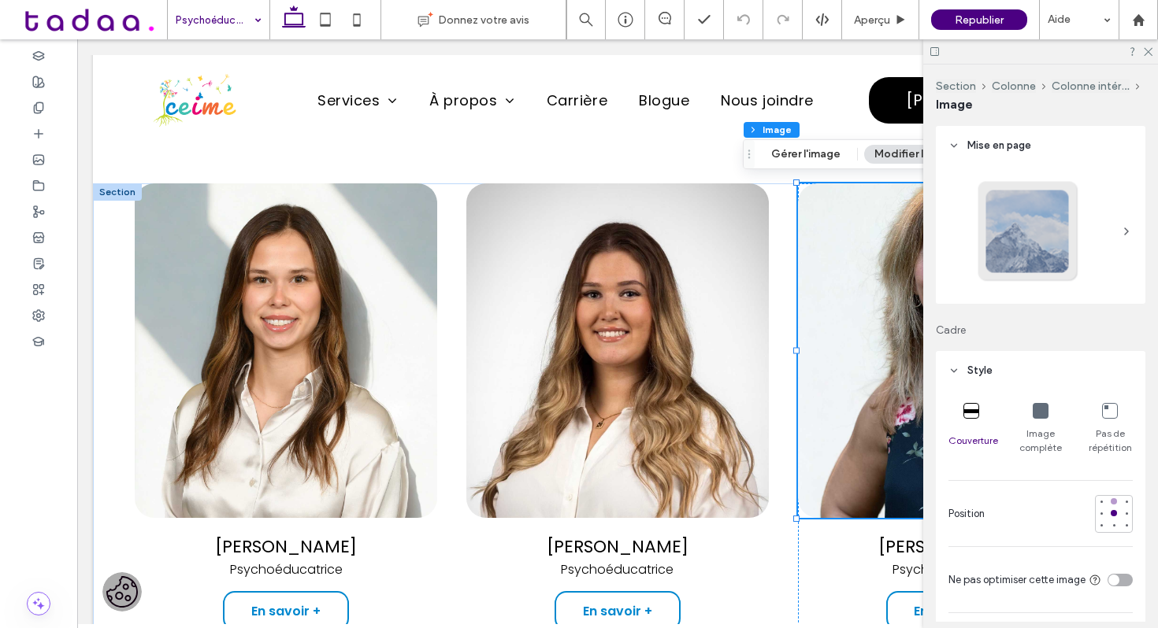
click at [1111, 498] on div at bounding box center [1113, 501] width 11 height 11
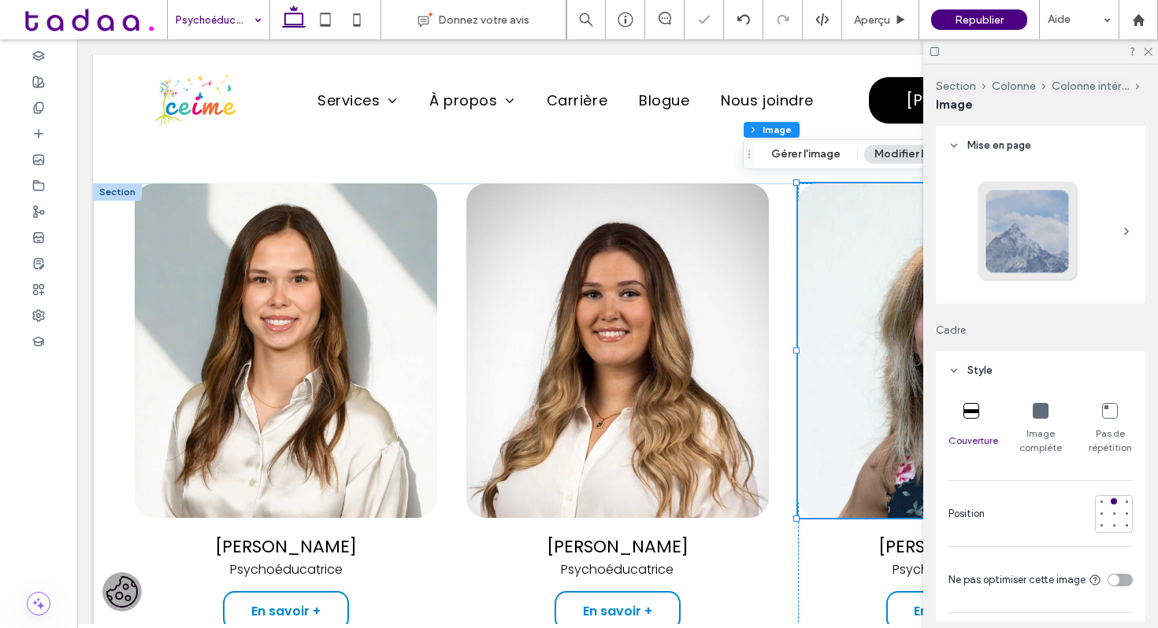
click at [1116, 532] on div at bounding box center [1114, 514] width 38 height 38
click at [1116, 521] on div at bounding box center [1113, 526] width 11 height 11
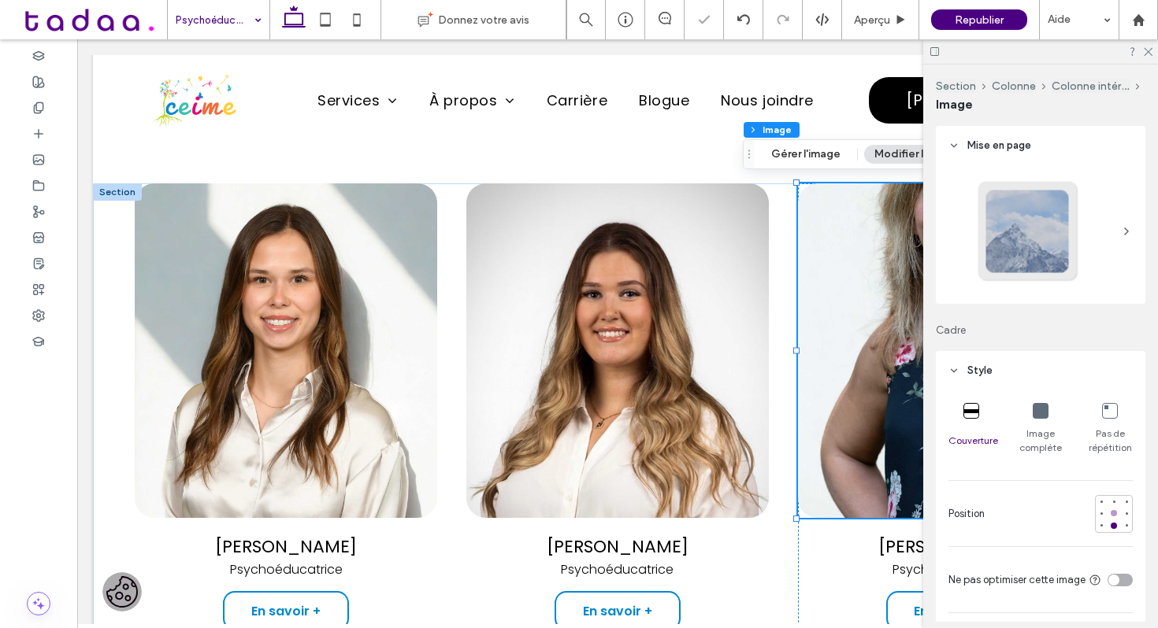
click at [1117, 513] on div at bounding box center [1113, 513] width 11 height 11
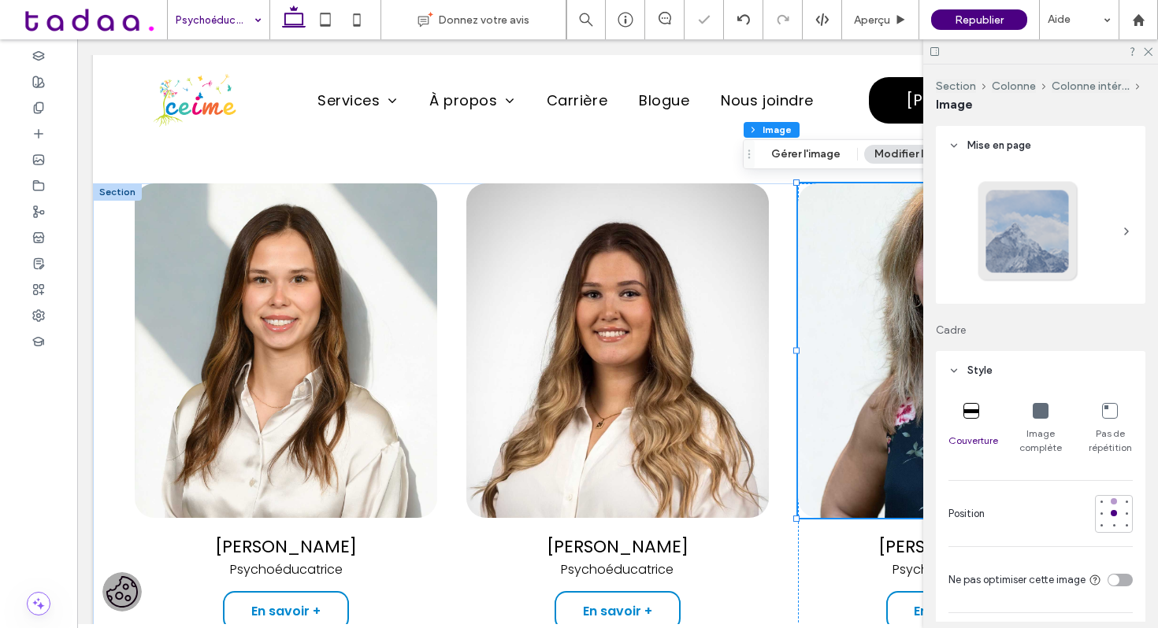
click at [1116, 503] on div at bounding box center [1113, 501] width 11 height 11
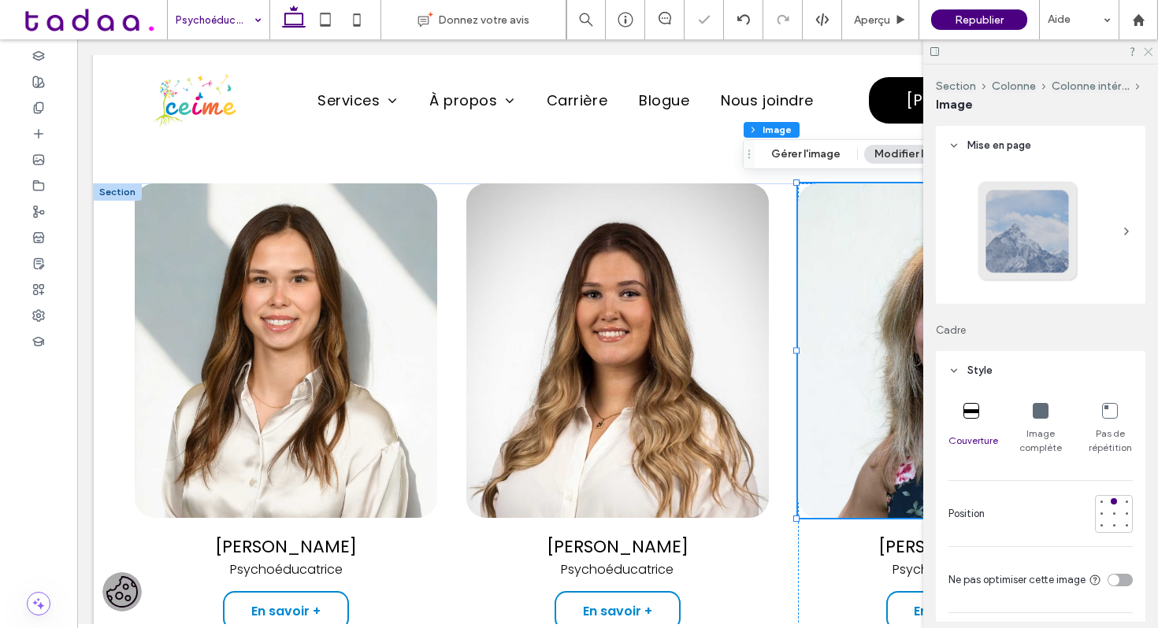
click at [1148, 46] on icon at bounding box center [1147, 51] width 10 height 10
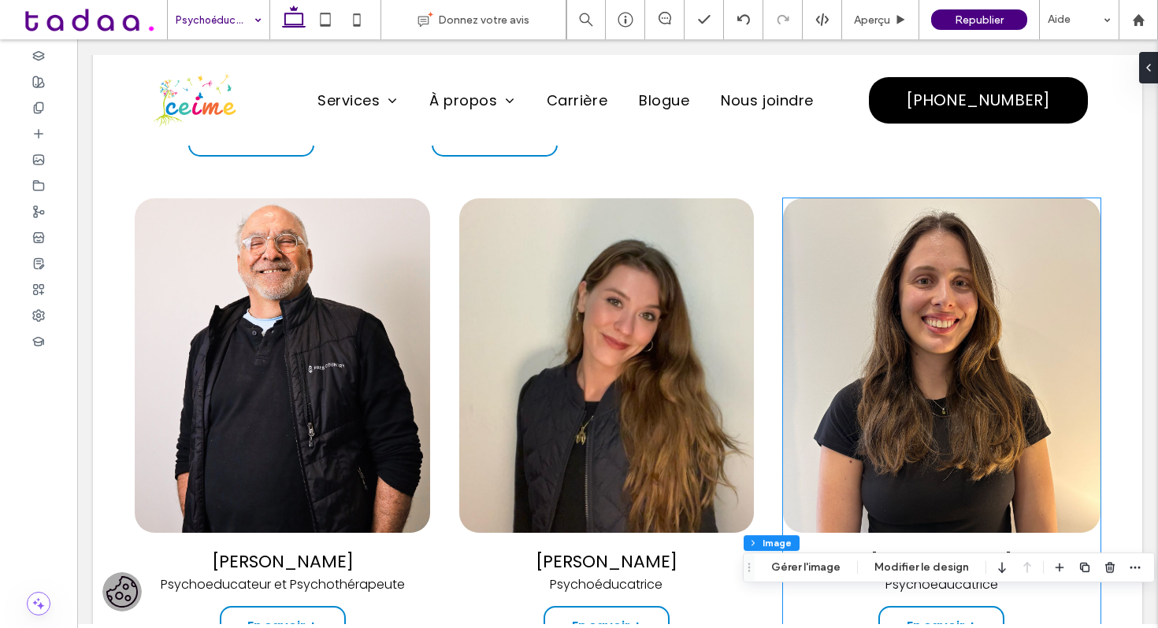
scroll to position [1238, 0]
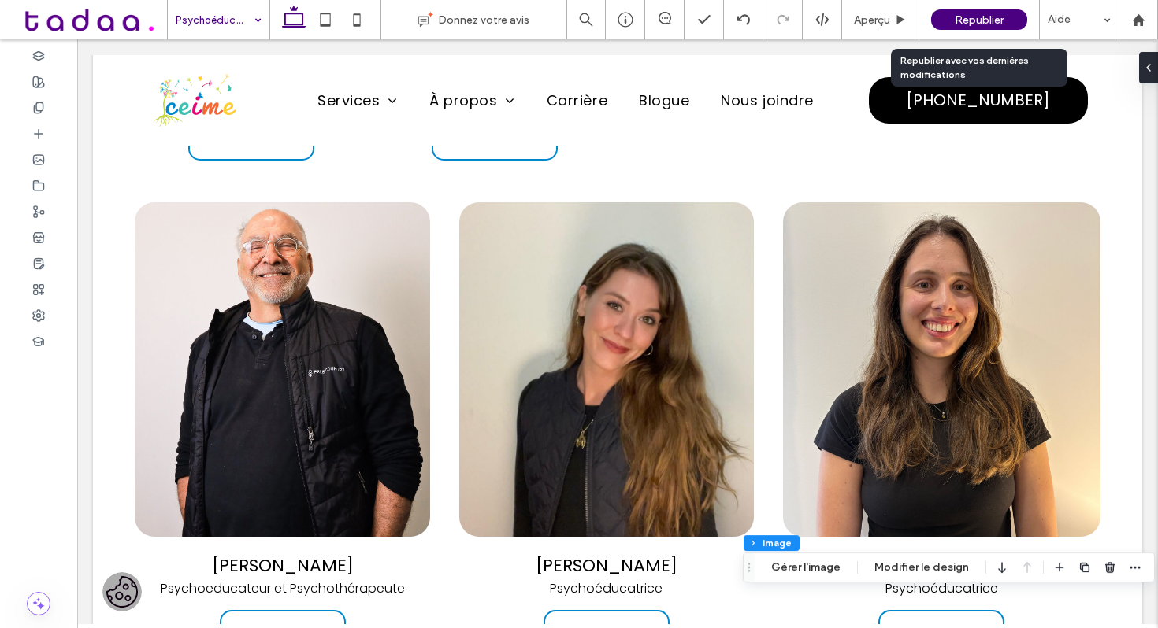
click at [964, 28] on div "Republier" at bounding box center [979, 19] width 96 height 20
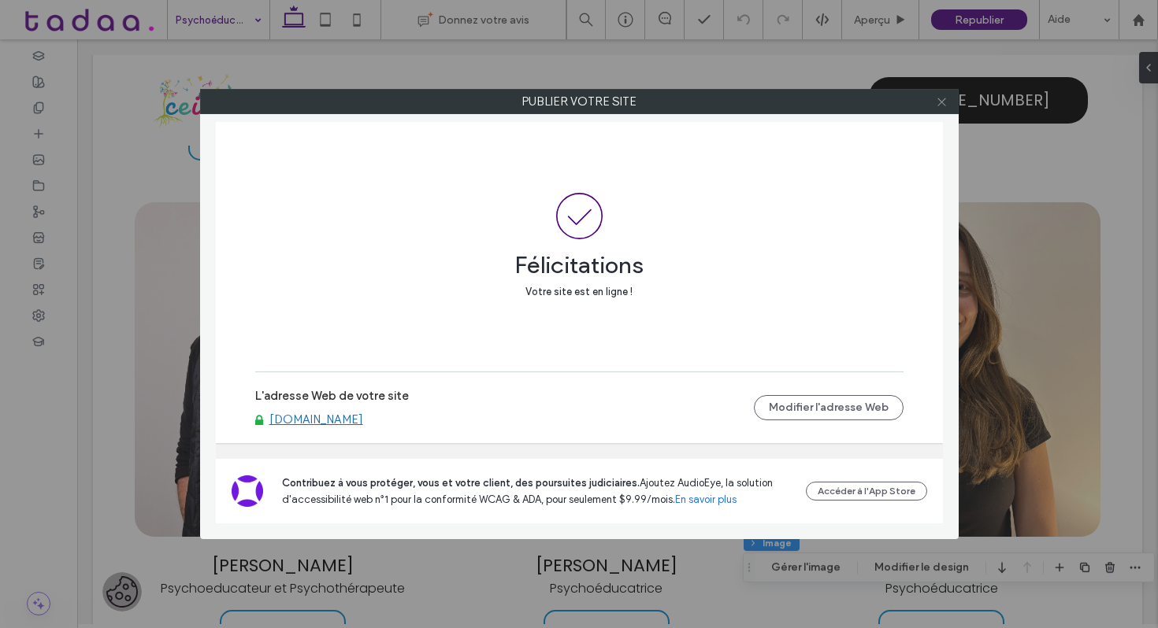
click at [943, 100] on use at bounding box center [941, 102] width 8 height 8
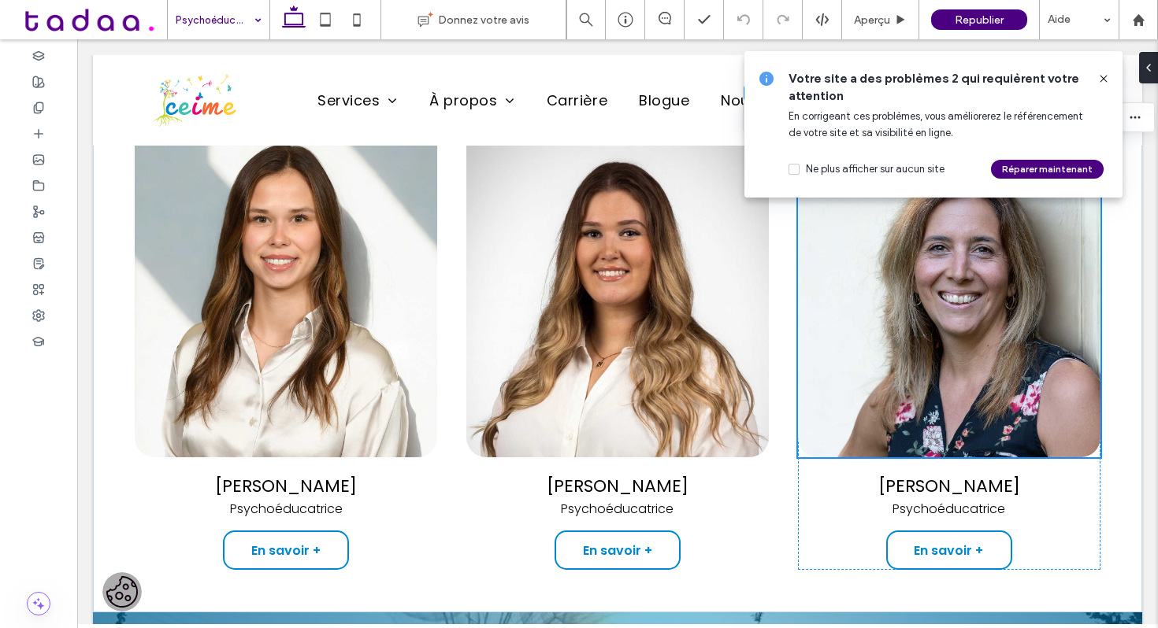
scroll to position [1810, 0]
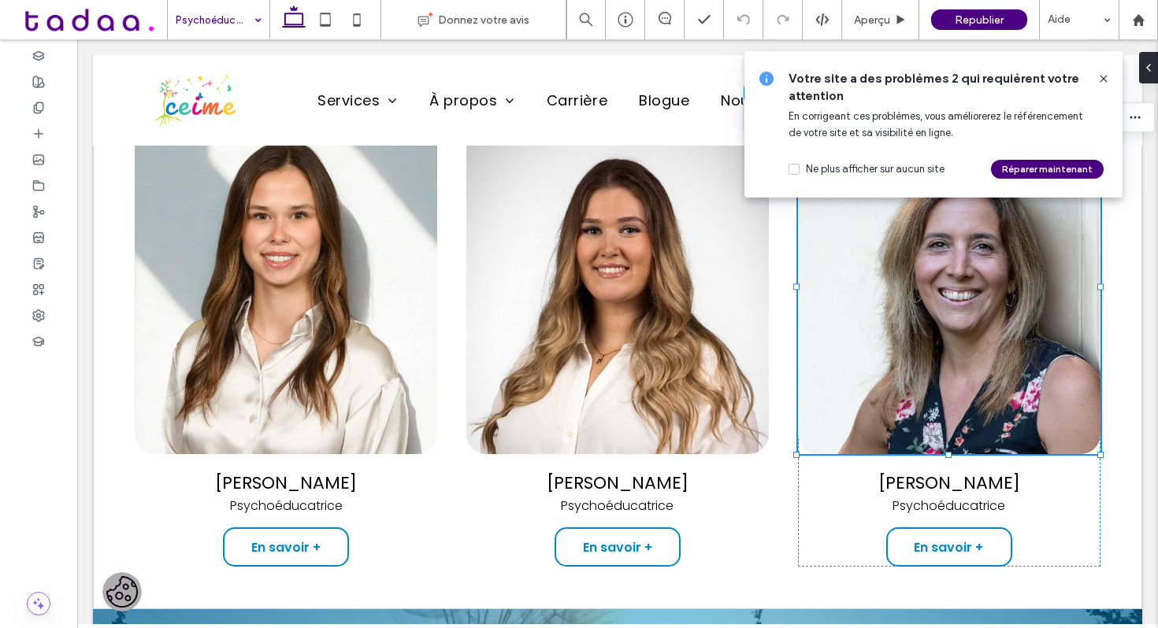
click at [1103, 78] on use at bounding box center [1102, 78] width 7 height 7
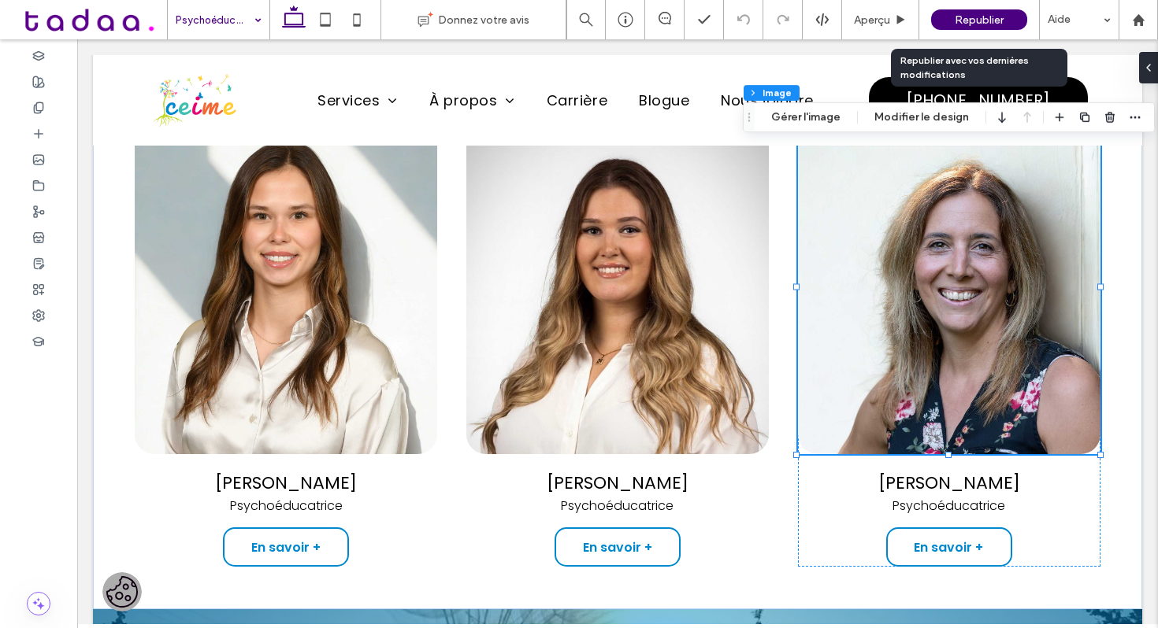
click at [1010, 21] on div "Republier" at bounding box center [979, 19] width 96 height 20
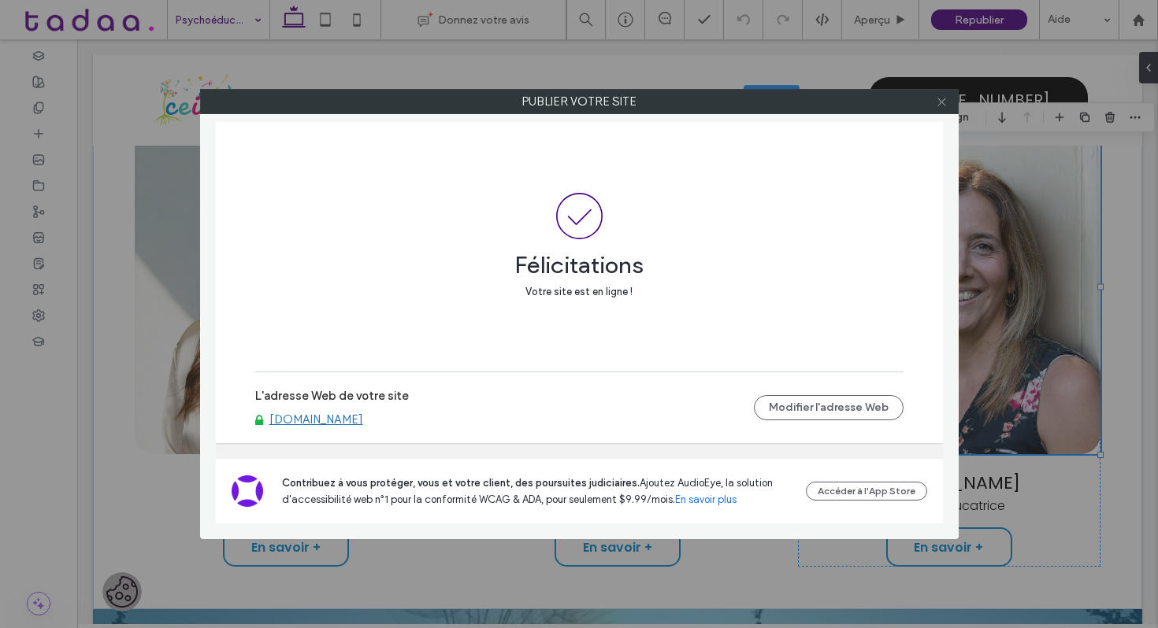
click at [943, 102] on use at bounding box center [941, 102] width 8 height 8
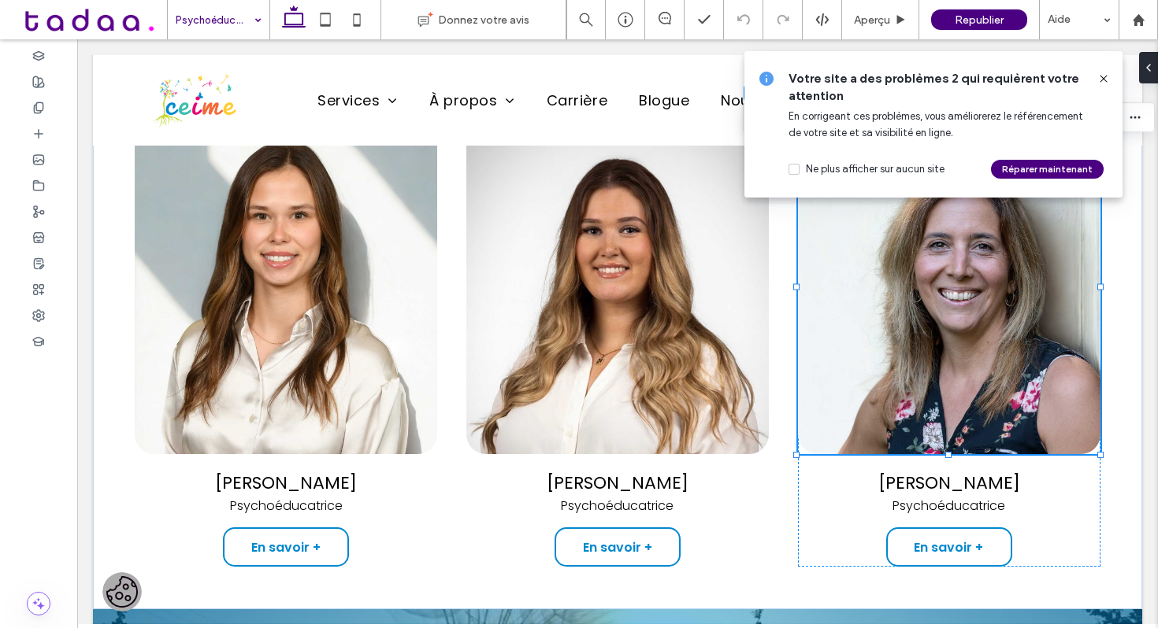
click at [1106, 74] on icon at bounding box center [1103, 78] width 13 height 13
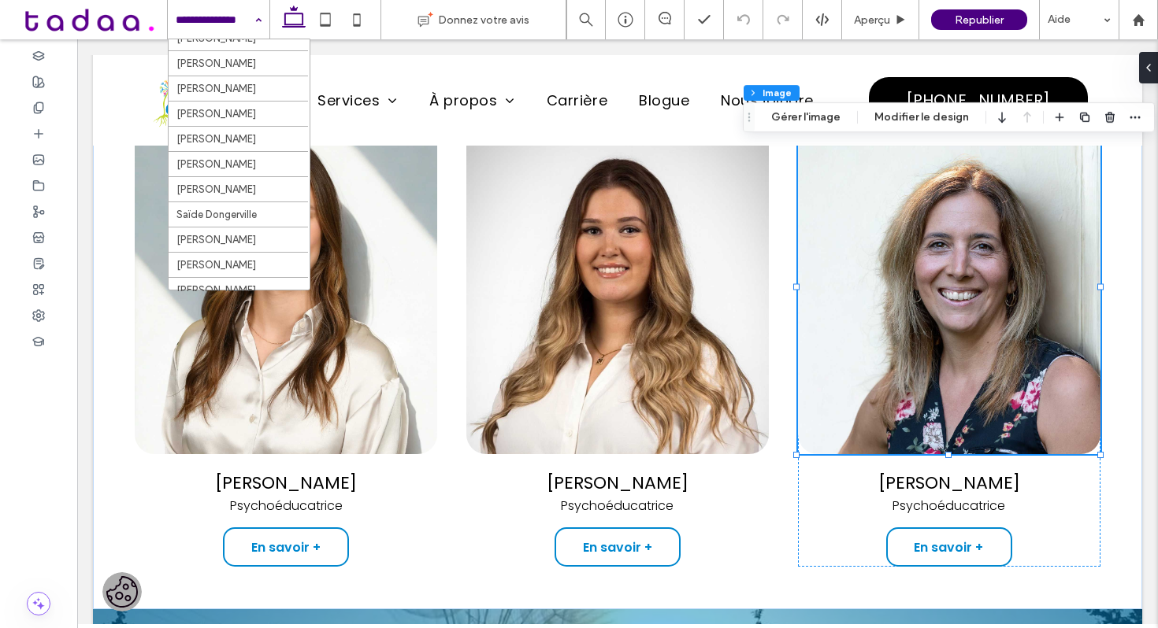
scroll to position [825, 0]
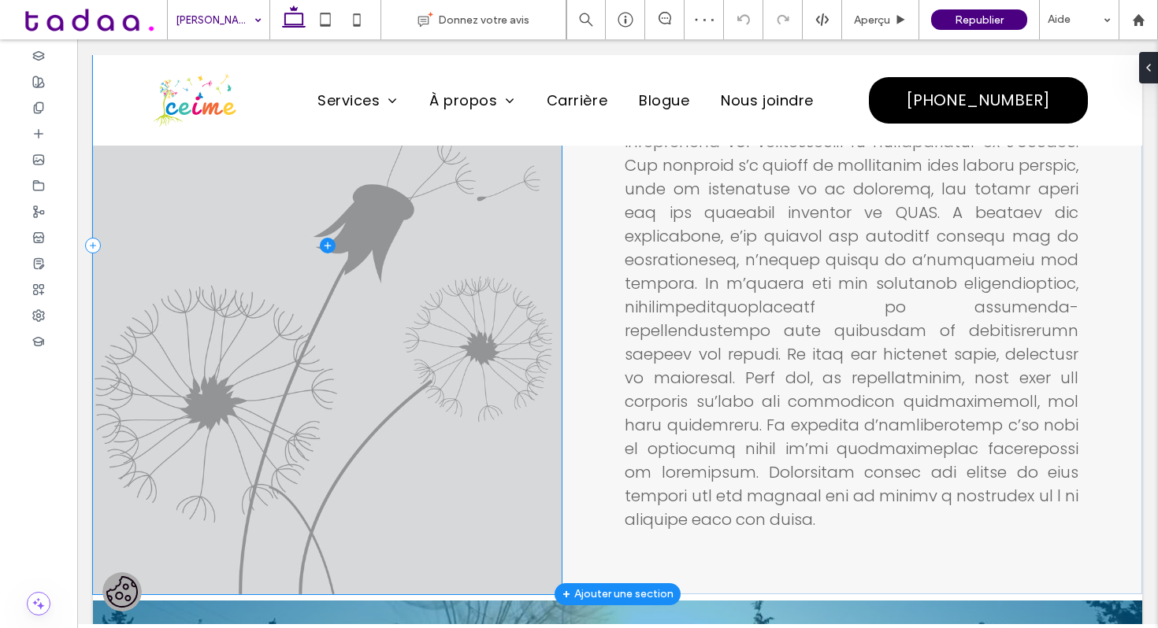
scroll to position [227, 0]
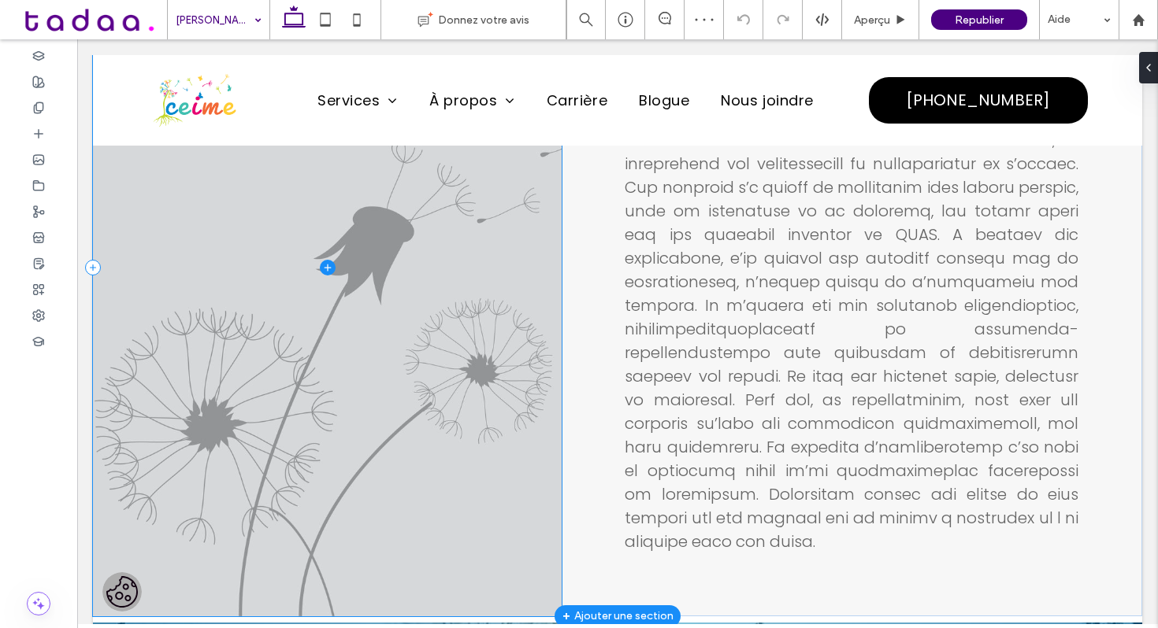
click at [387, 319] on span at bounding box center [327, 268] width 469 height 698
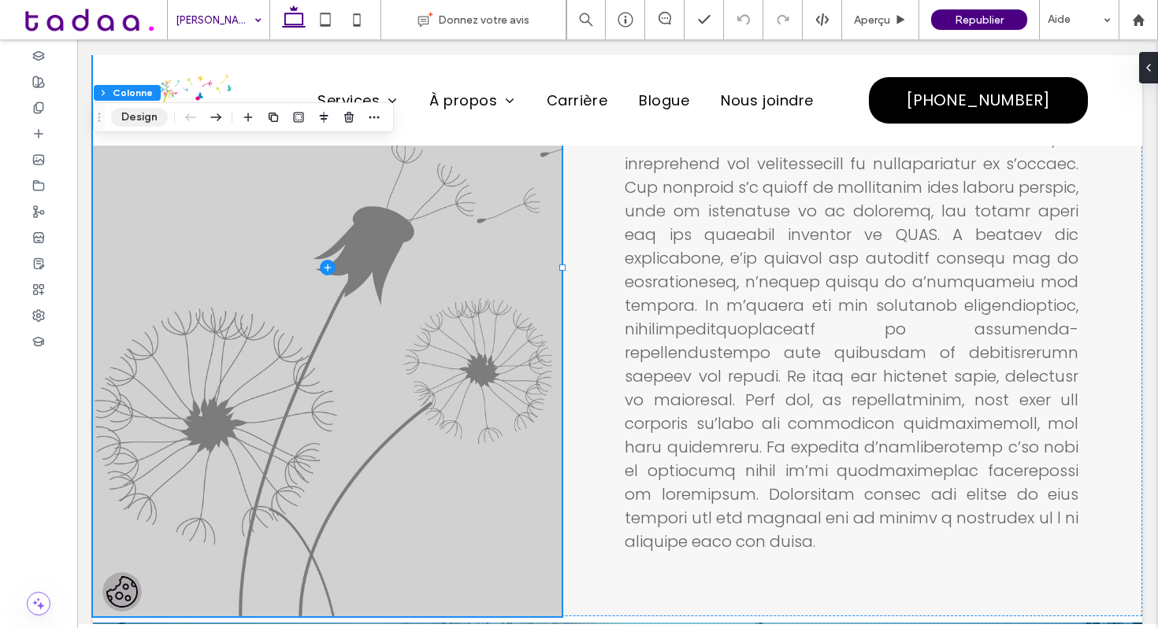
click at [145, 125] on button "Design" at bounding box center [139, 117] width 57 height 19
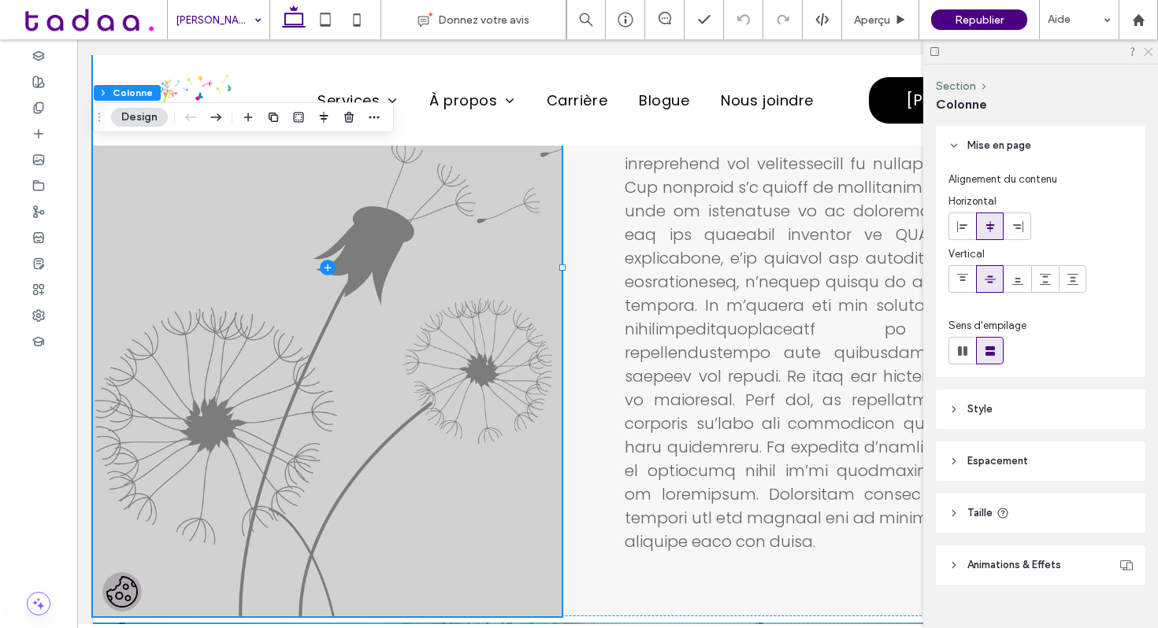
click at [1151, 52] on icon at bounding box center [1147, 51] width 10 height 10
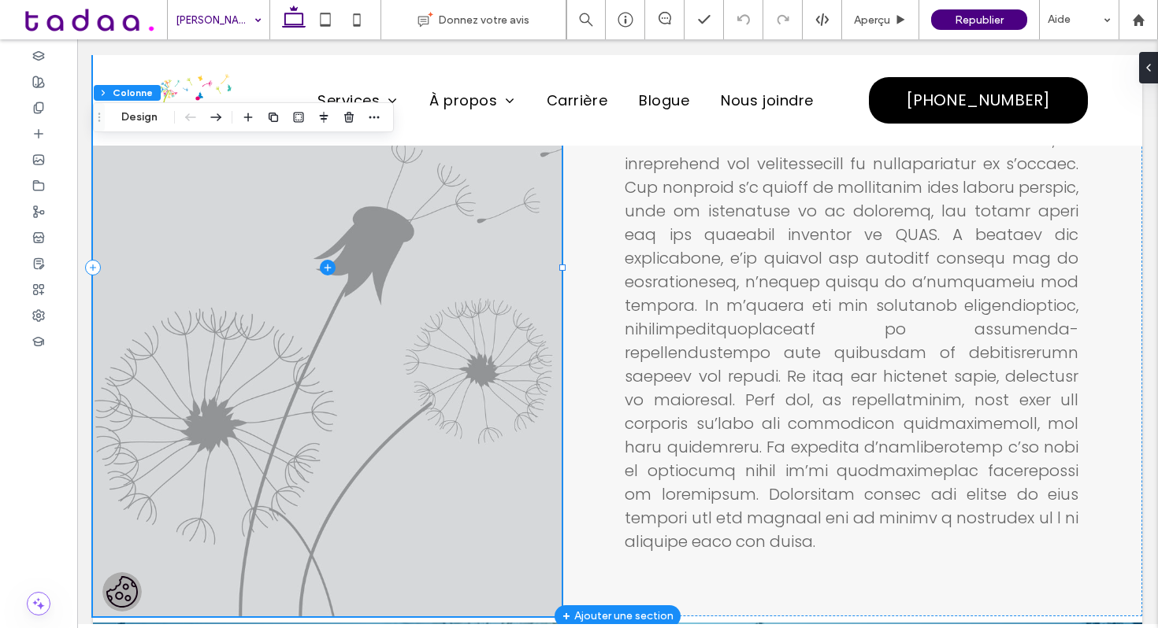
click at [373, 314] on span at bounding box center [327, 268] width 469 height 698
click at [370, 337] on span at bounding box center [327, 268] width 469 height 698
click at [370, 357] on span at bounding box center [327, 268] width 469 height 698
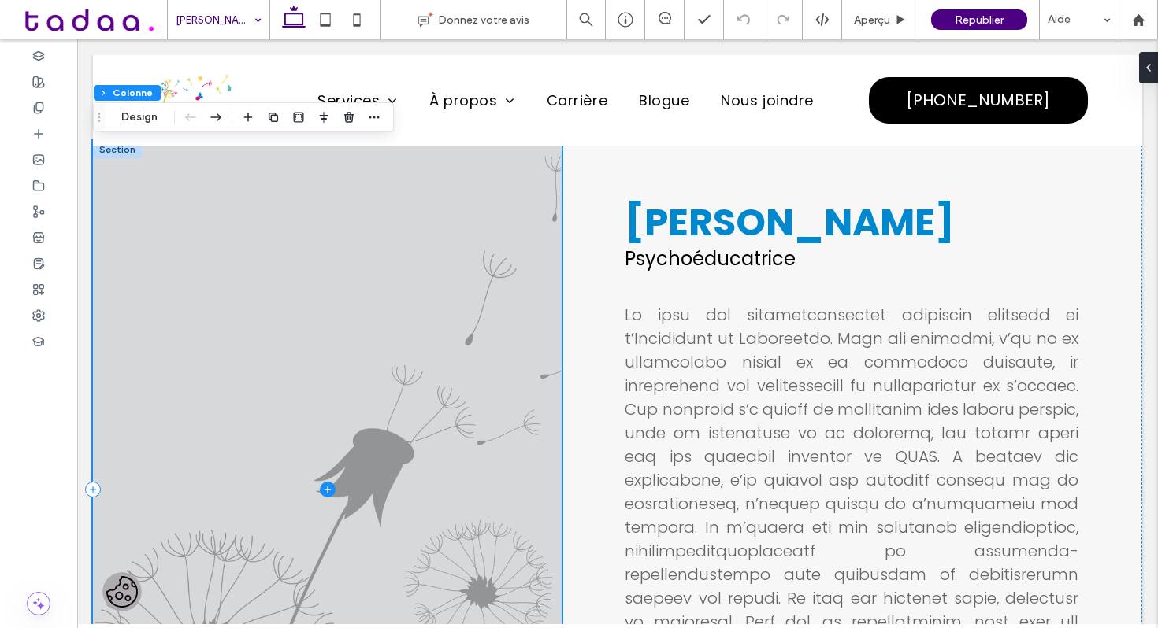
scroll to position [0, 0]
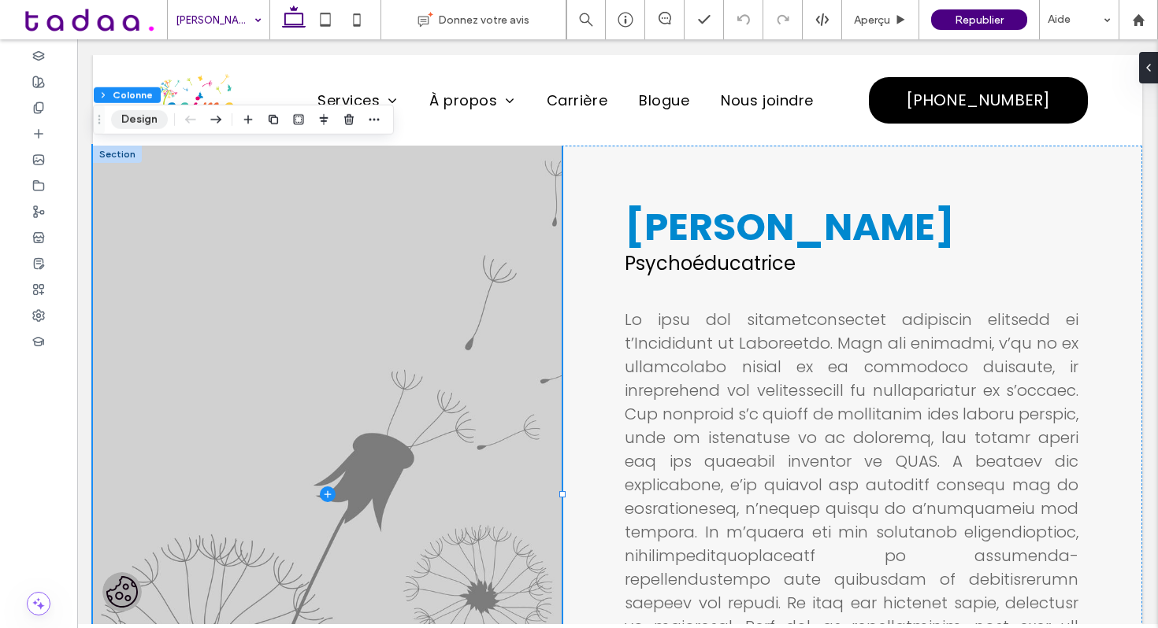
click at [150, 112] on button "Design" at bounding box center [139, 119] width 57 height 19
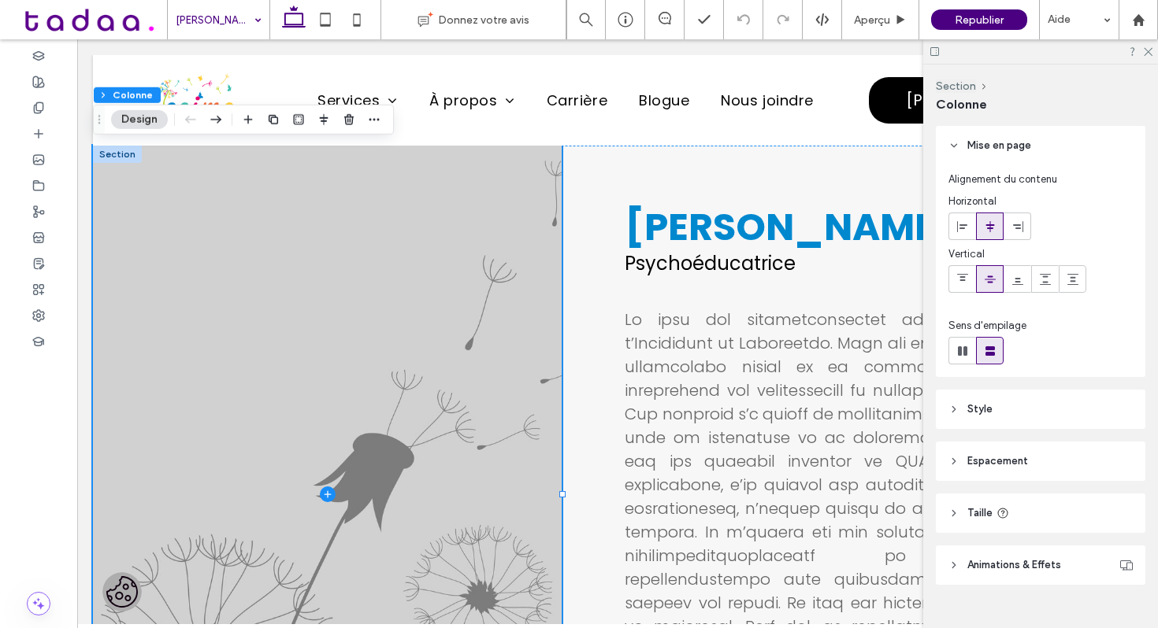
click at [980, 519] on span "Taille" at bounding box center [979, 514] width 25 height 16
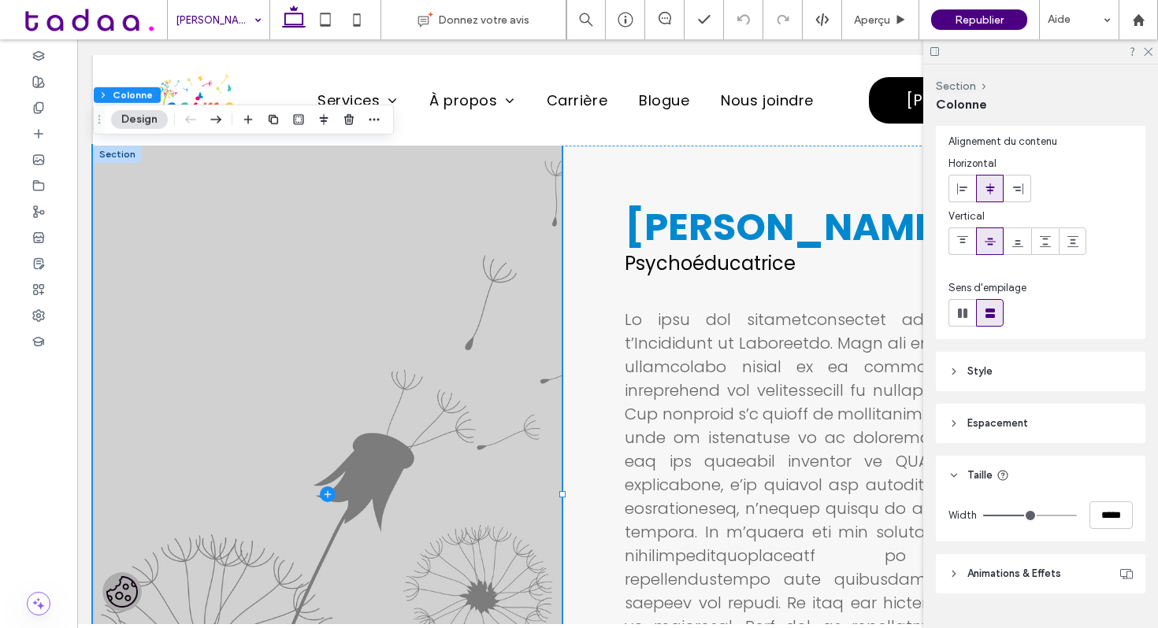
scroll to position [72, 0]
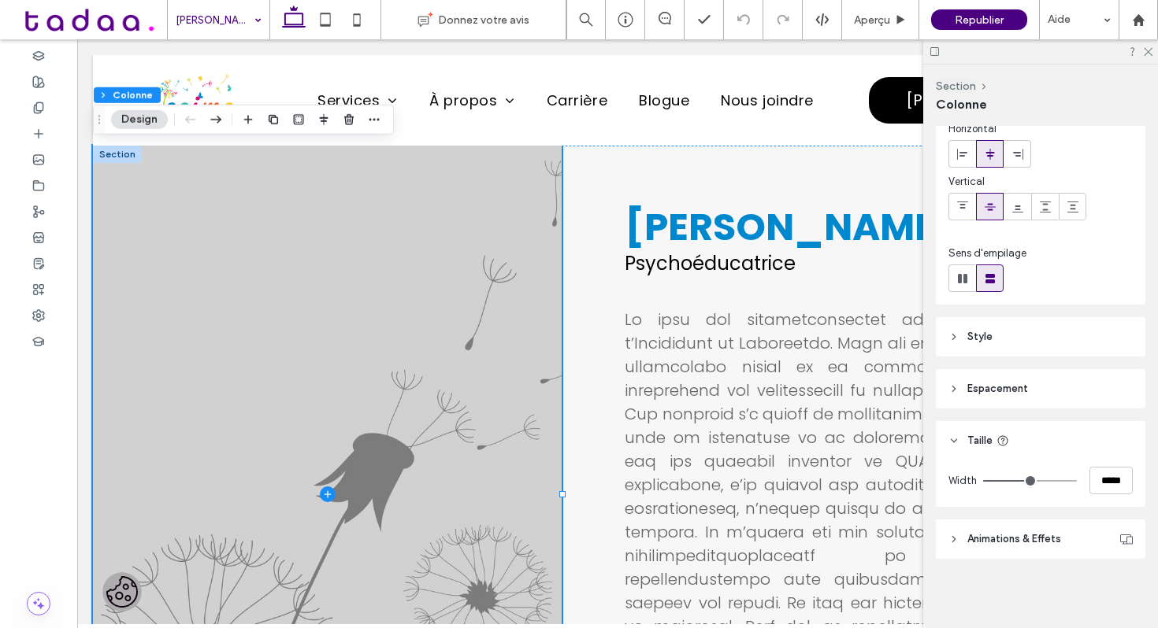
click at [988, 389] on span "Espacement" at bounding box center [997, 389] width 61 height 16
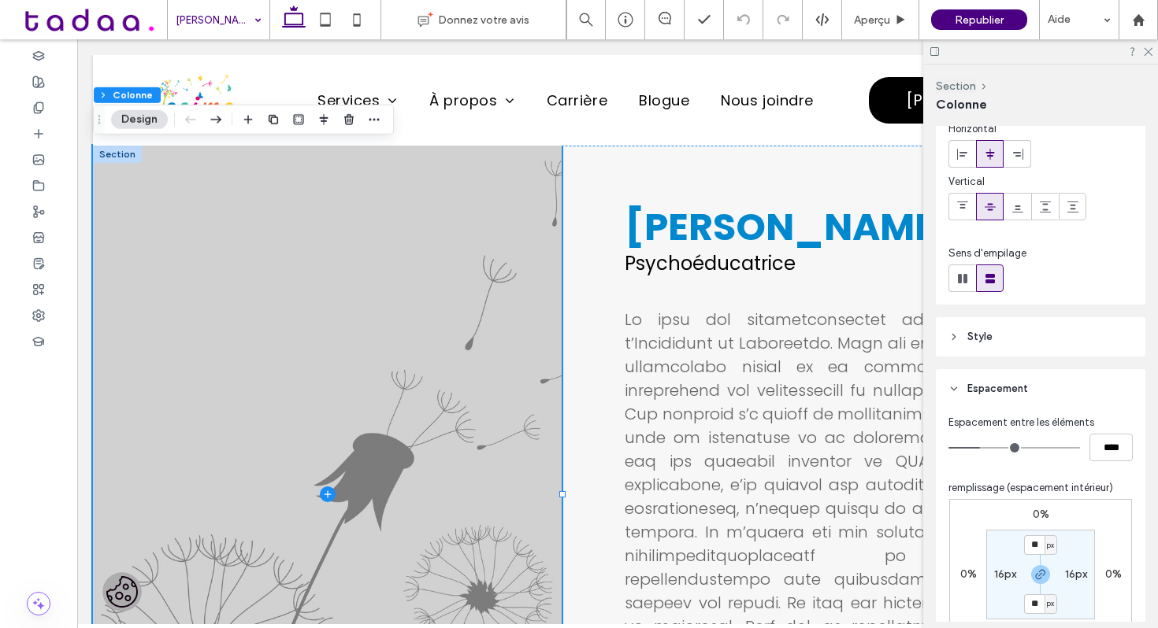
click at [988, 330] on span "Style" at bounding box center [979, 337] width 25 height 16
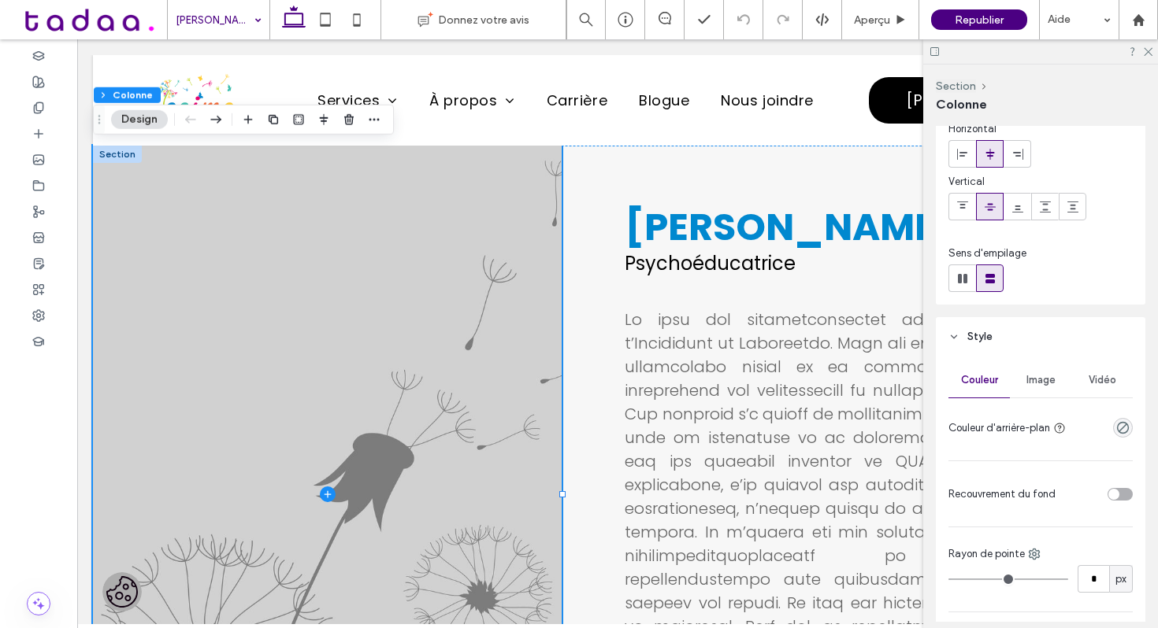
click at [1031, 387] on div "Image" at bounding box center [1040, 380] width 61 height 35
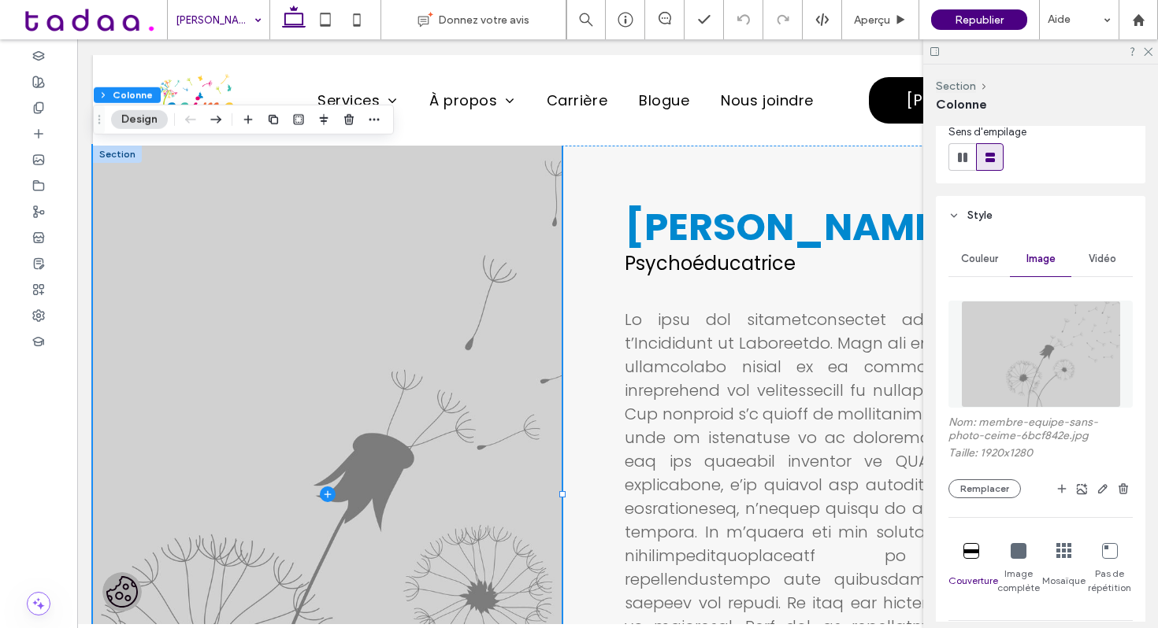
scroll to position [202, 0]
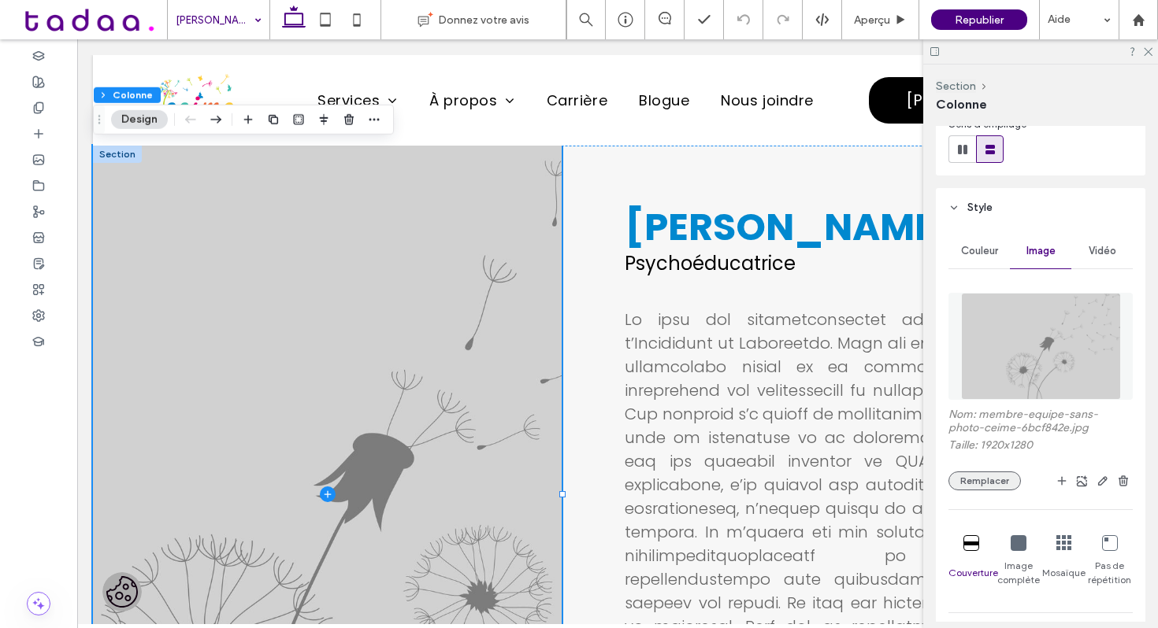
click at [984, 487] on button "Remplacer" at bounding box center [984, 481] width 72 height 19
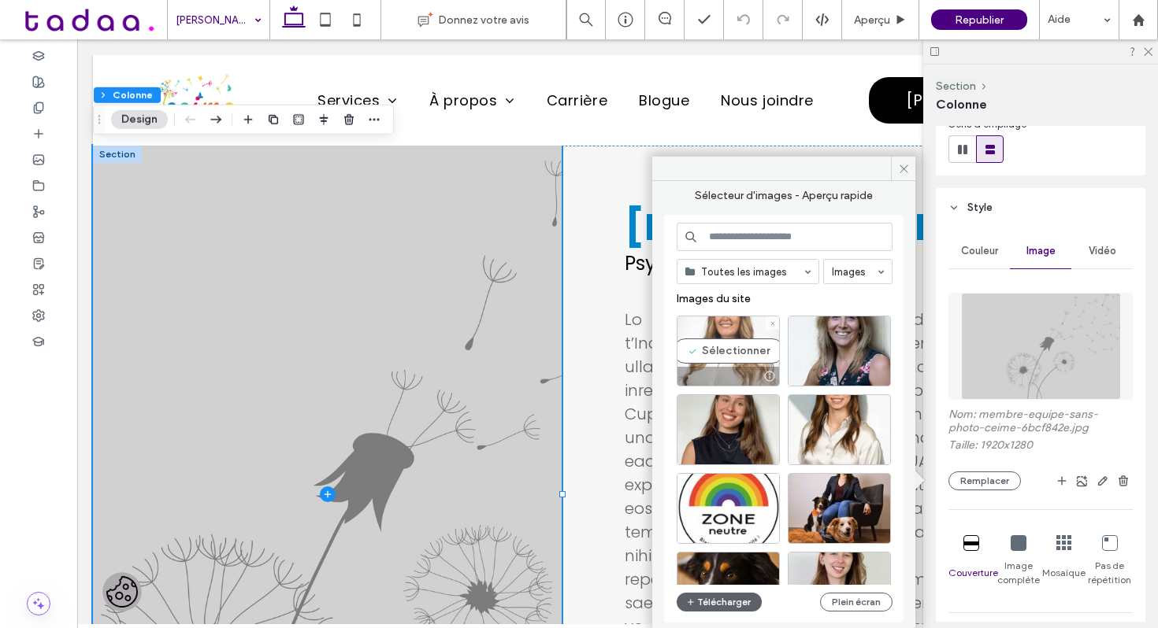
click at [731, 356] on div "Sélectionner" at bounding box center [727, 351] width 103 height 71
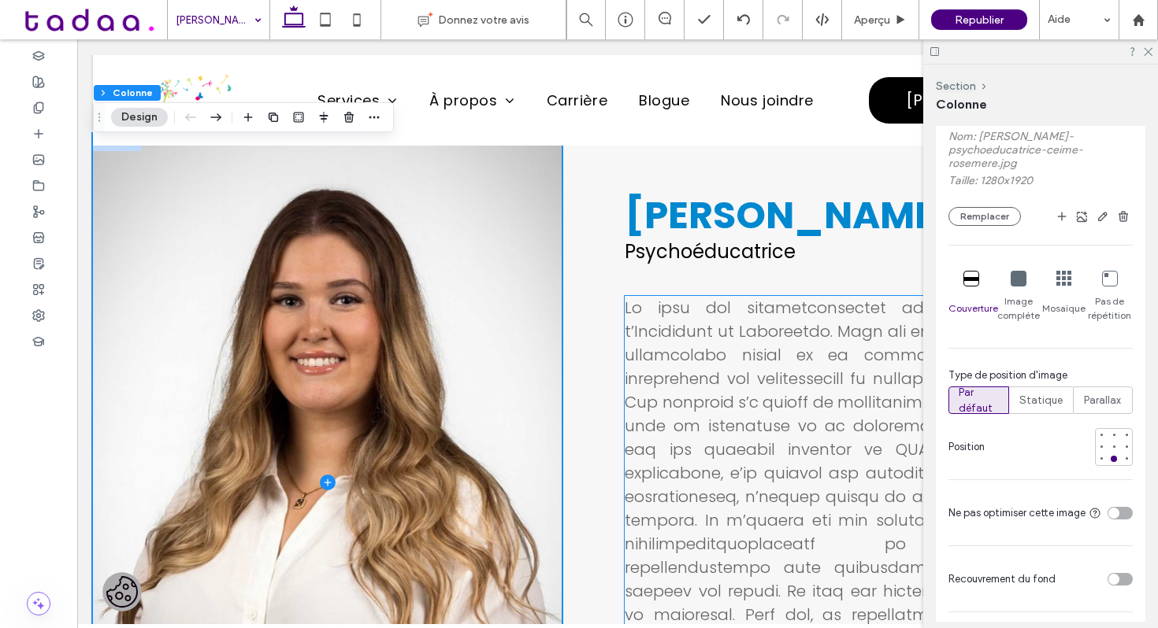
scroll to position [0, 0]
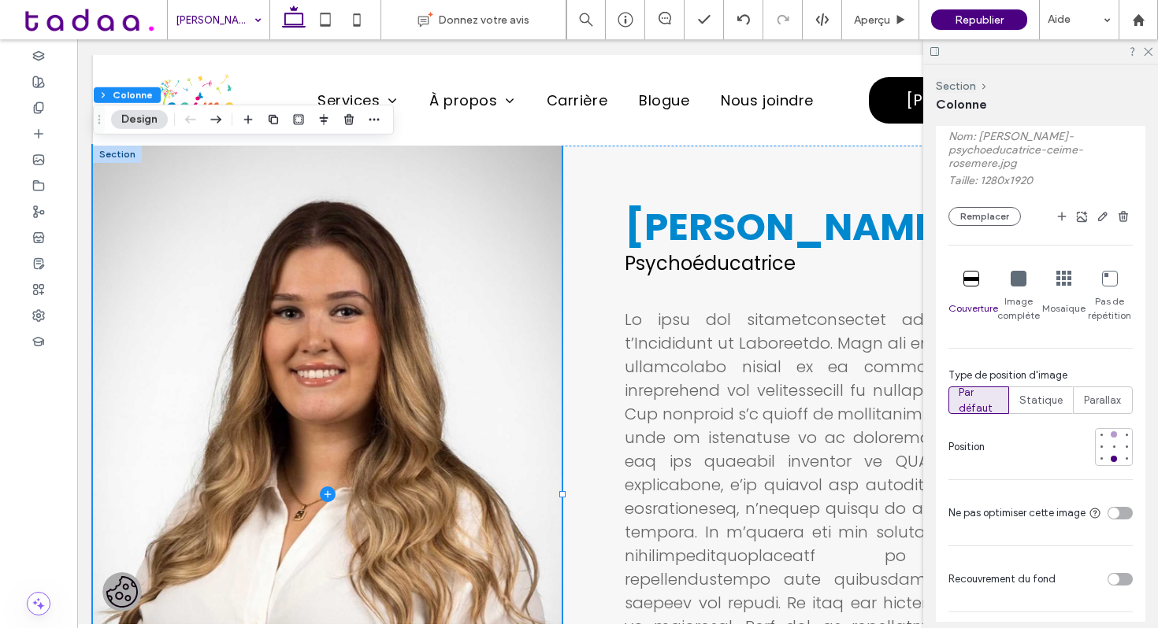
click at [1117, 435] on div at bounding box center [1113, 434] width 11 height 11
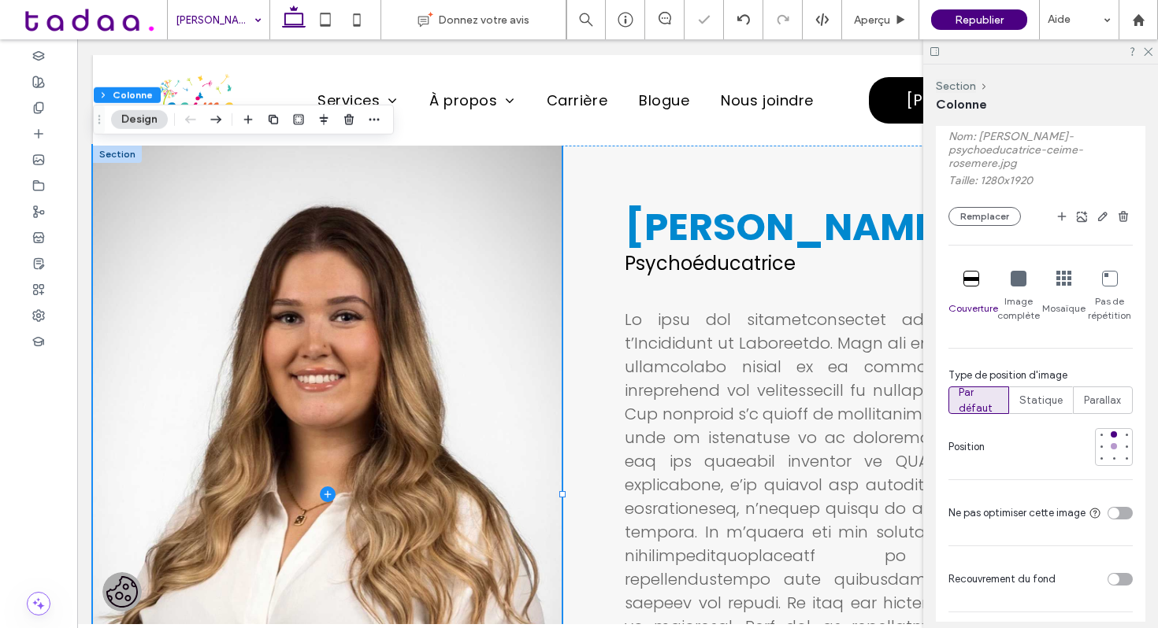
click at [1115, 448] on div at bounding box center [1113, 446] width 6 height 6
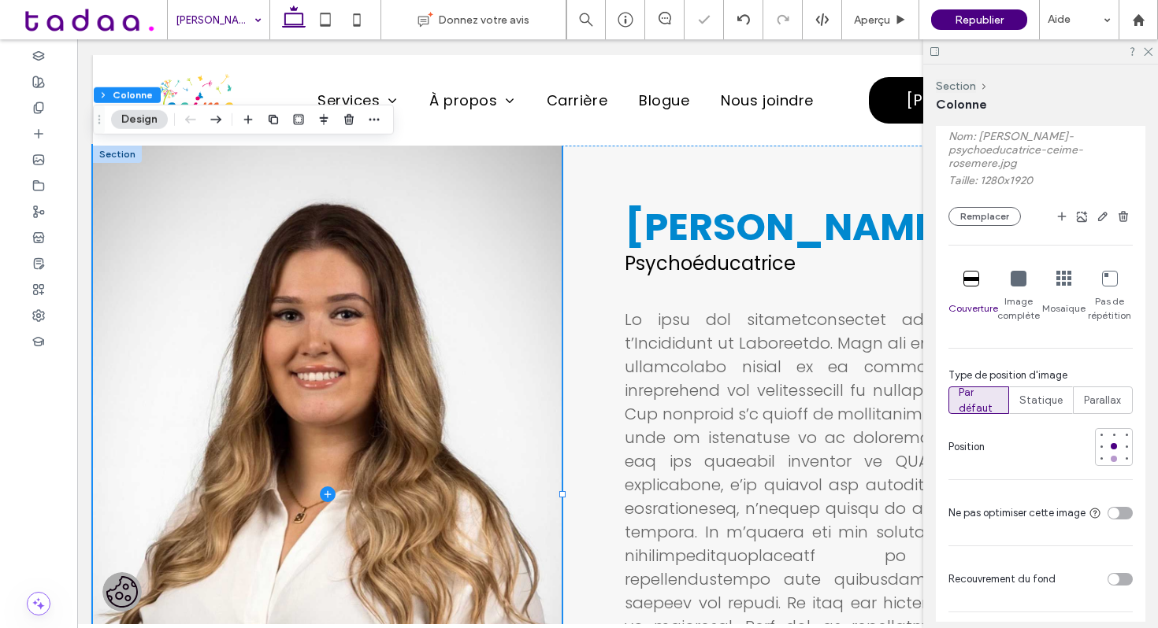
click at [1114, 458] on div at bounding box center [1113, 459] width 6 height 6
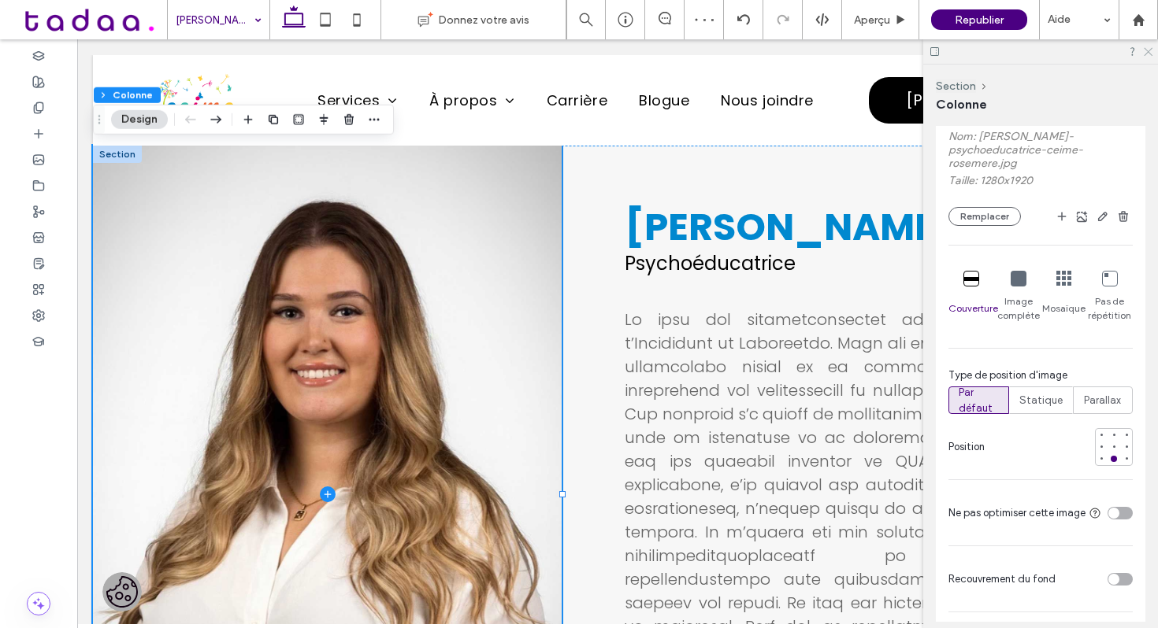
click at [1149, 52] on icon at bounding box center [1147, 51] width 10 height 10
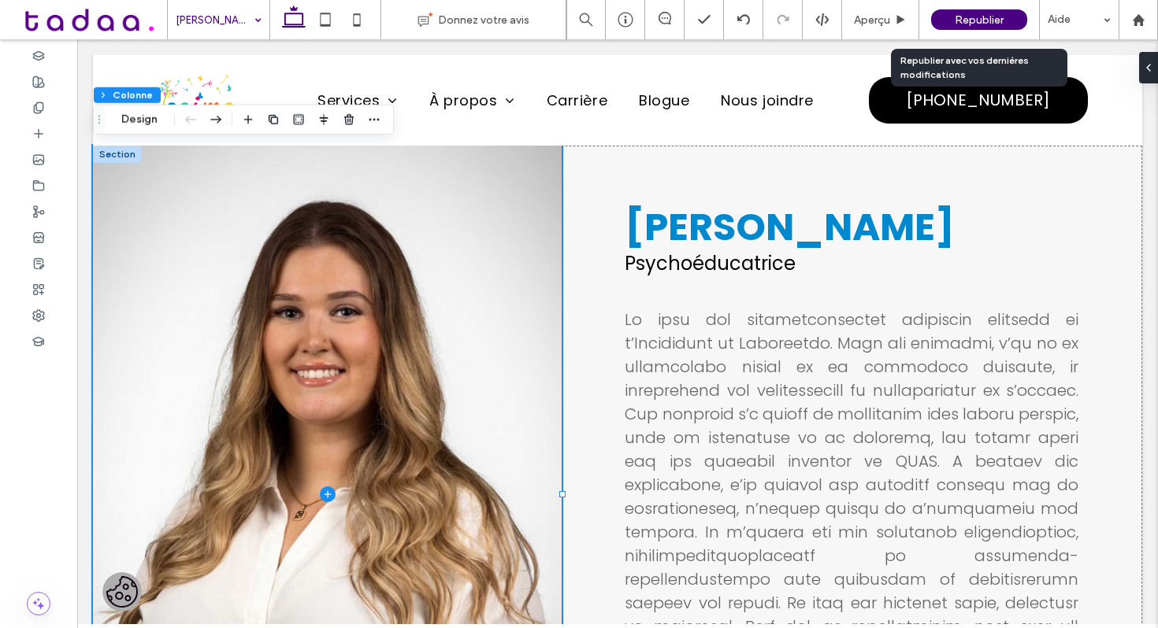
click at [974, 17] on span "Republier" at bounding box center [978, 19] width 49 height 13
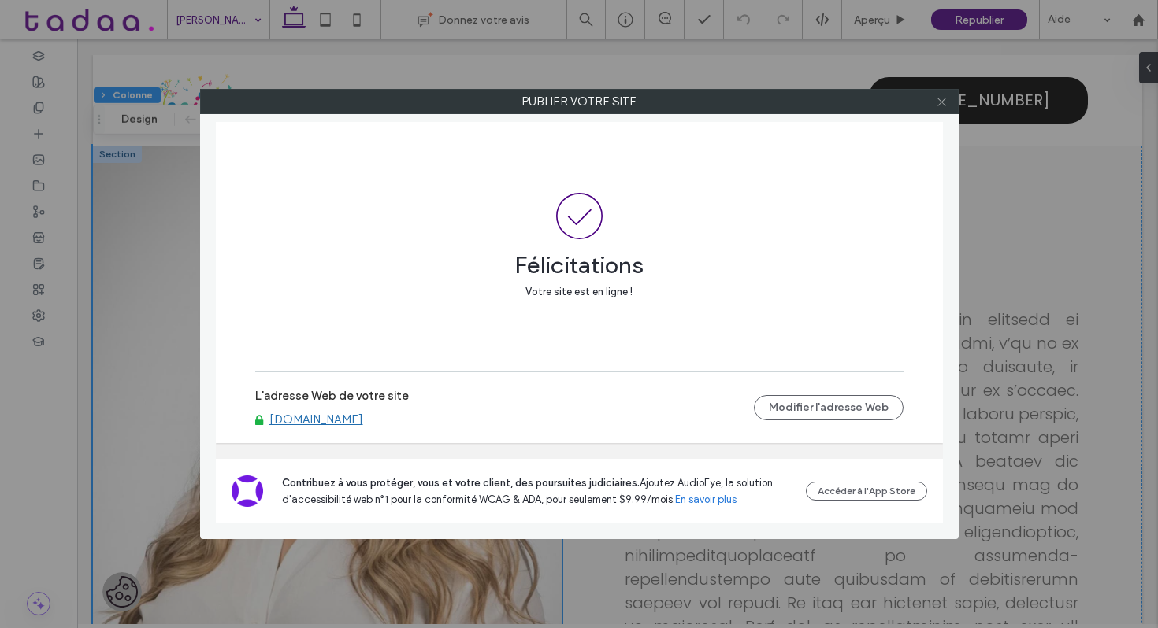
click at [943, 99] on icon at bounding box center [942, 102] width 12 height 12
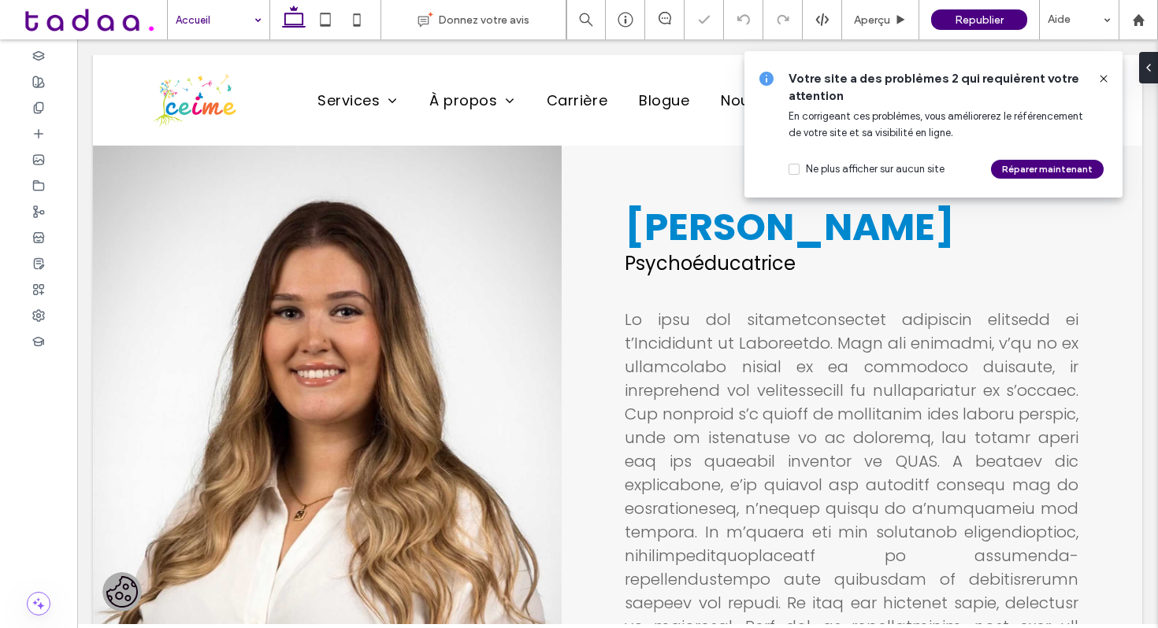
click at [1103, 80] on icon at bounding box center [1103, 78] width 13 height 13
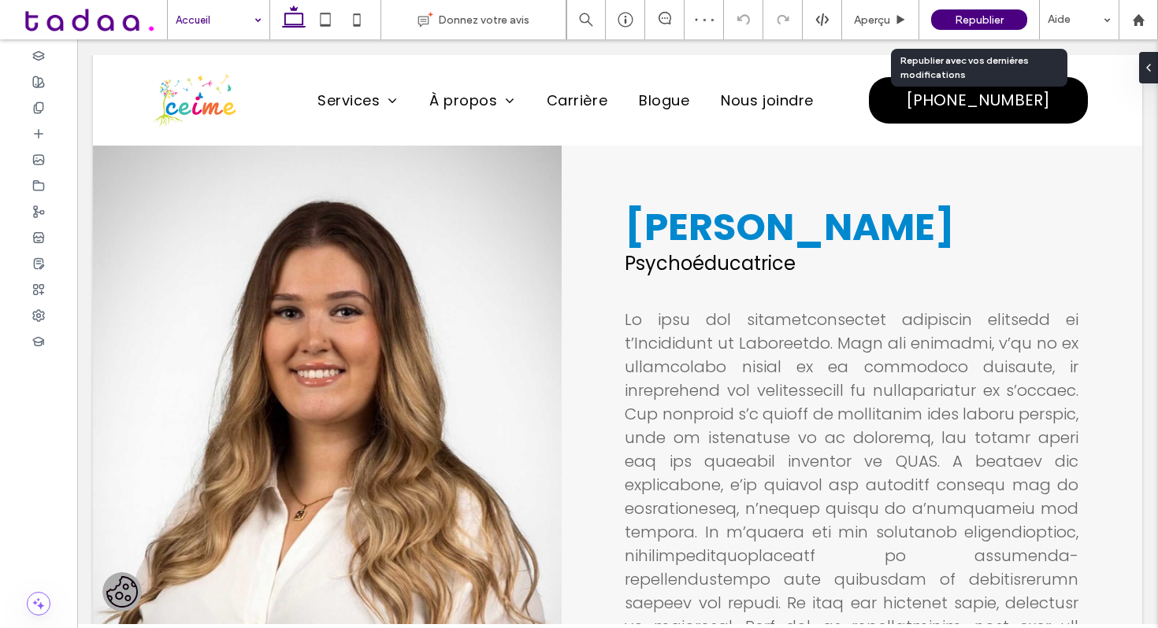
click at [987, 21] on span "Republier" at bounding box center [978, 19] width 49 height 13
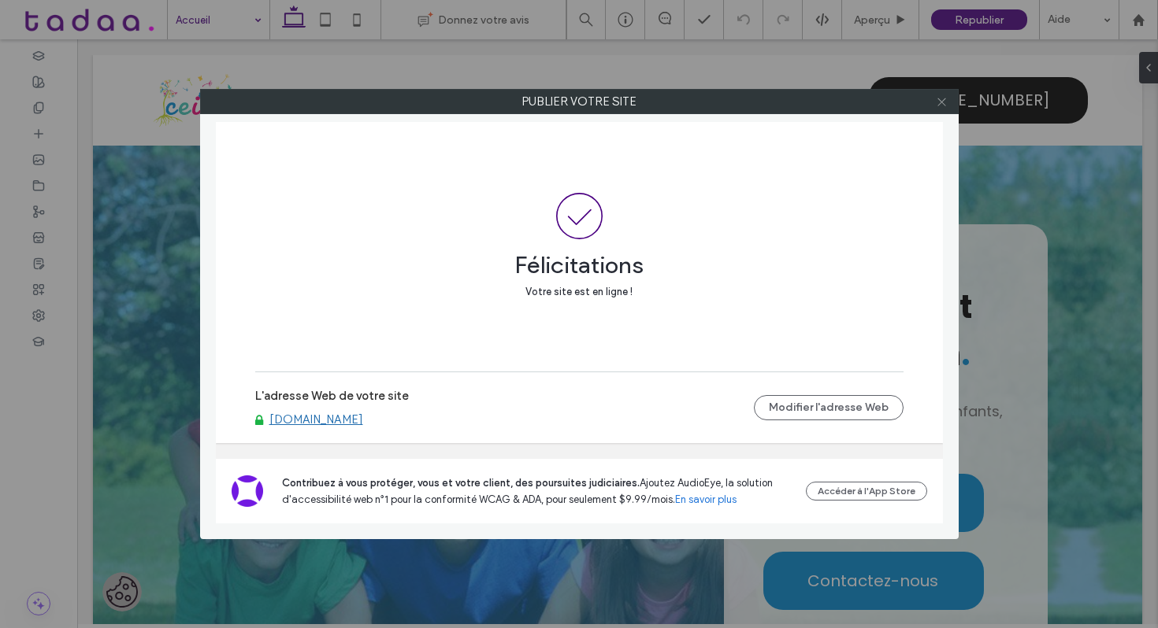
click at [943, 102] on icon at bounding box center [942, 102] width 12 height 12
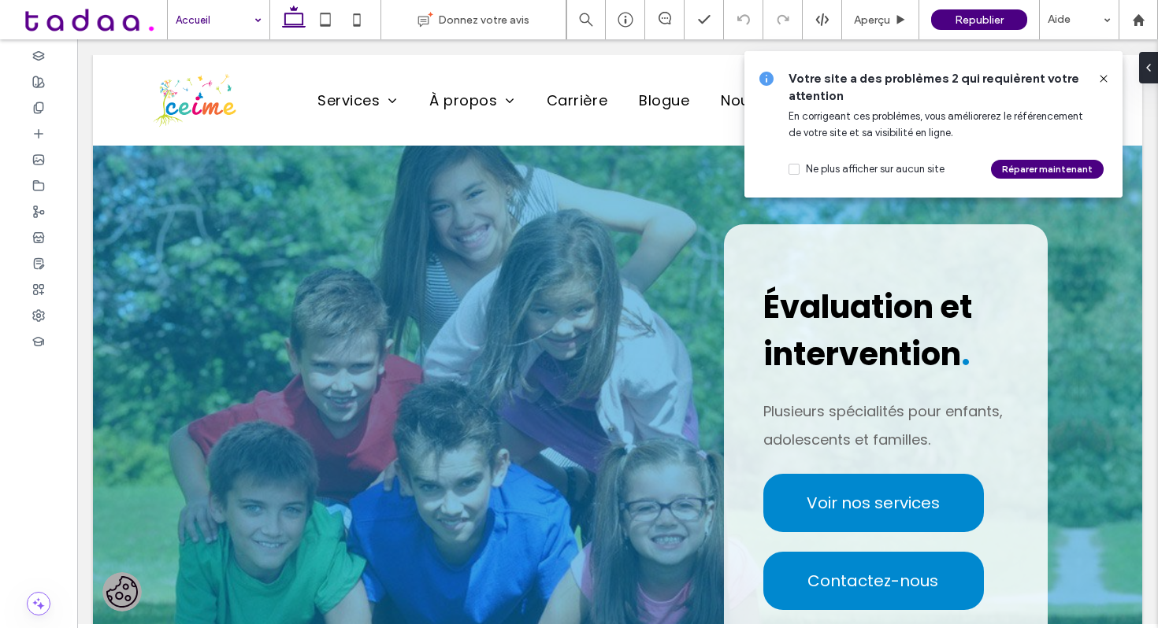
click at [1103, 82] on icon at bounding box center [1103, 78] width 13 height 13
